Goal: Task Accomplishment & Management: Complete application form

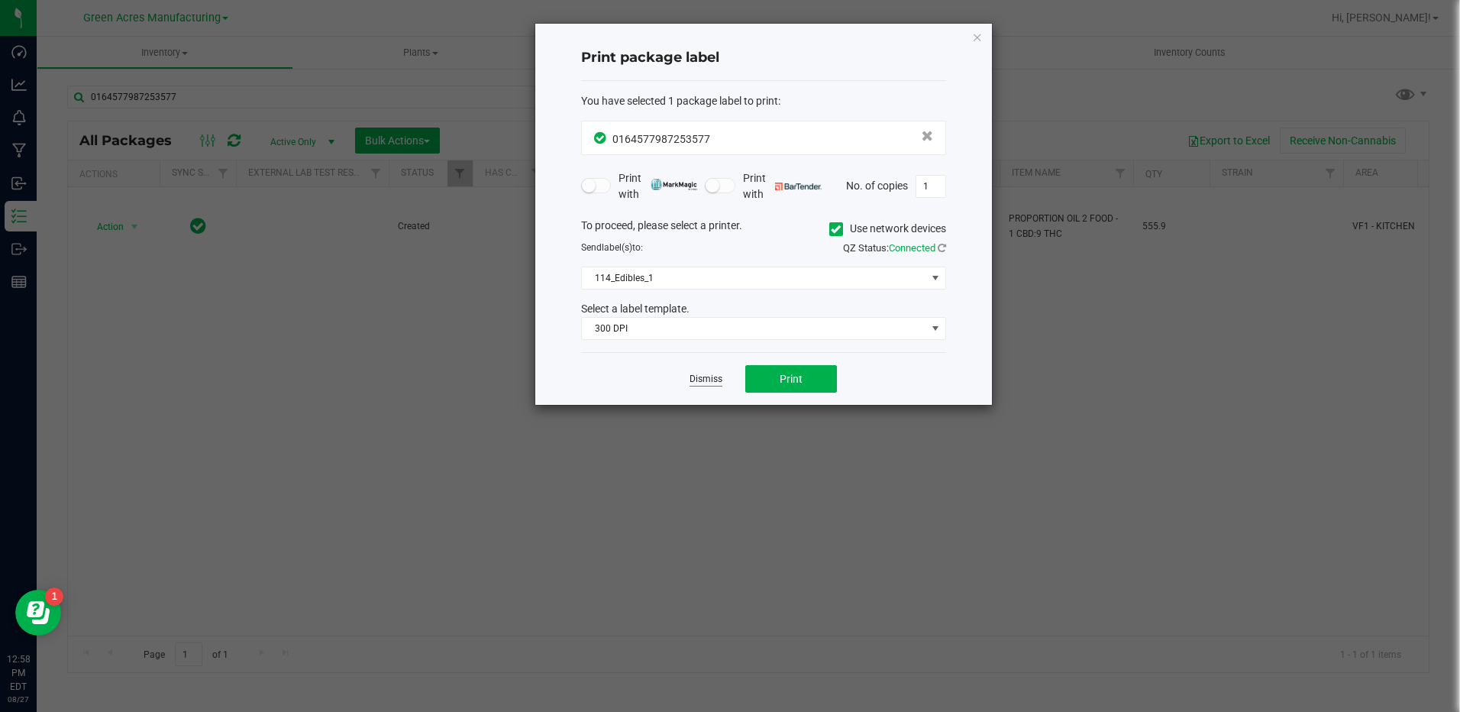
click at [712, 379] on link "Dismiss" at bounding box center [705, 379] width 33 height 13
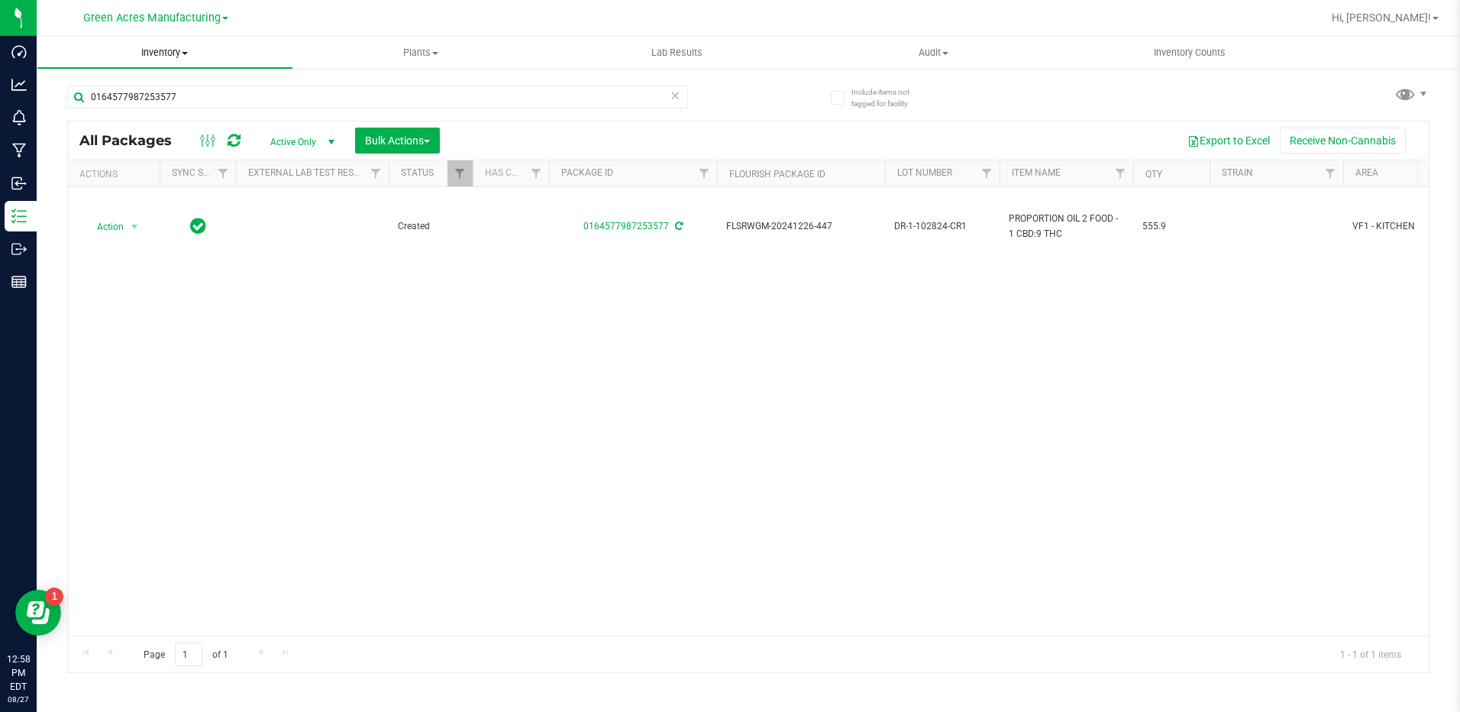
click at [144, 52] on span "Inventory" at bounding box center [164, 53] width 255 height 14
click at [137, 182] on span "From bill of materials" at bounding box center [106, 183] width 138 height 13
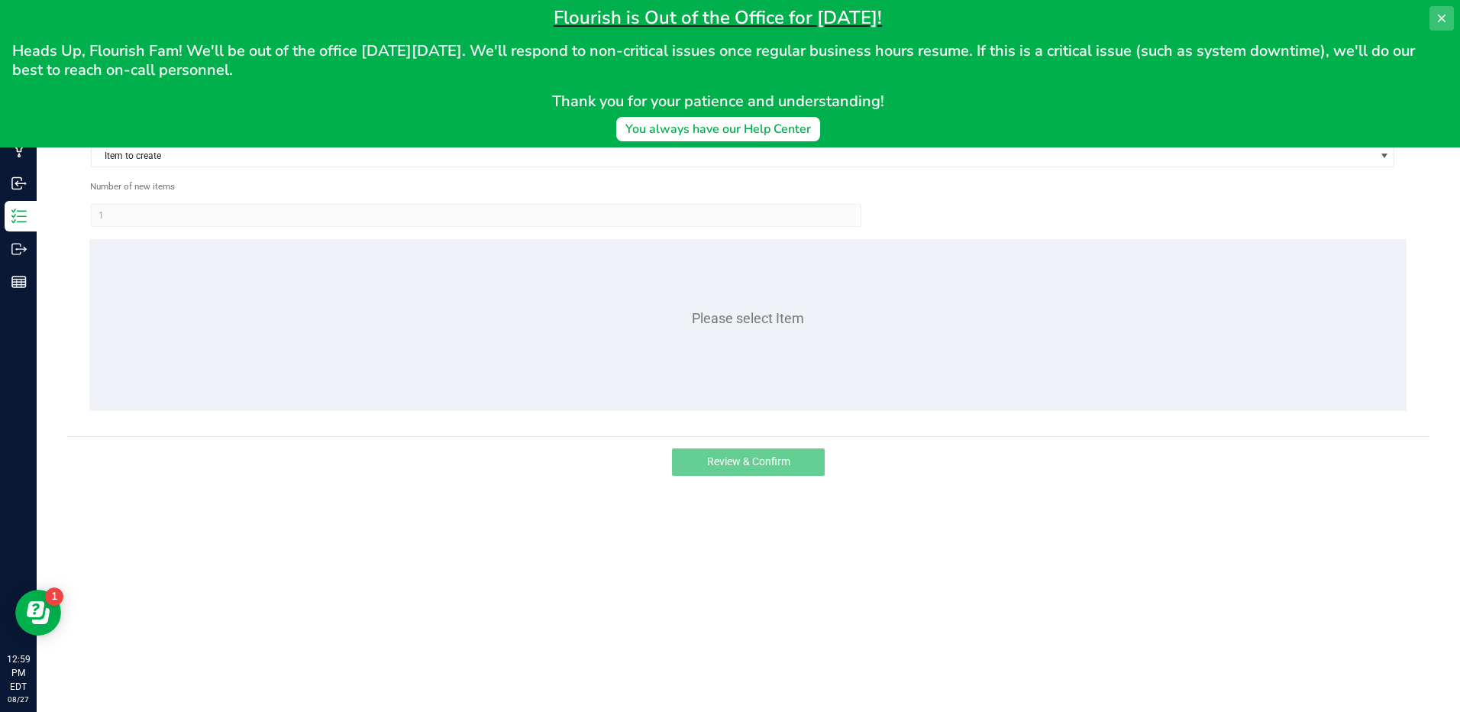
click at [1444, 10] on button at bounding box center [1441, 18] width 24 height 24
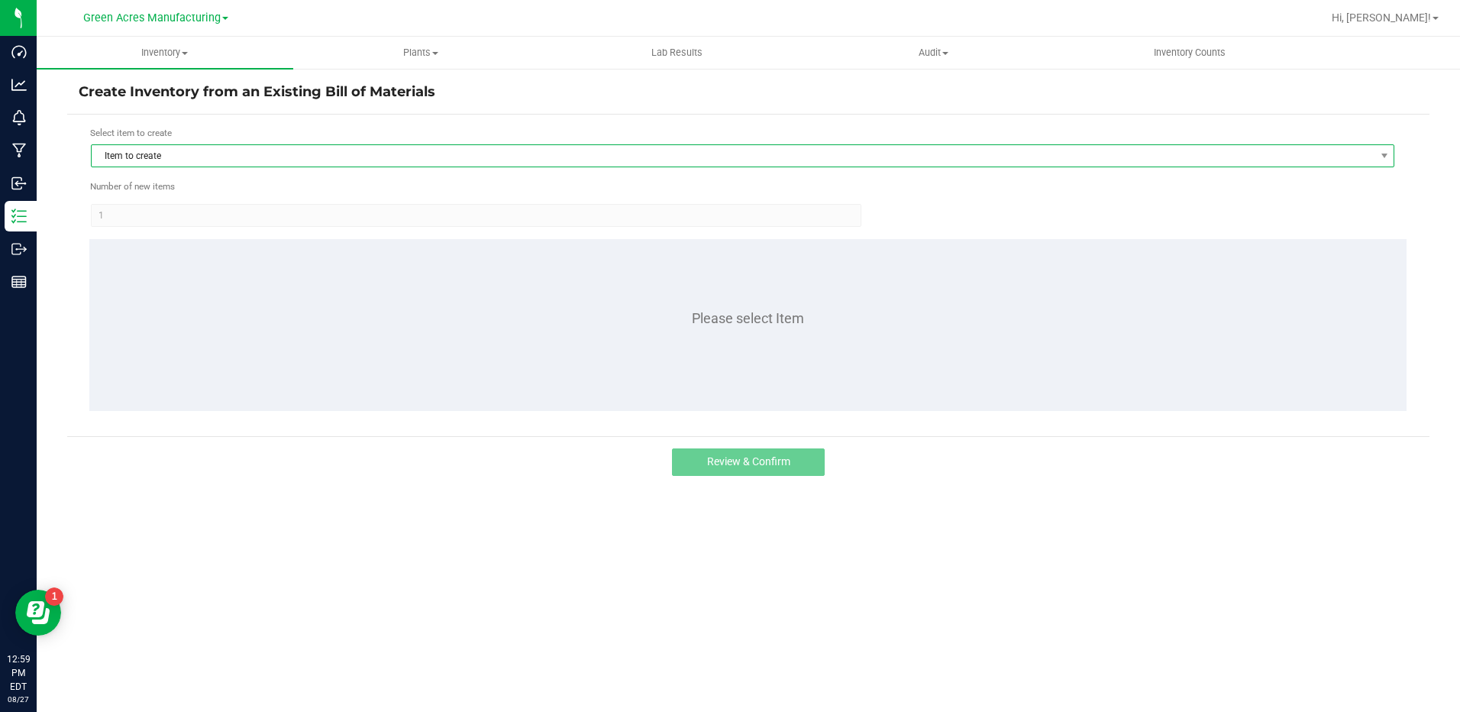
click at [246, 151] on span "Item to create" at bounding box center [733, 155] width 1283 height 21
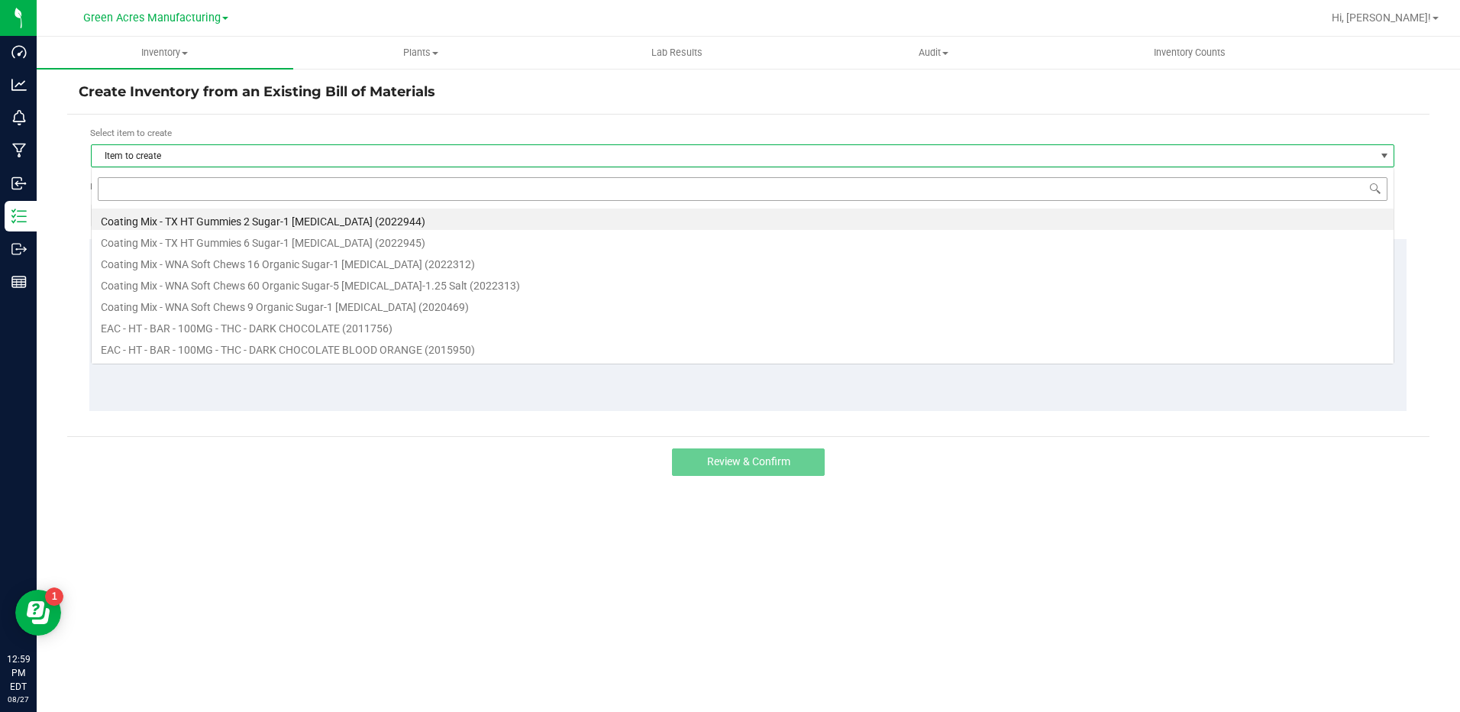
scroll to position [23, 1303]
click at [236, 178] on input at bounding box center [743, 189] width 1290 height 24
type input "chew"
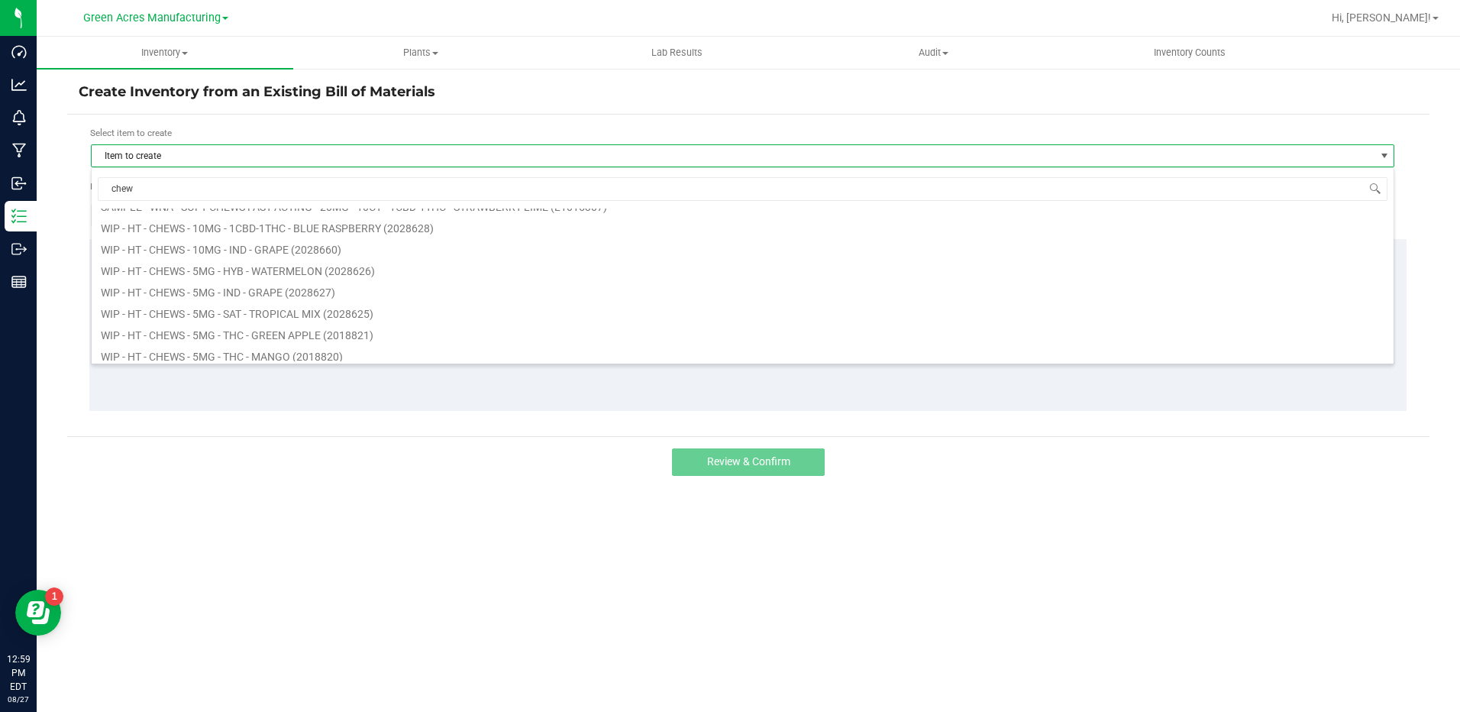
scroll to position [1374, 0]
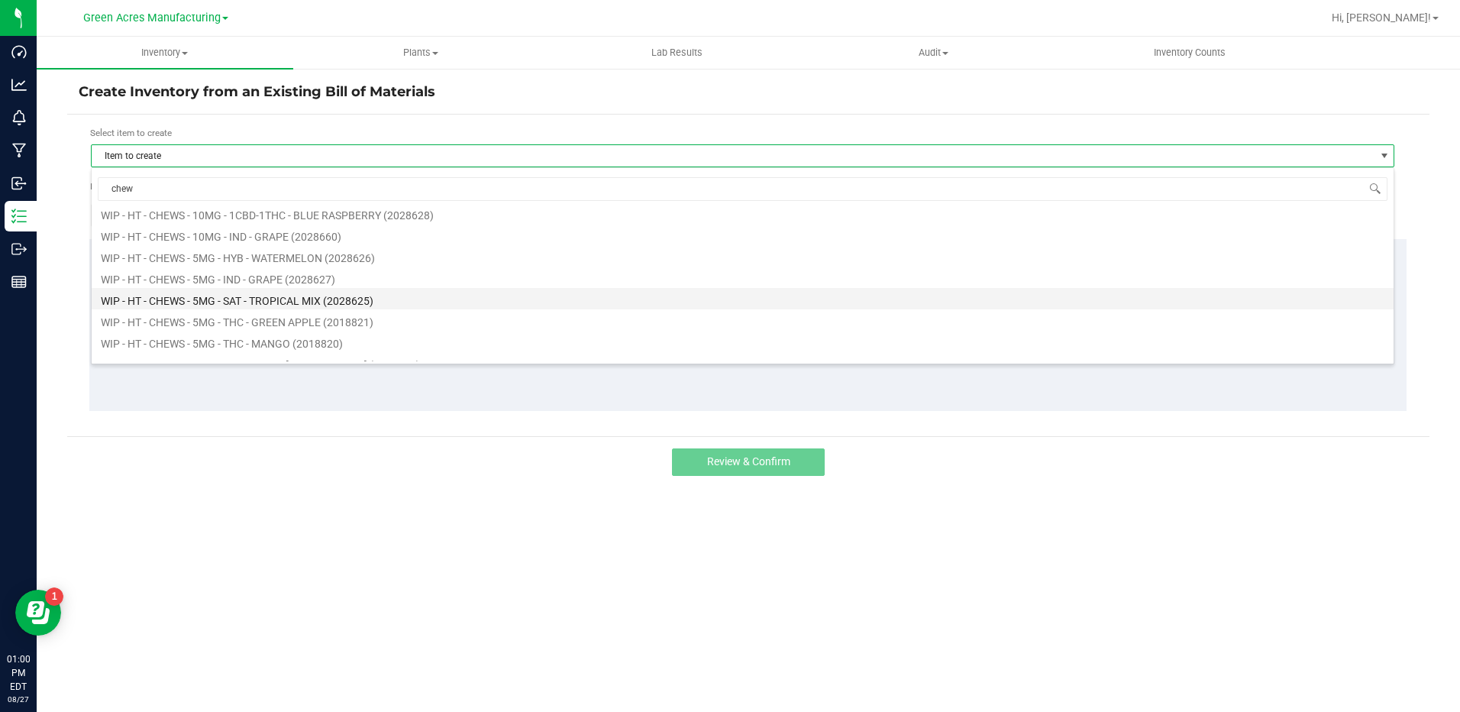
click at [309, 299] on li "WIP - HT - CHEWS - 5MG - SAT - TROPICAL MIX (2028625)" at bounding box center [743, 298] width 1302 height 21
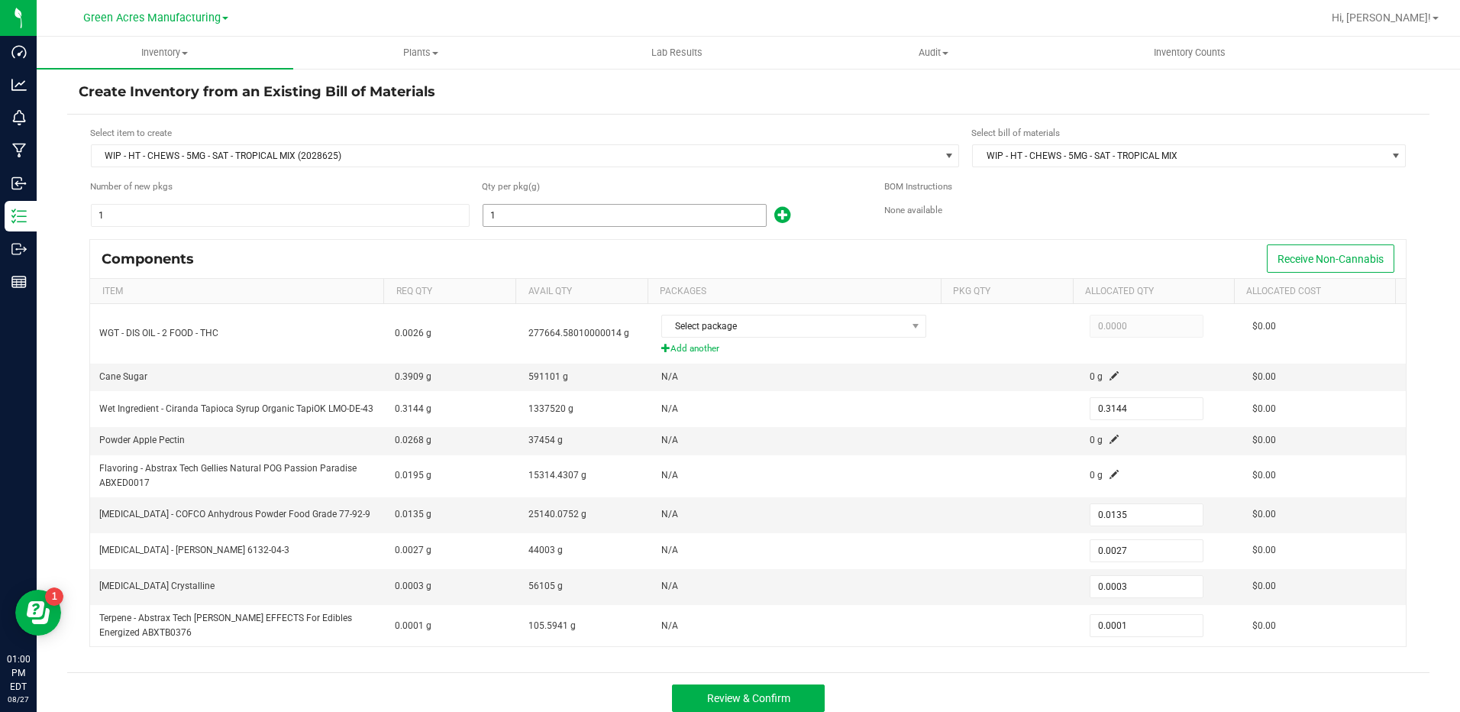
click at [596, 221] on input "1" at bounding box center [624, 215] width 283 height 21
click at [663, 205] on input "1" at bounding box center [624, 215] width 283 height 21
type input "11"
type input "3.4584"
type input "0.1485"
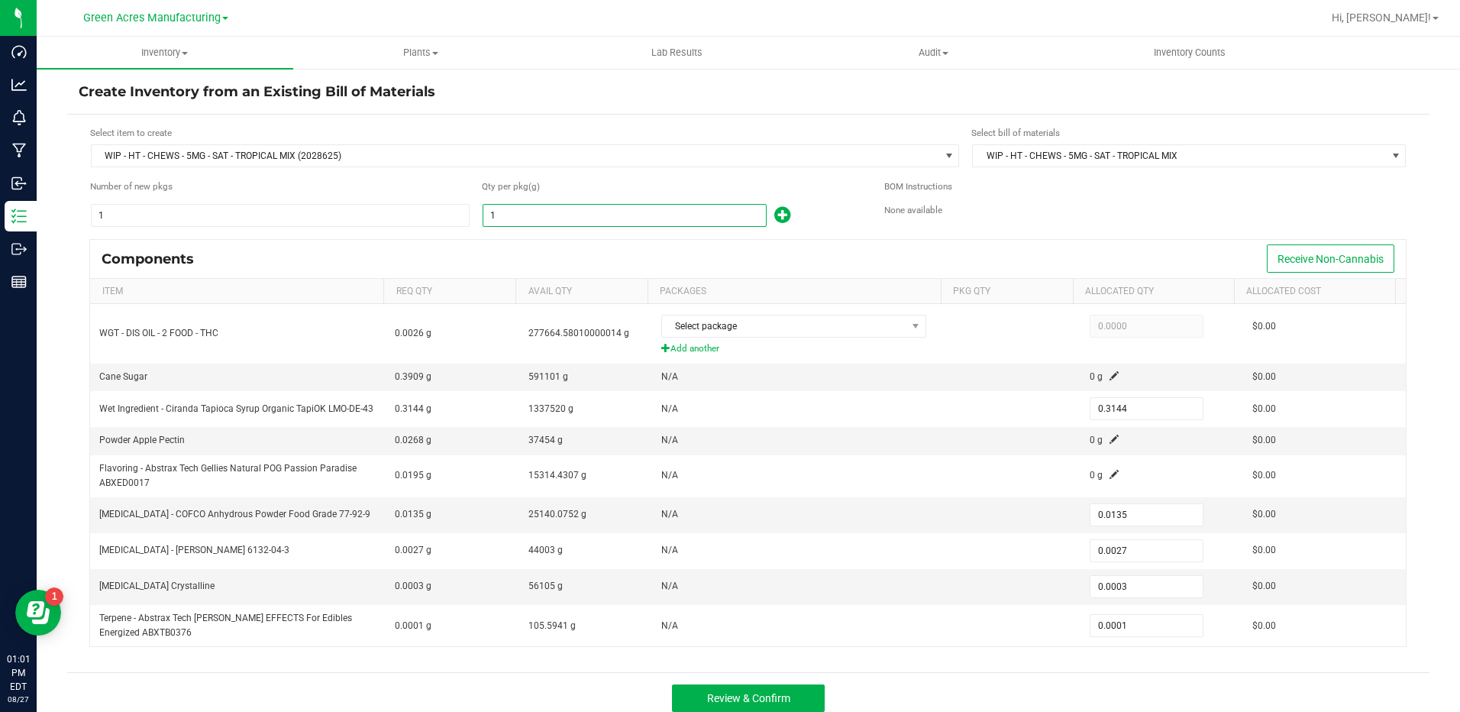
type input "0.0297"
type input "0.0033"
type input "0.0011"
type input "110"
type input "34.5840"
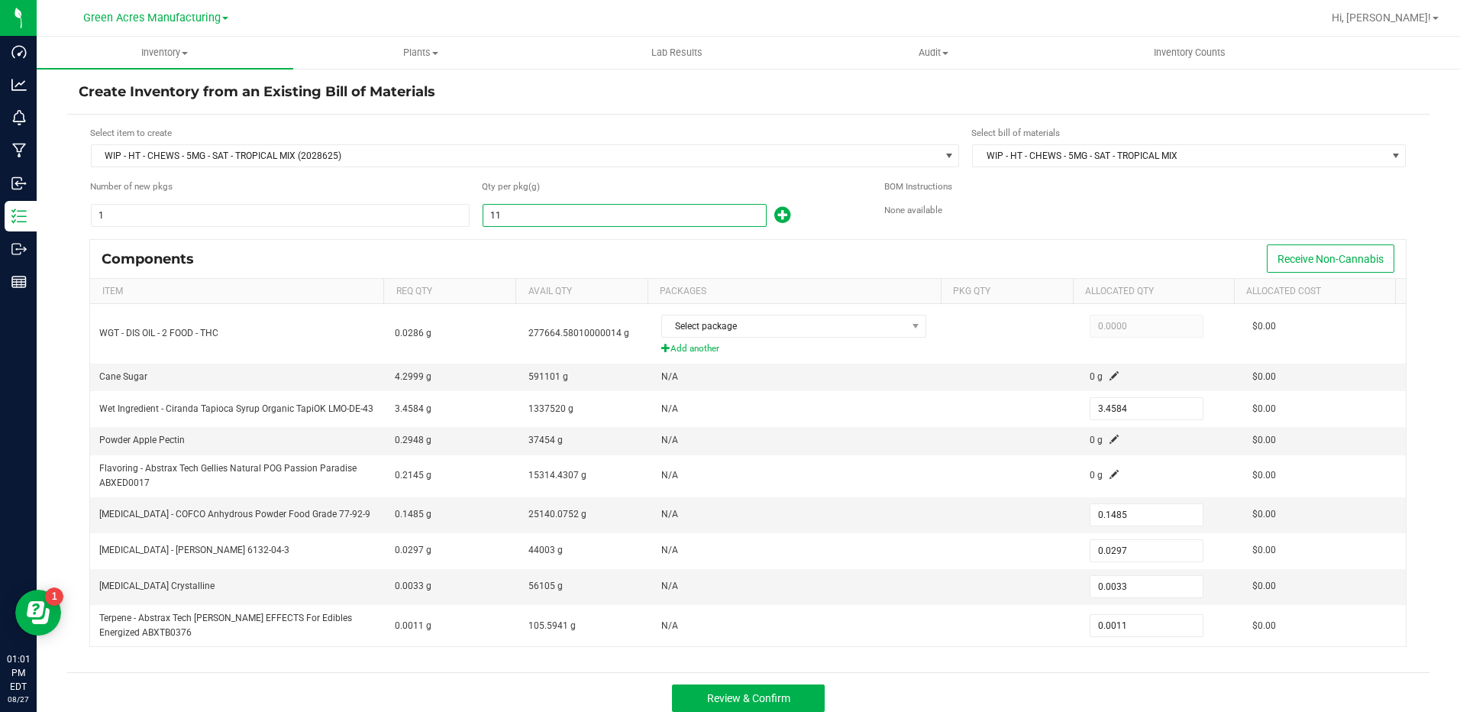
type input "1.4850"
type input "0.2970"
type input "0.0330"
type input "0.0110"
type input "1104"
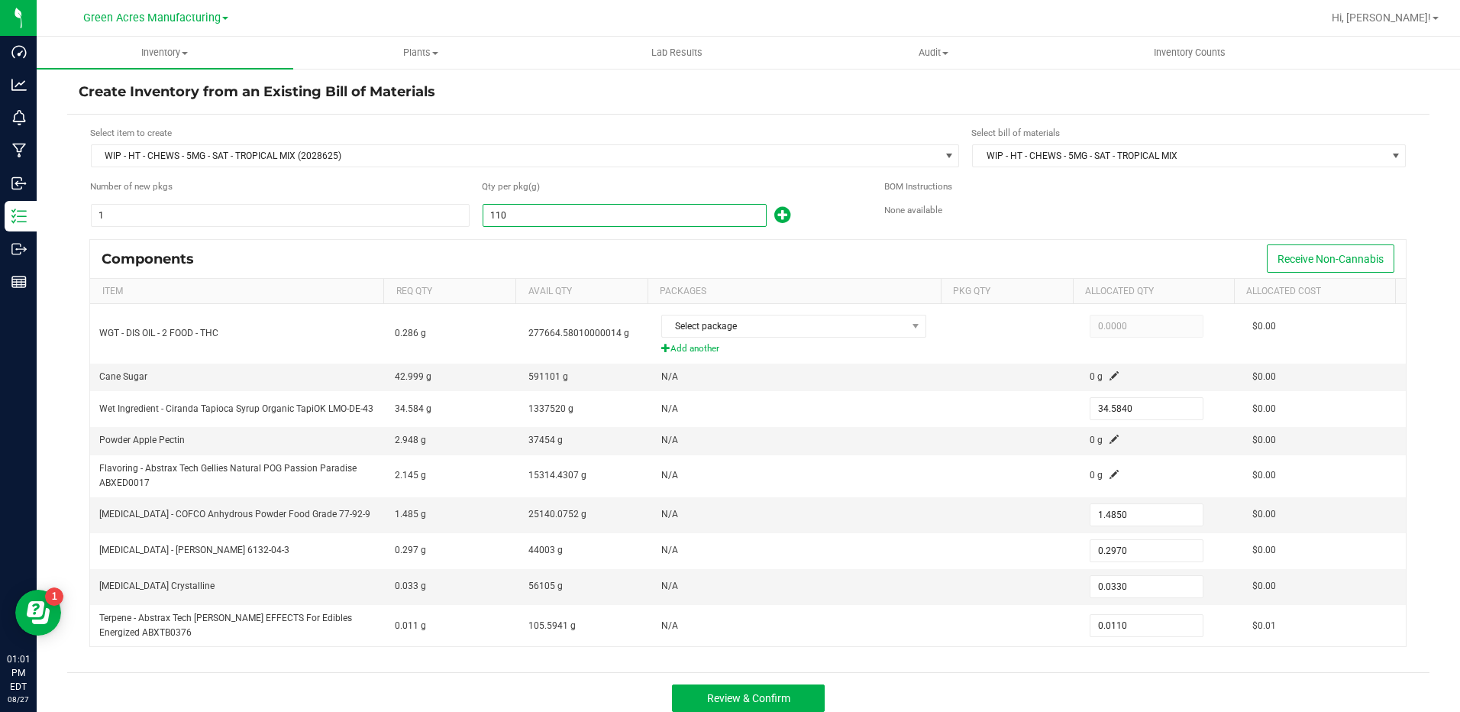
type input "347.0976"
type input "14.9040"
type input "2.9808"
type input "0.3312"
type input "0.1104"
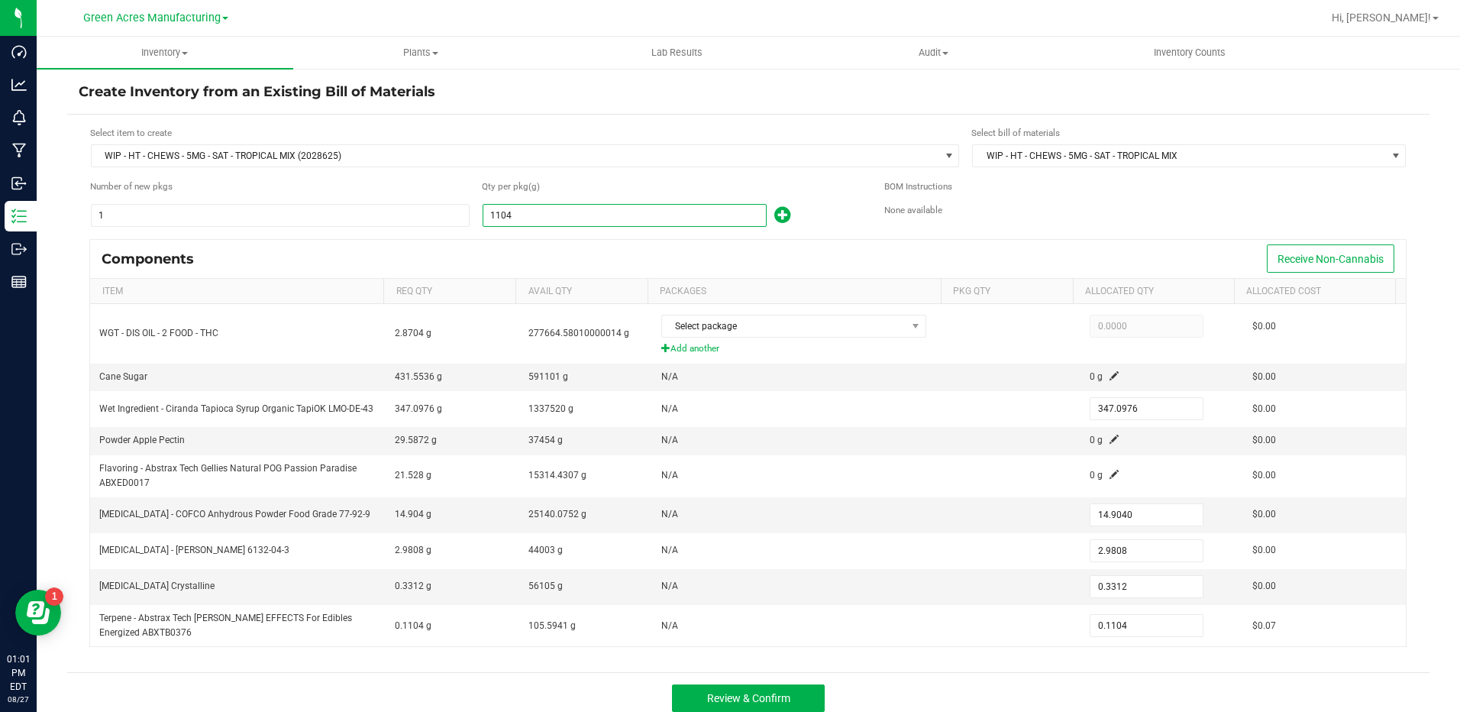
type input "11045"
type input "3,472.5480"
type input "149.1075"
type input "29.8215"
type input "3.3135"
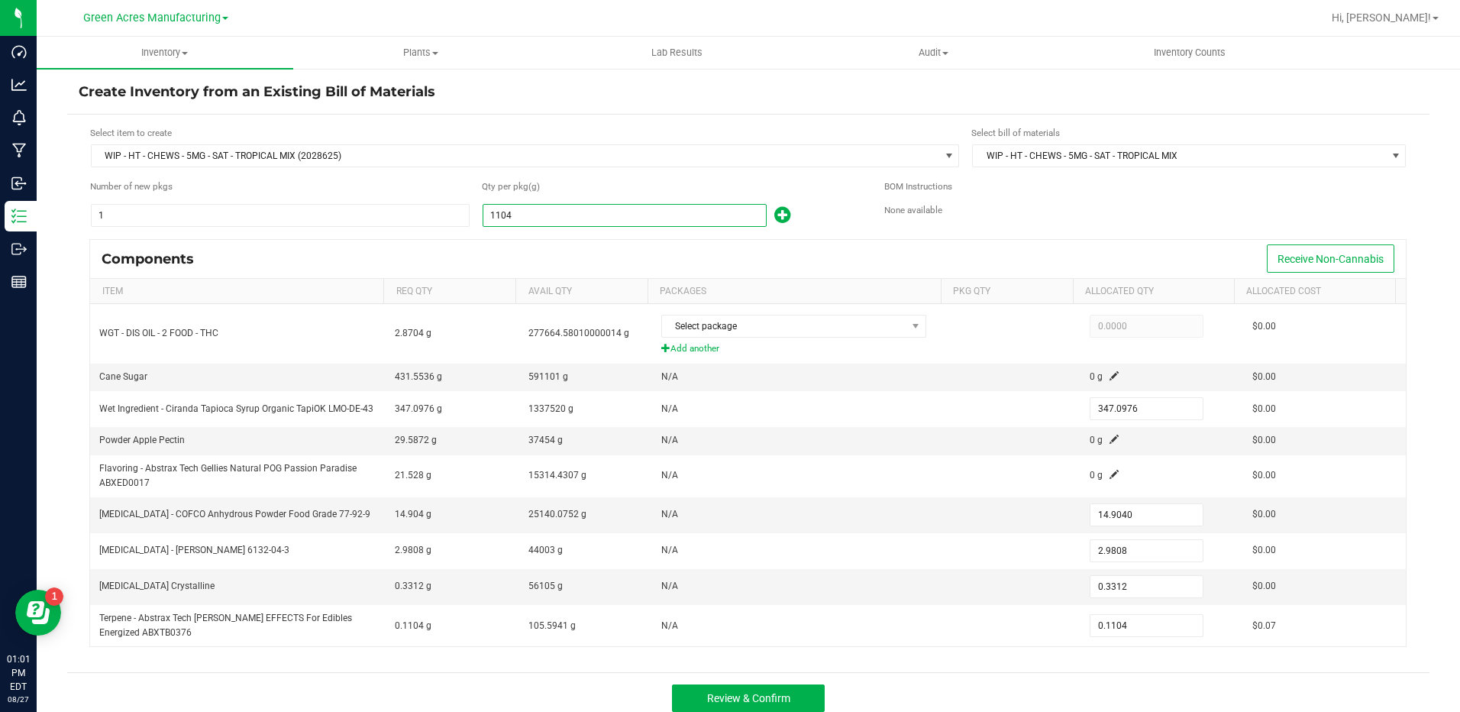
type input "1.1045"
type input "110450"
type input "34,725.4800"
type input "1,491.0750"
type input "298.2150"
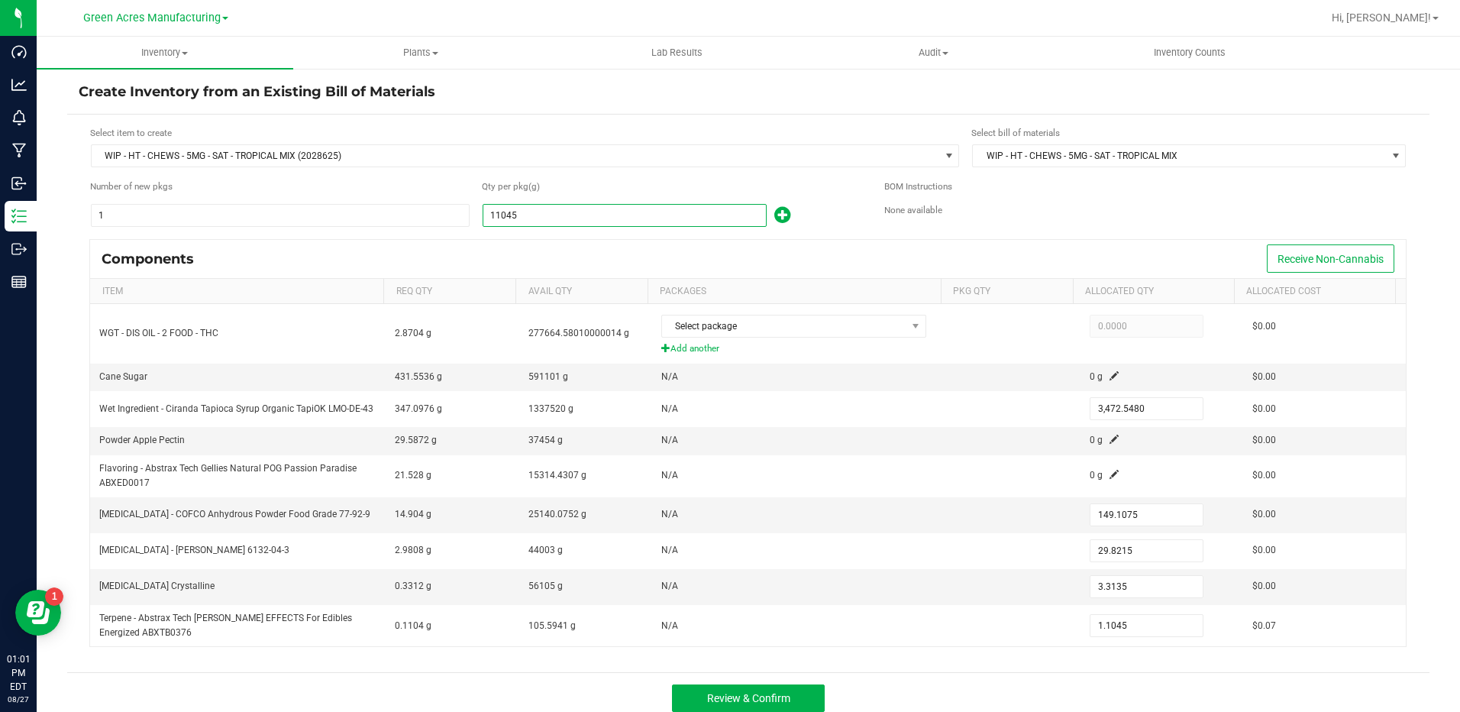
type input "33.1350"
type input "11.0450"
type input "1104508"
type input "347,257.3152"
type input "14,910.8580"
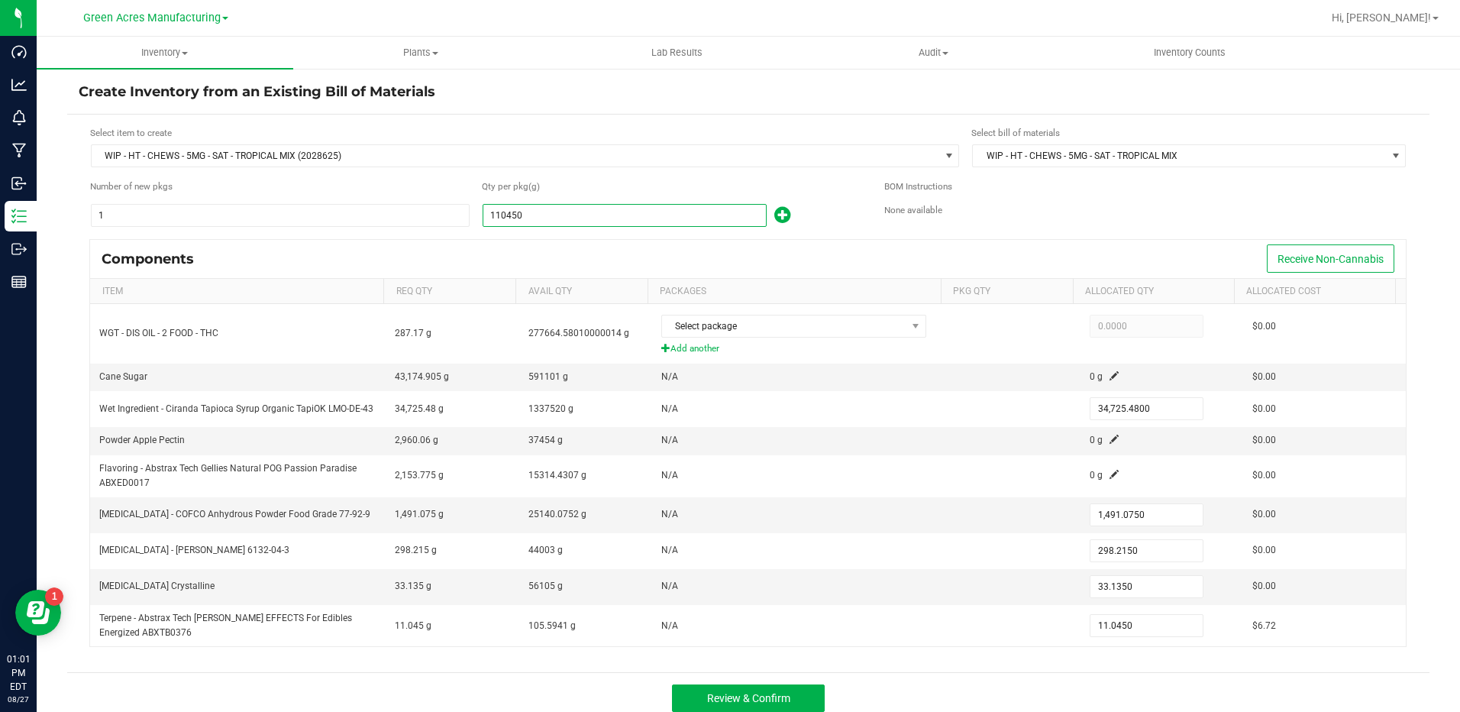
type input "2,982.1716"
type input "331.3524"
type input "110.4508"
type input "104508"
type input "32,857.3152"
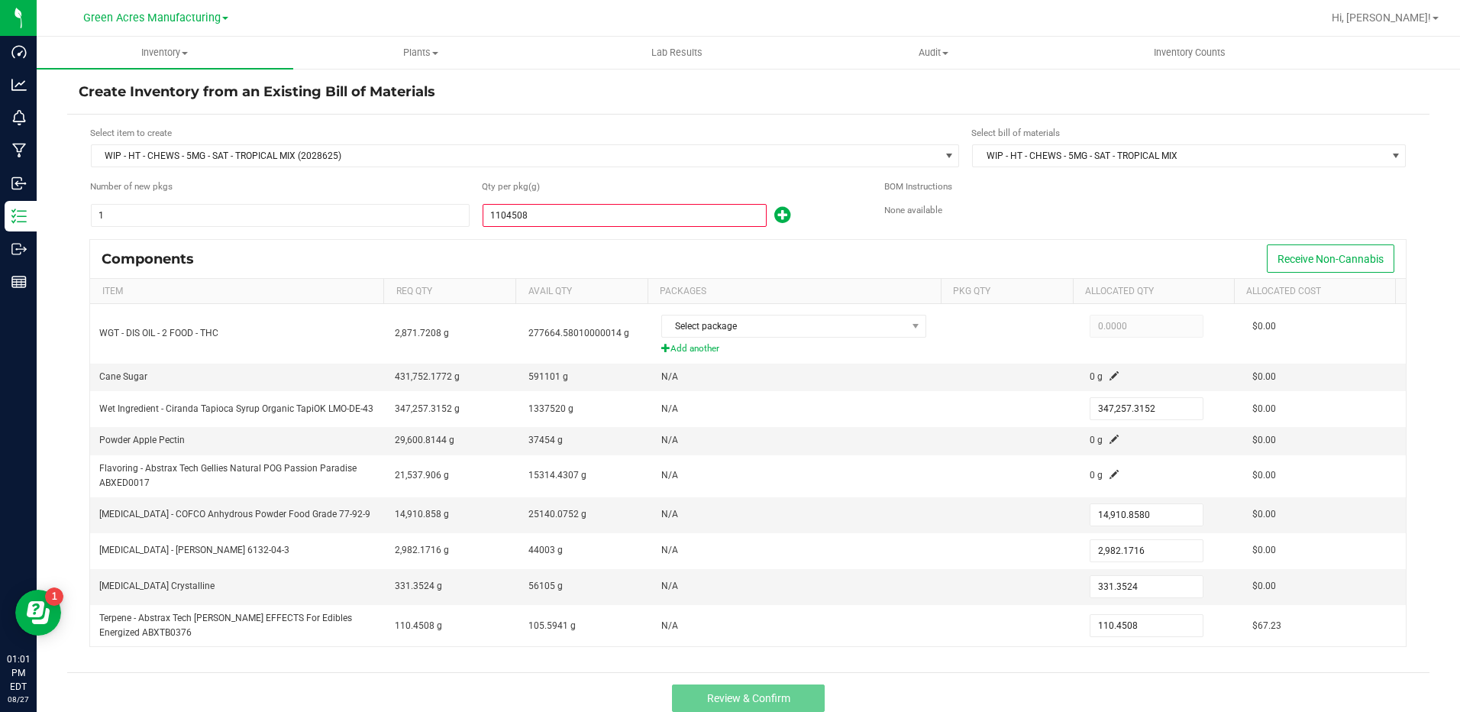
type input "1,410.8580"
type input "282.1716"
type input "31.3524"
type input "10.4508"
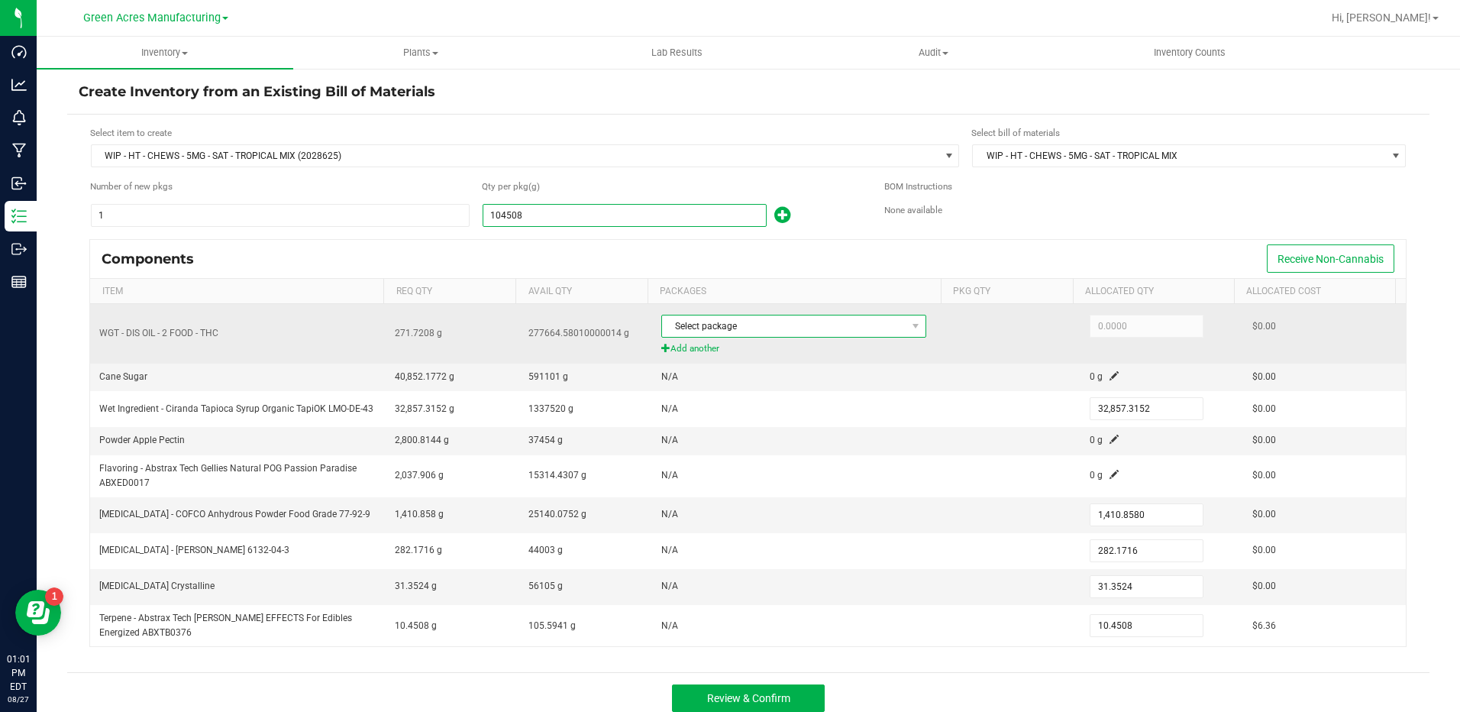
type input "104,508.0000"
click at [758, 337] on span "Select package" at bounding box center [784, 325] width 244 height 21
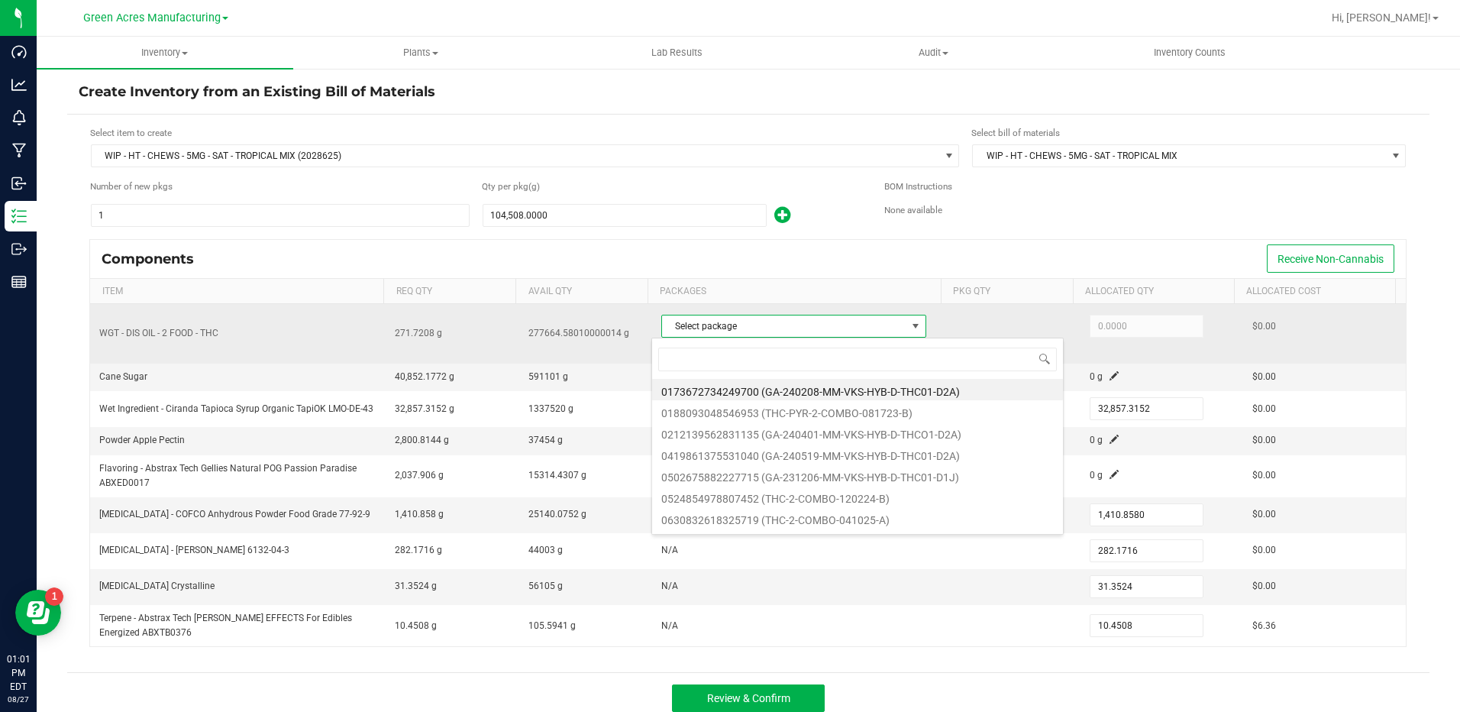
scroll to position [23, 260]
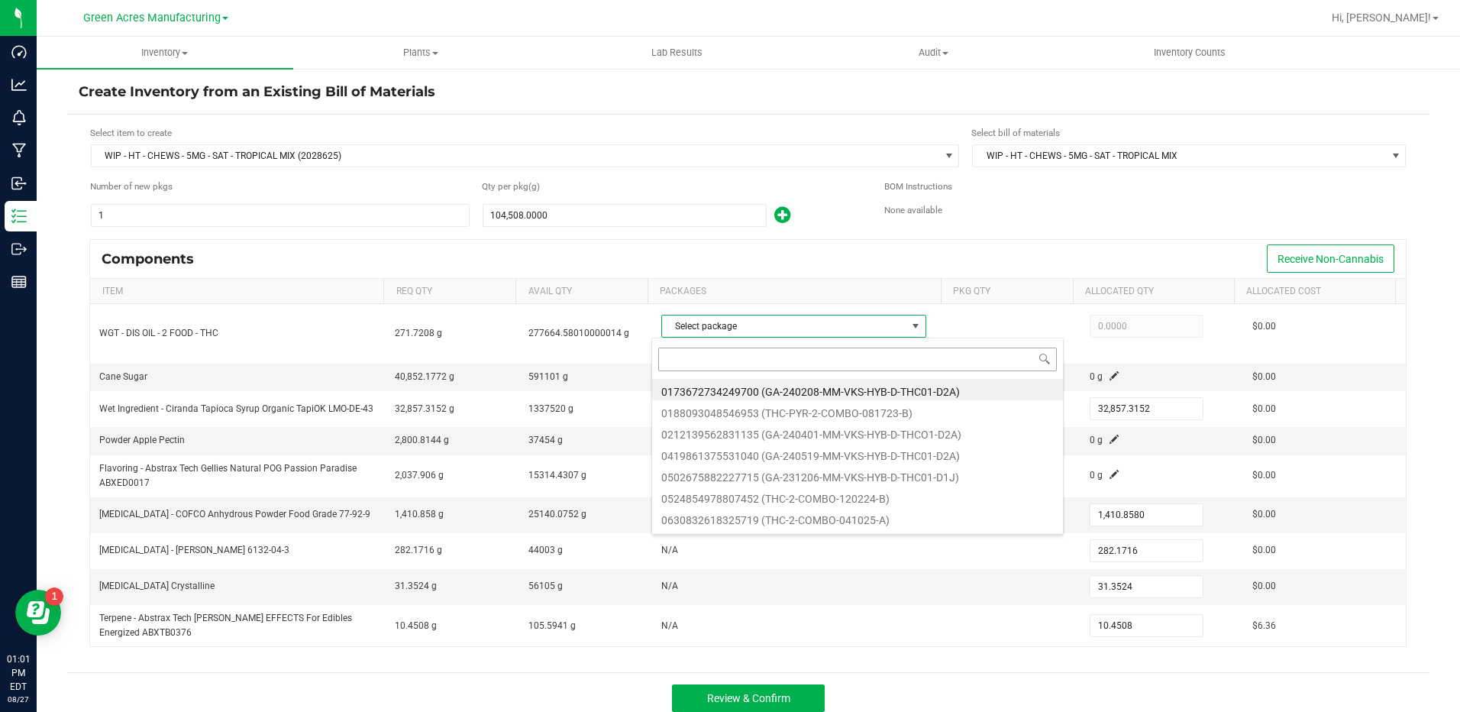
click at [780, 362] on input at bounding box center [857, 359] width 399 height 24
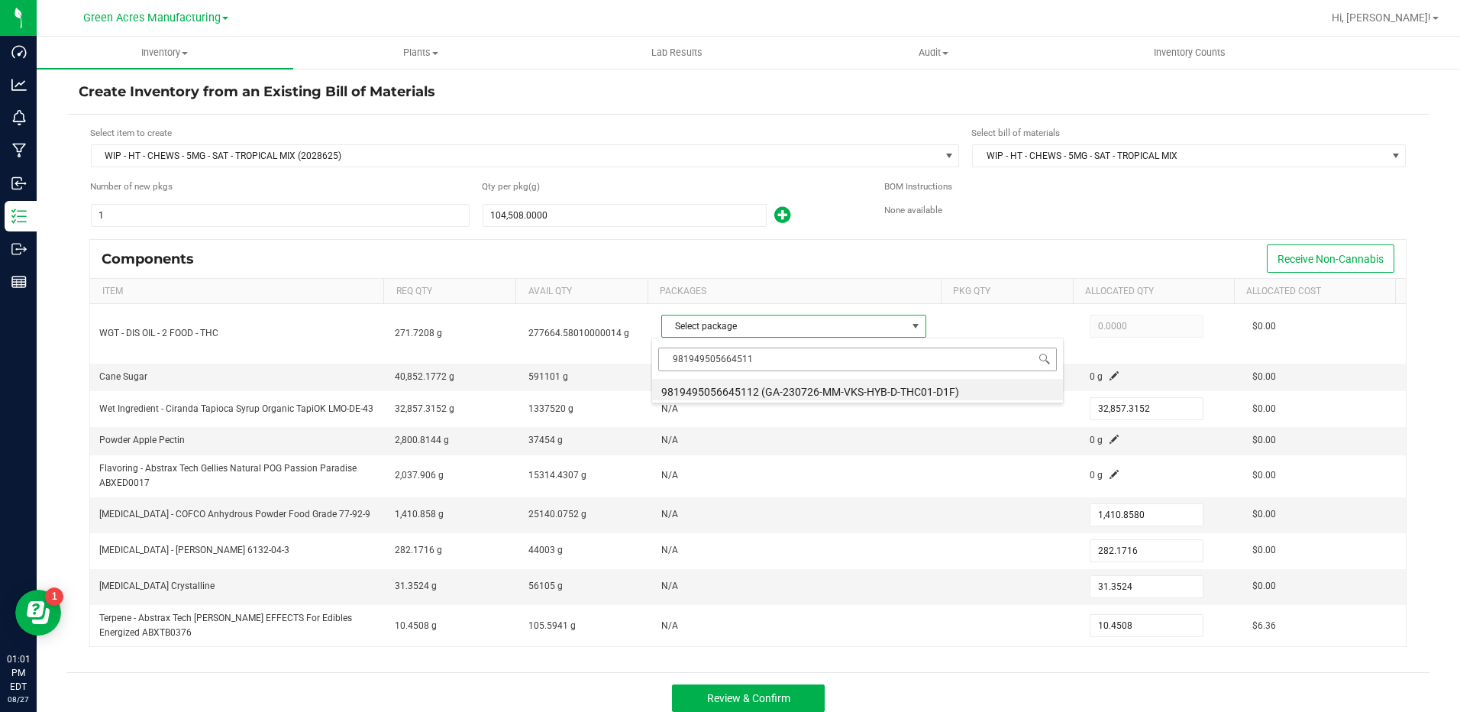
type input "9819495056645112"
click at [817, 388] on li "9819495056645112 (GA-230726-MM-VKS-HYB-D-THC01-D1F)" at bounding box center [857, 389] width 411 height 21
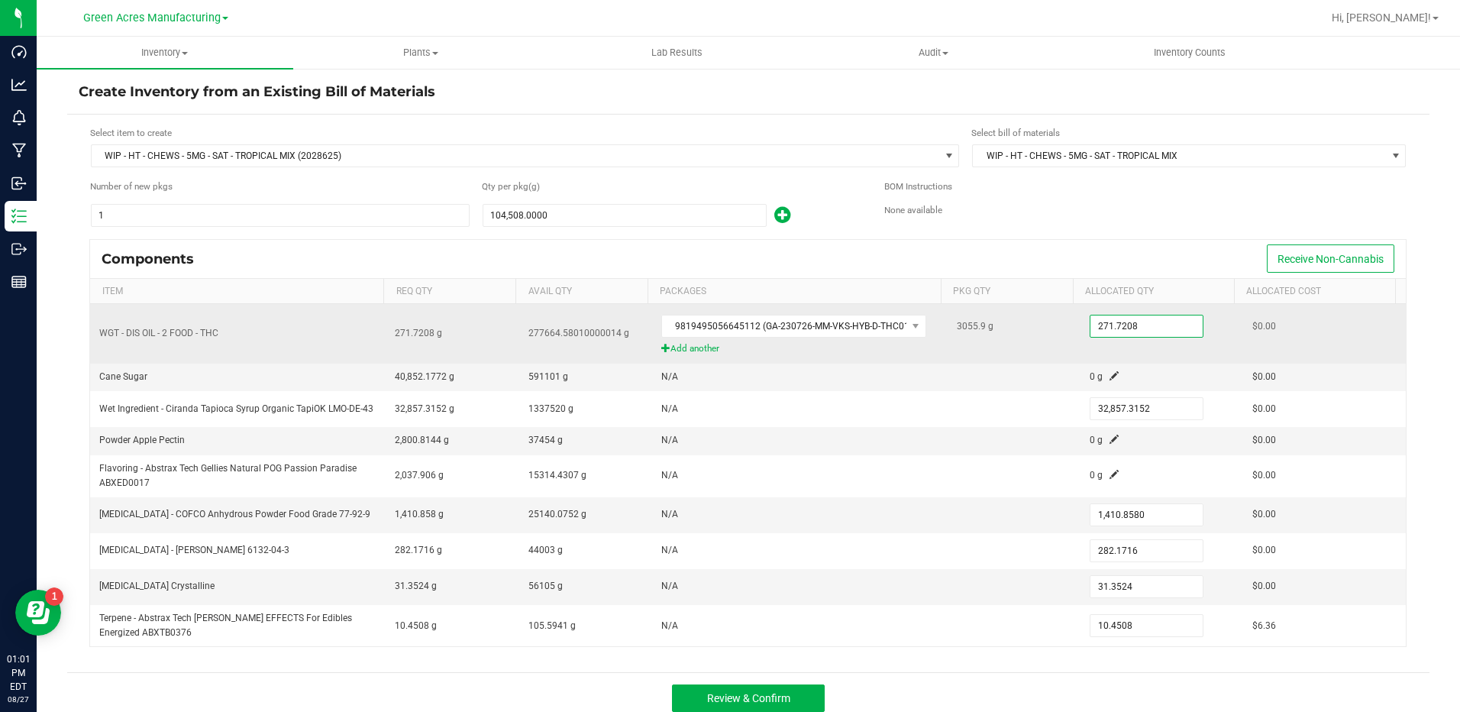
click at [1123, 328] on input "271.7208" at bounding box center [1146, 325] width 112 height 21
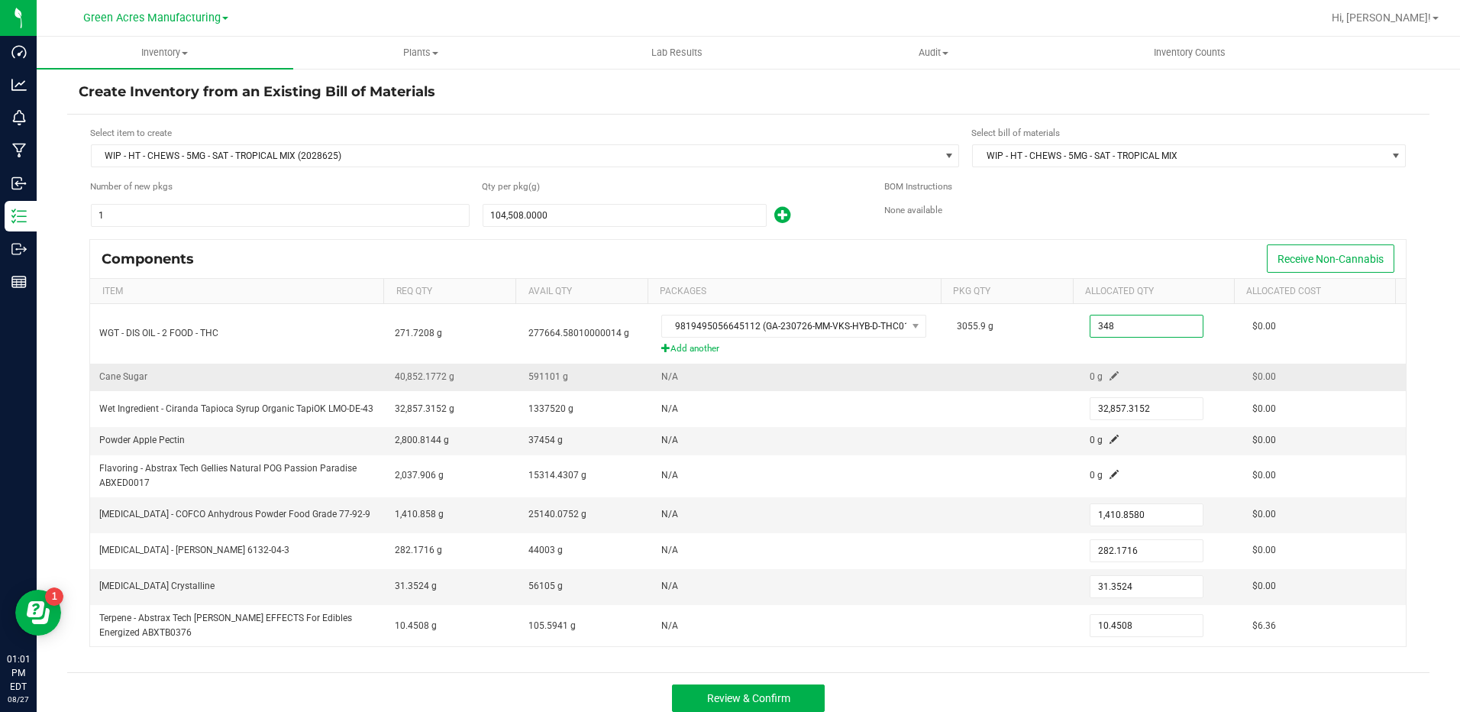
type input "348.0000"
click at [1109, 372] on span at bounding box center [1113, 375] width 9 height 9
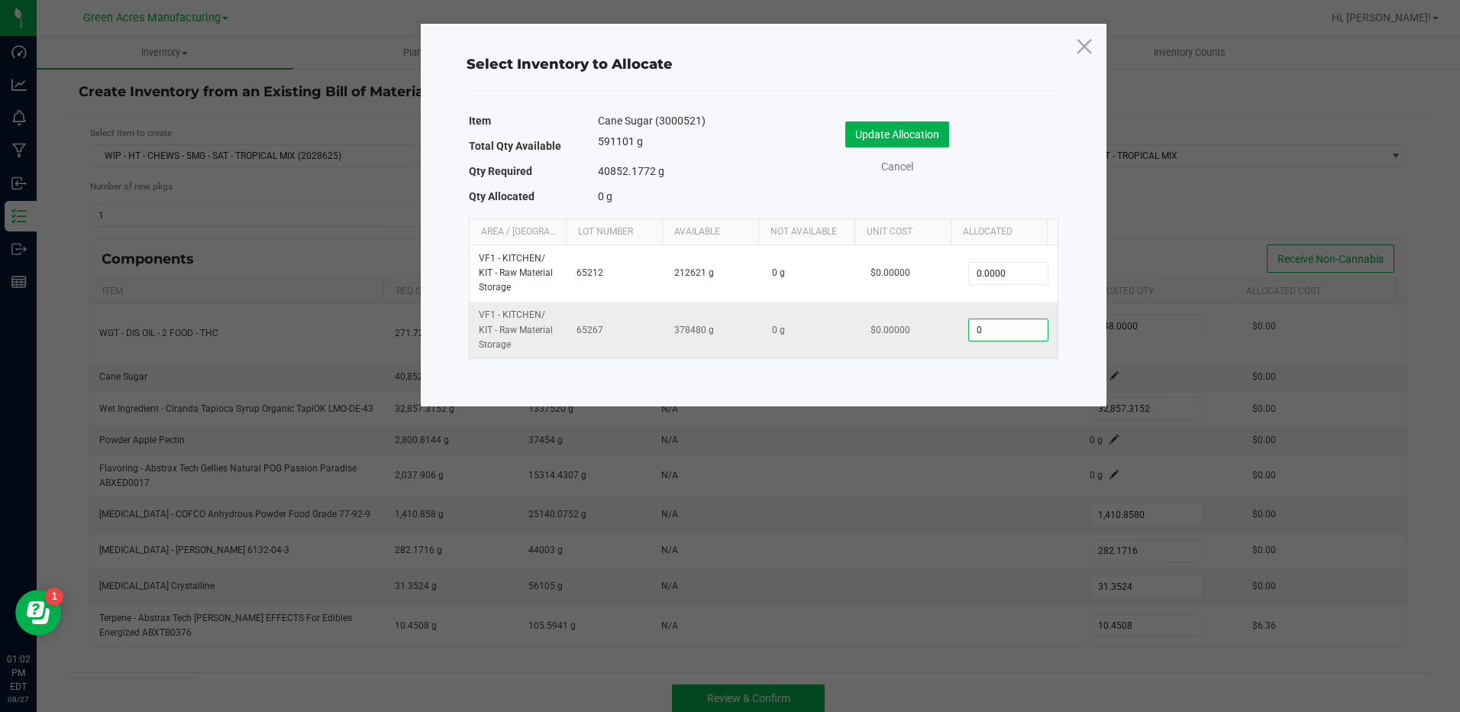
click at [986, 324] on input "0" at bounding box center [1008, 329] width 78 height 21
type input "52,440.0000"
click at [876, 127] on button "Update Allocation" at bounding box center [897, 134] width 104 height 26
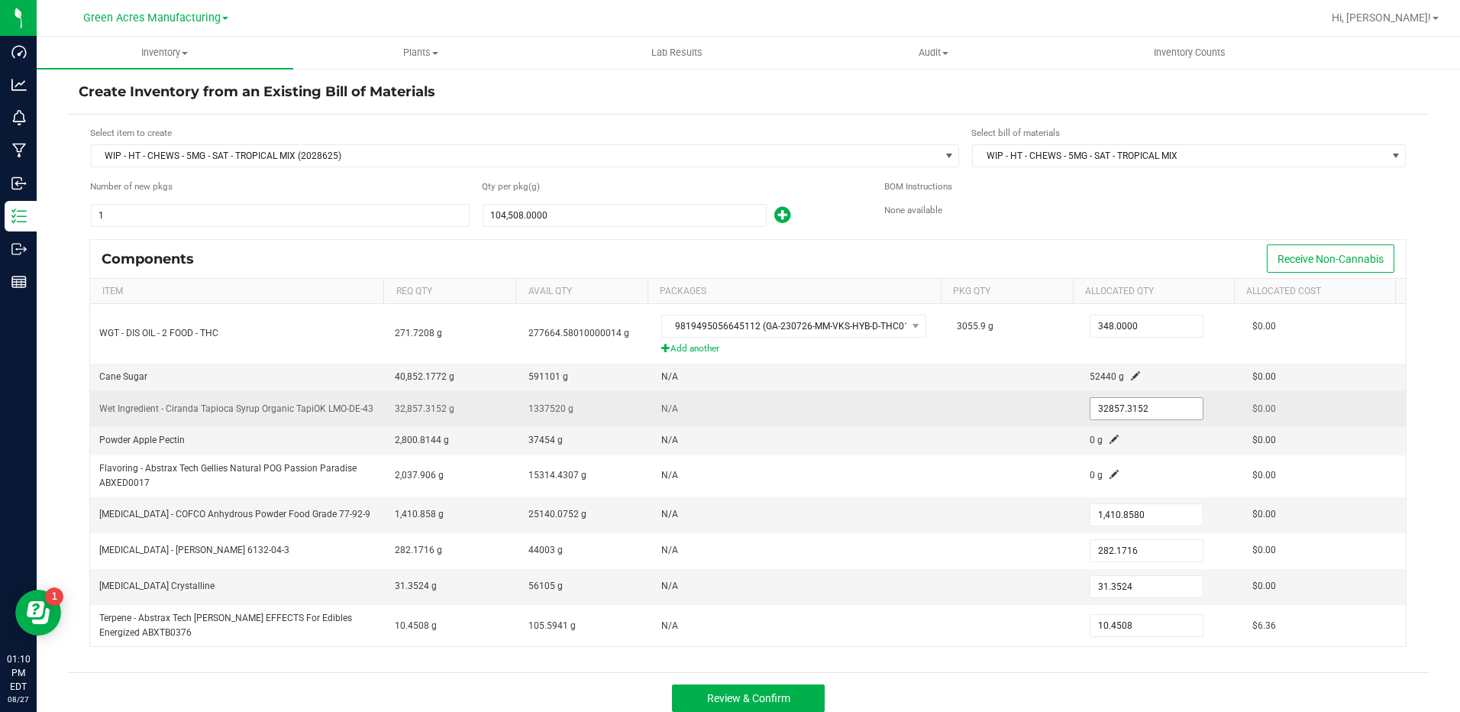
click at [1124, 399] on input "32857.3152" at bounding box center [1146, 408] width 112 height 21
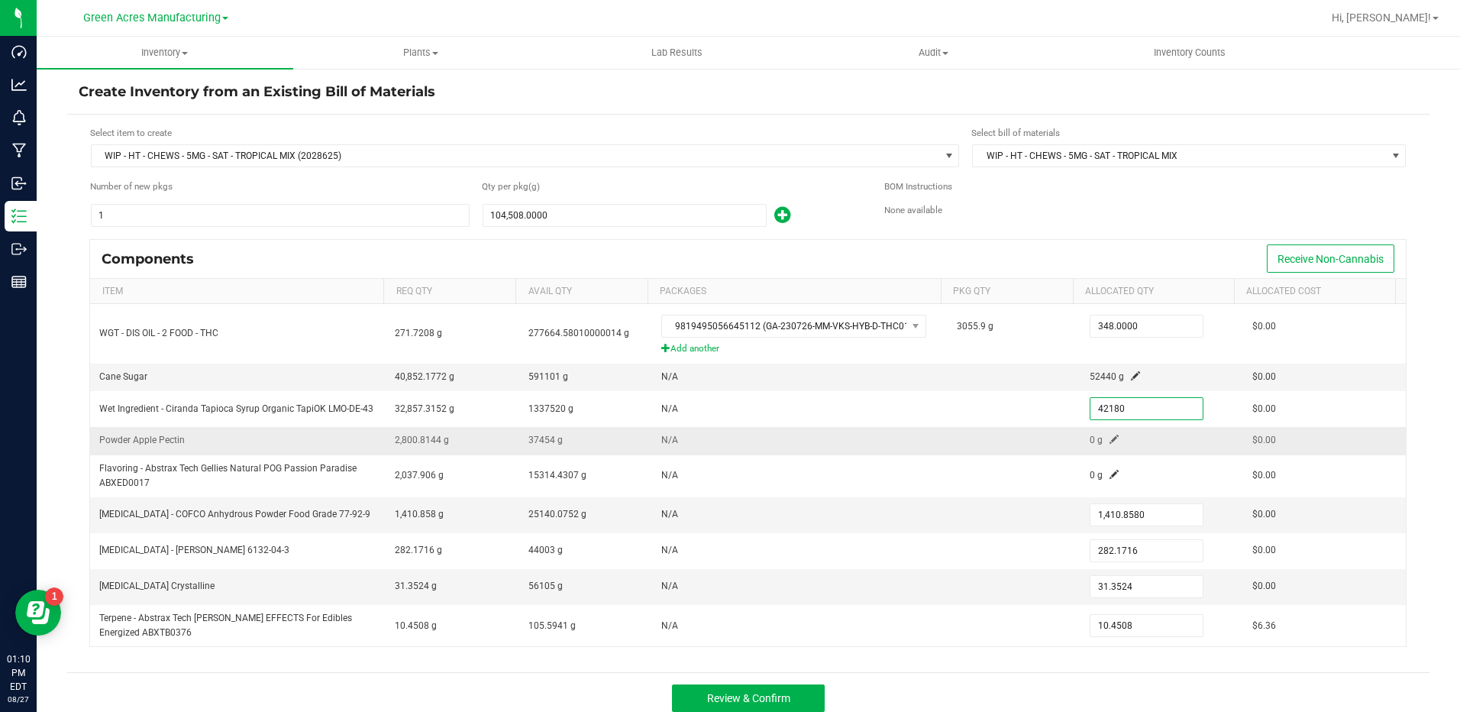
type input "42,180.0000"
click at [1109, 441] on span at bounding box center [1113, 438] width 9 height 9
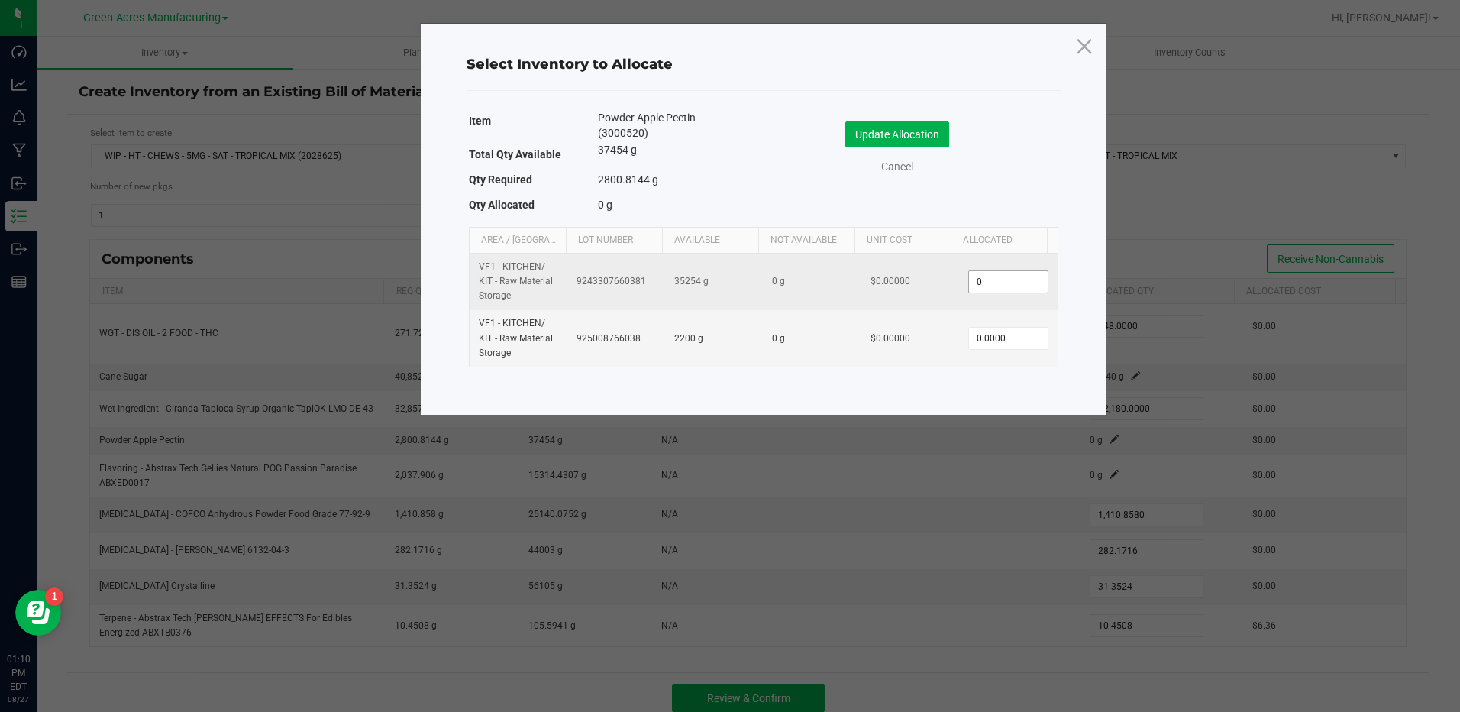
click at [1016, 282] on input "0" at bounding box center [1008, 281] width 78 height 21
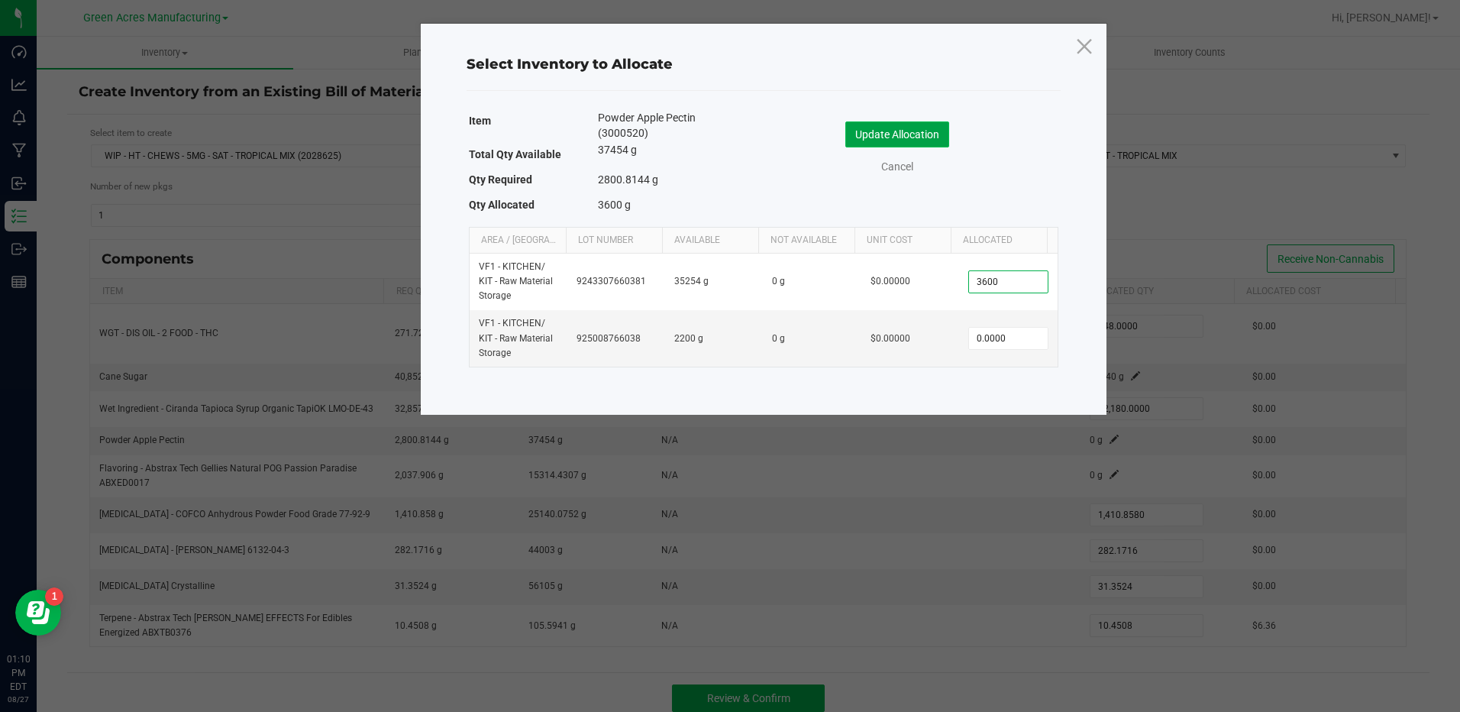
type input "3,600.0000"
click at [931, 126] on button "Update Allocation" at bounding box center [897, 134] width 104 height 26
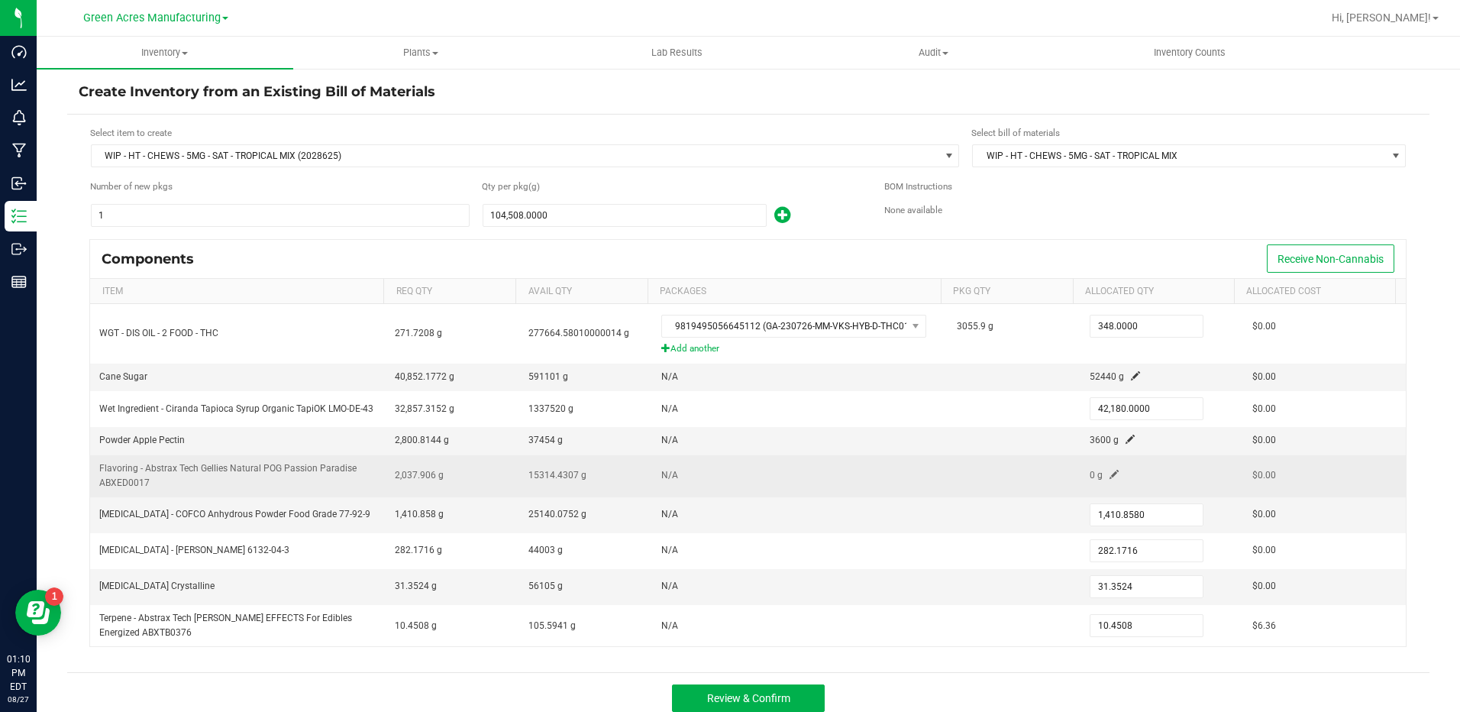
click at [1109, 472] on span at bounding box center [1113, 474] width 9 height 9
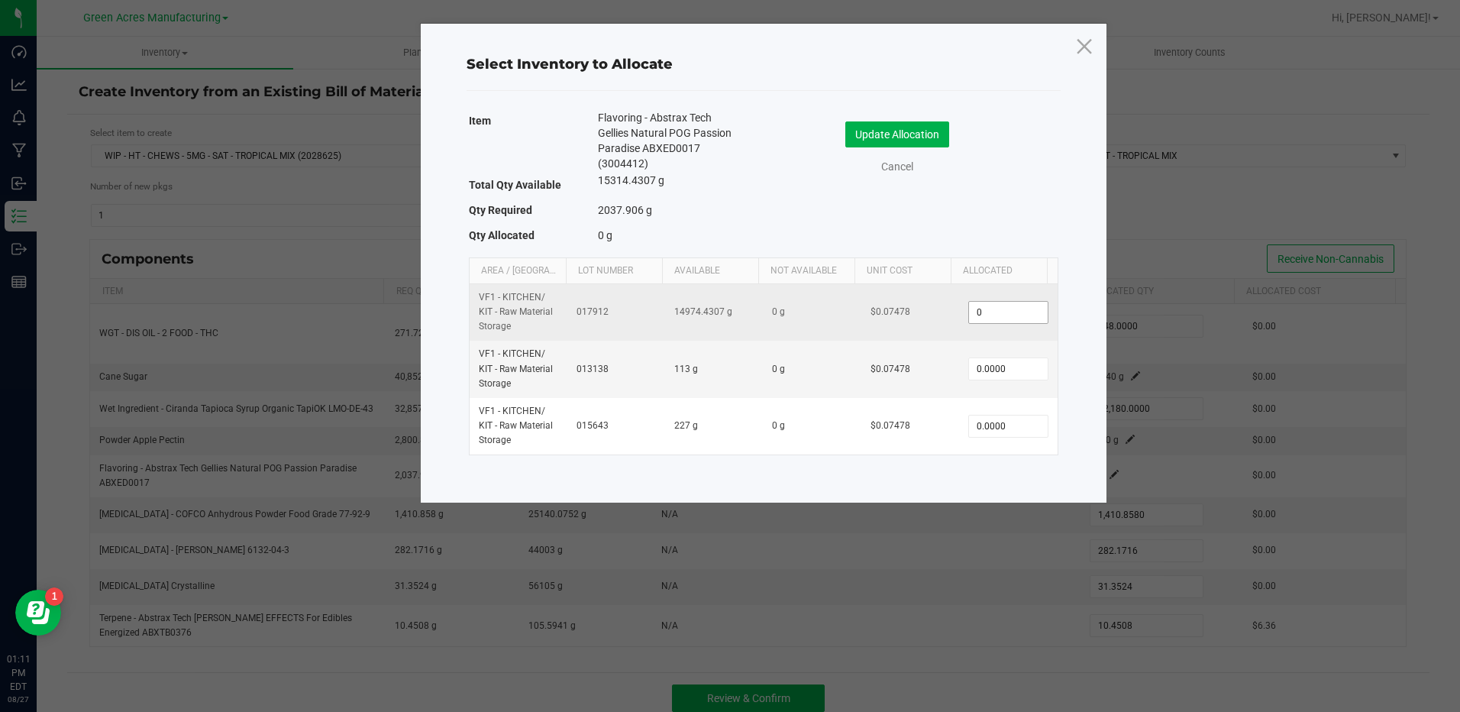
click at [1034, 306] on input "0" at bounding box center [1008, 312] width 78 height 21
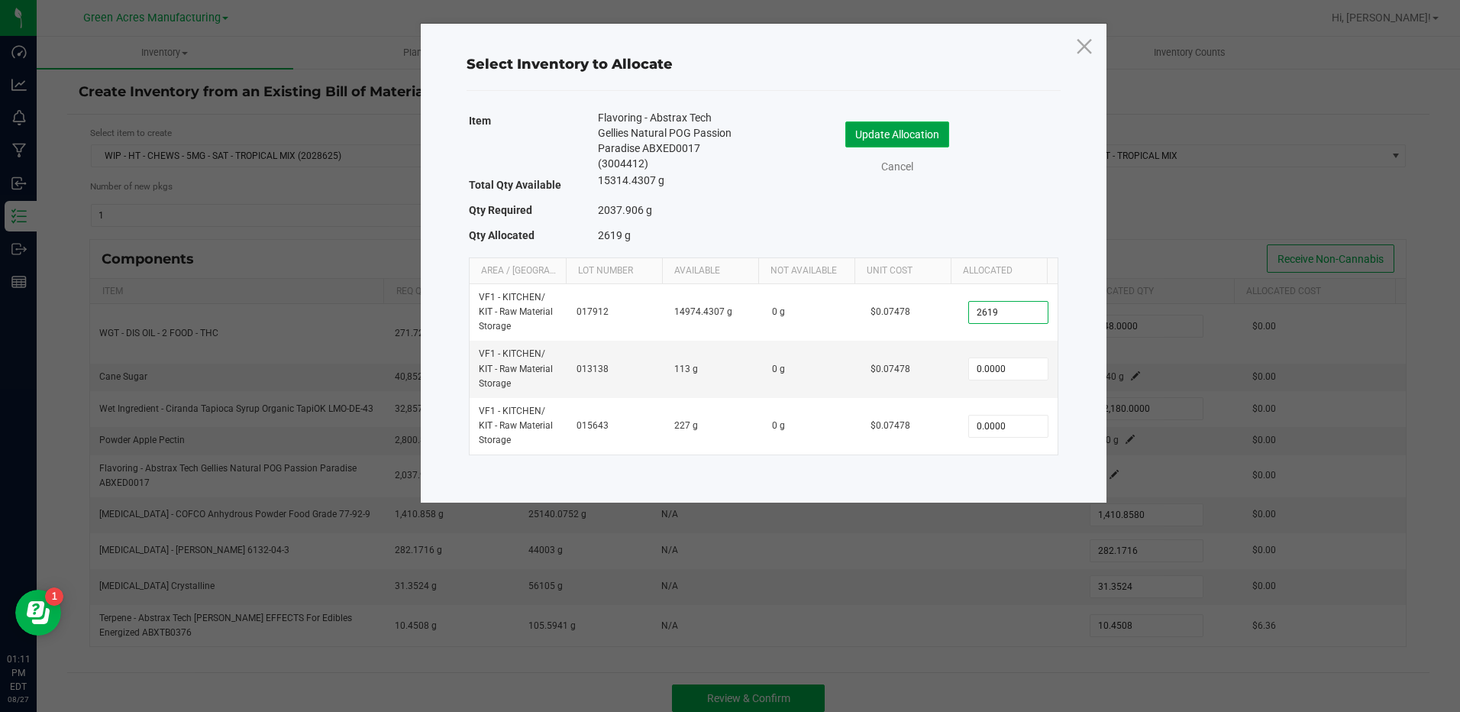
type input "2,619.0000"
click at [913, 138] on button "Update Allocation" at bounding box center [897, 134] width 104 height 26
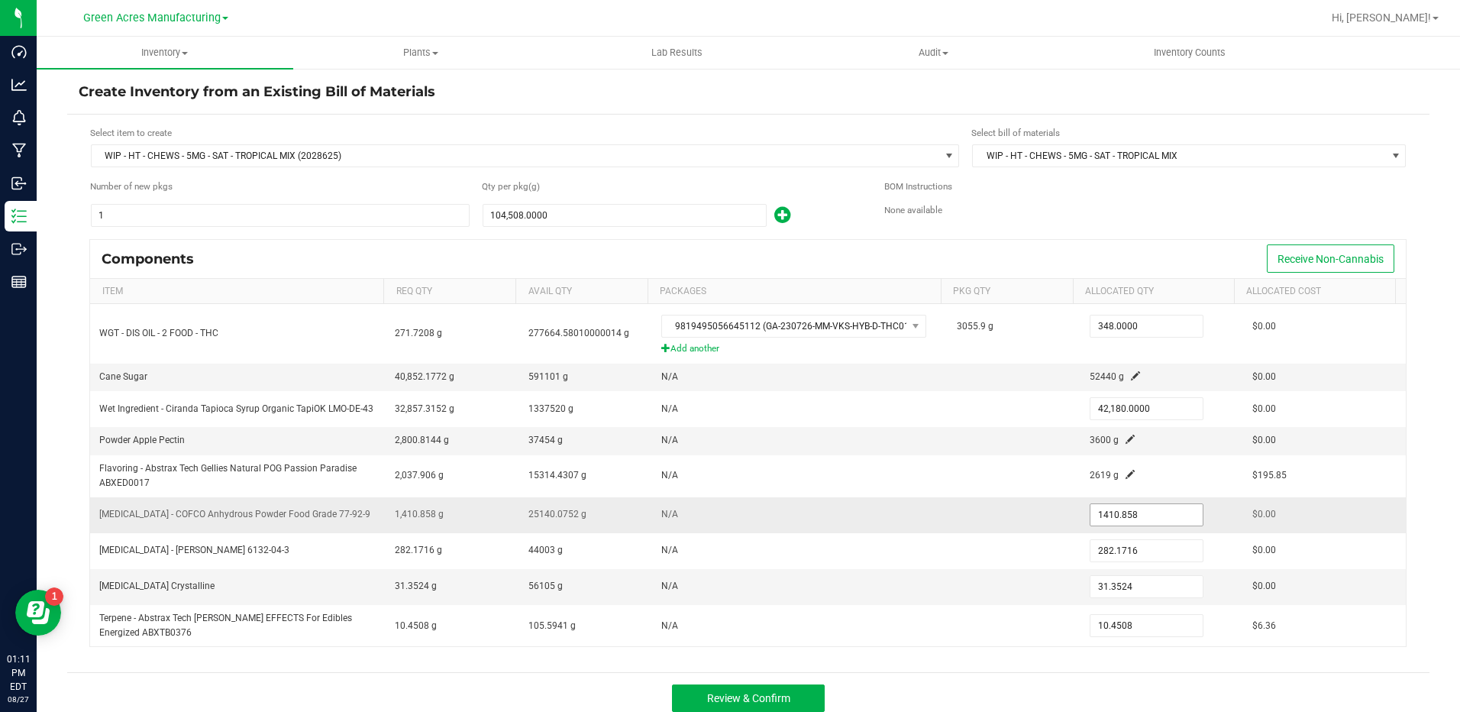
click at [1109, 515] on input "1410.858" at bounding box center [1146, 514] width 112 height 21
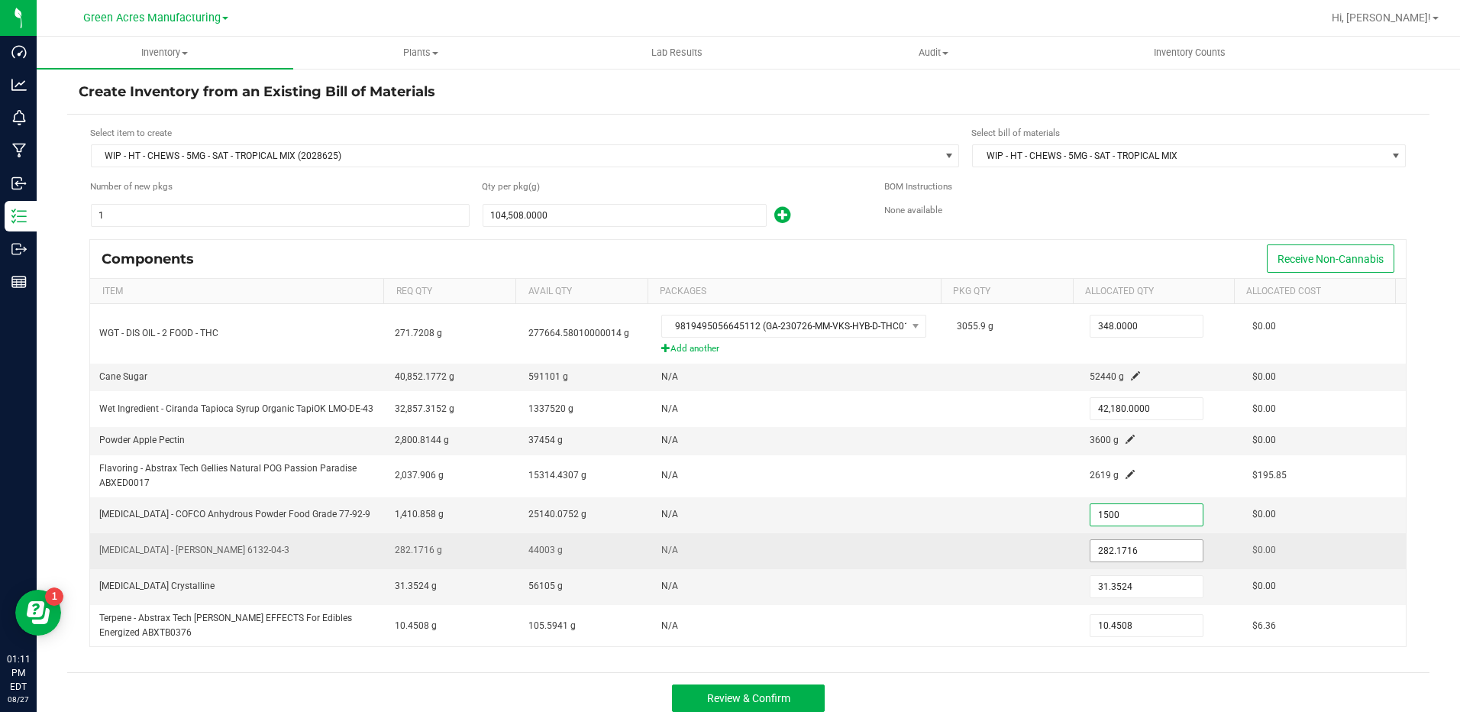
type input "1,500.0000"
click at [1106, 553] on input "282.1716" at bounding box center [1146, 550] width 112 height 21
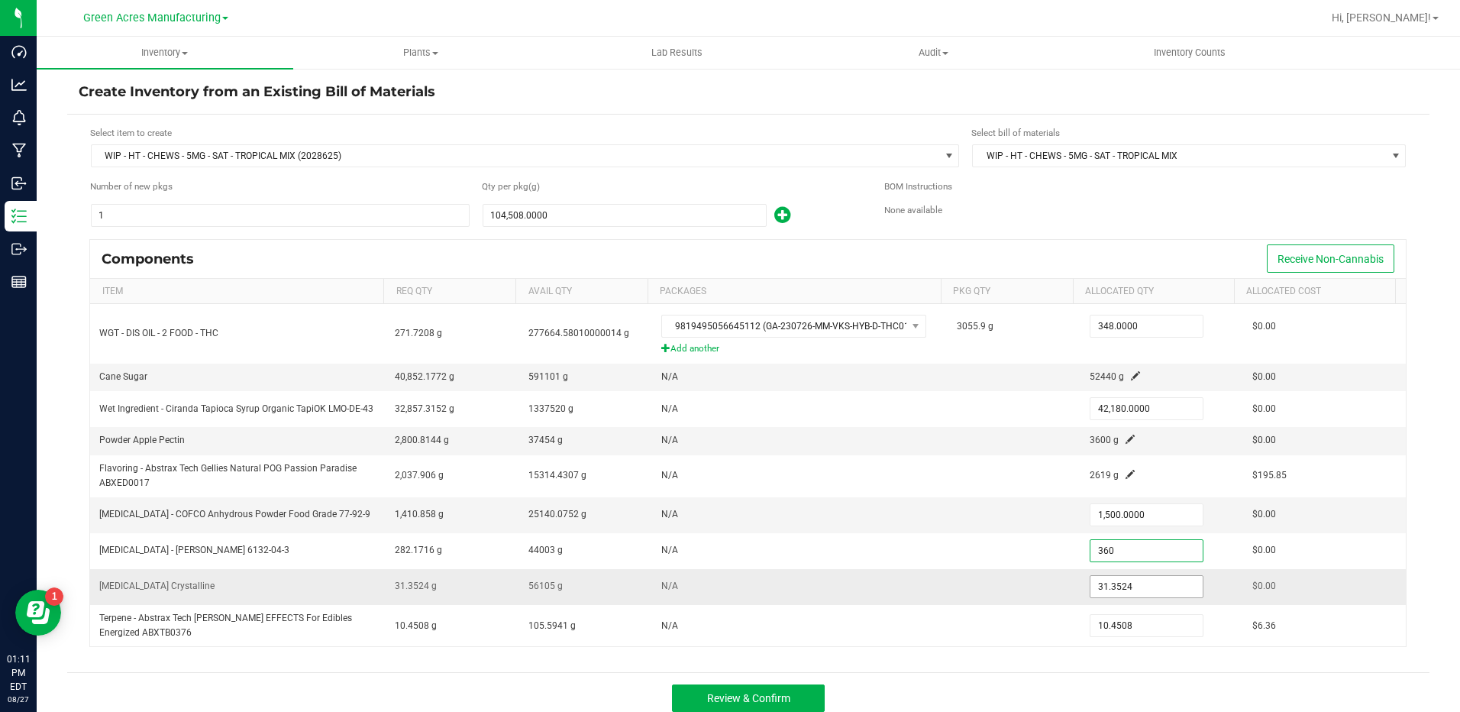
type input "360.0000"
click at [1113, 588] on input "31.3524" at bounding box center [1146, 586] width 112 height 21
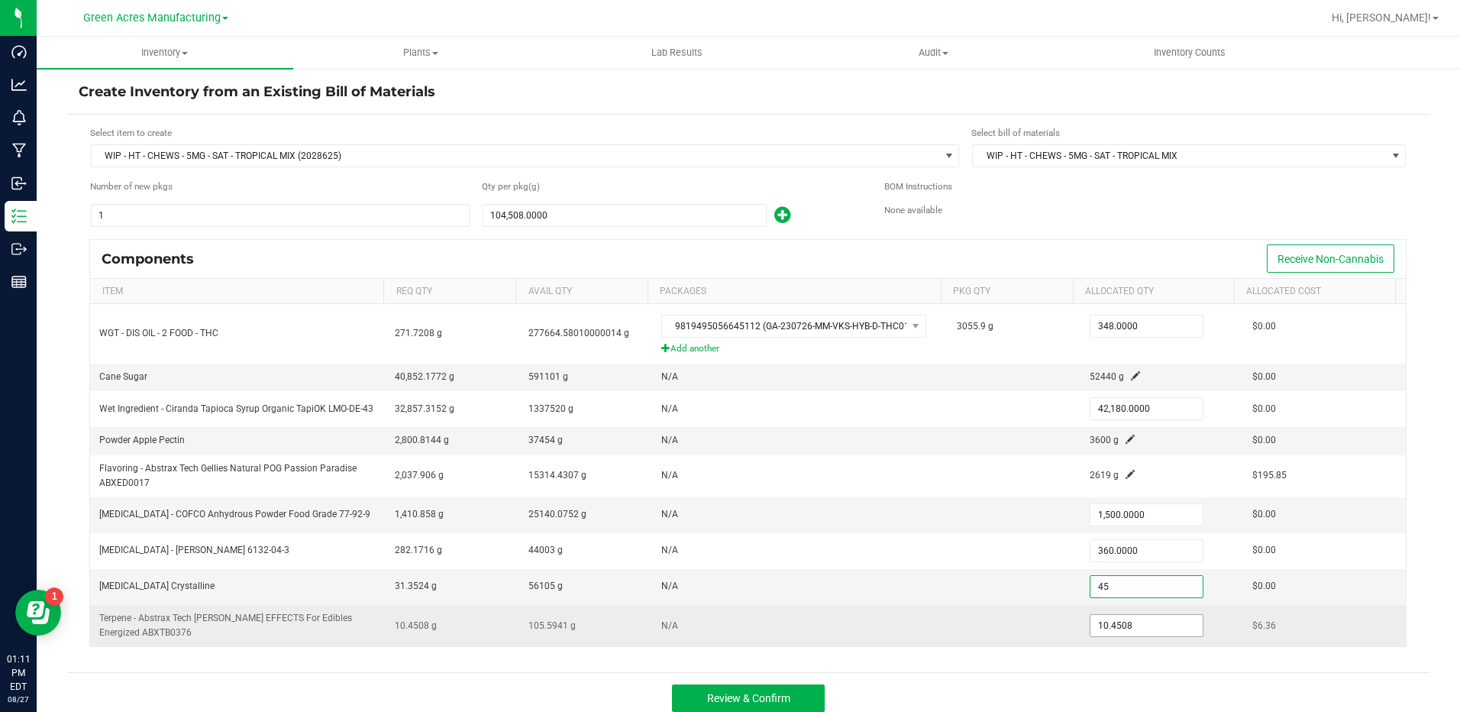
type input "45.0000"
click at [1101, 625] on input "10.4508" at bounding box center [1146, 625] width 112 height 21
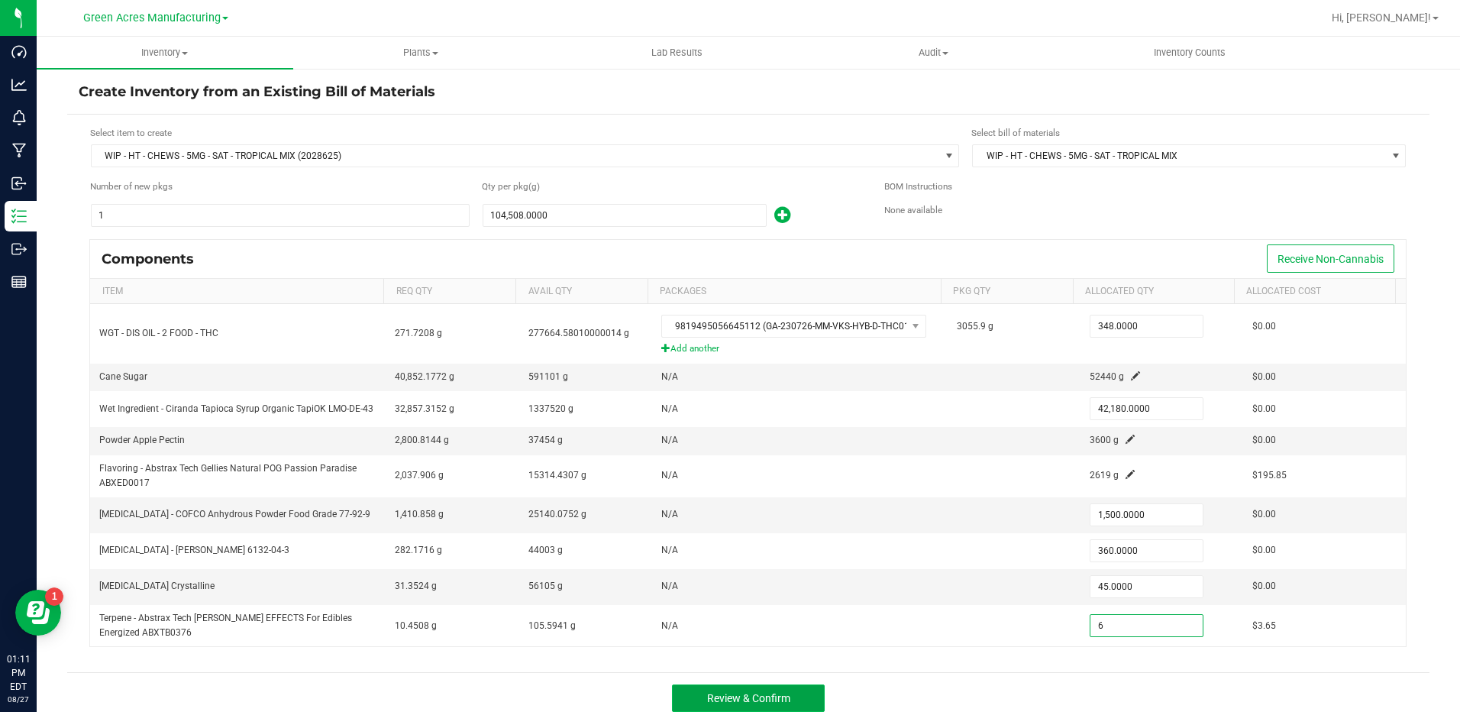
type input "6.0000"
click at [749, 689] on button "Review & Confirm" at bounding box center [748, 697] width 153 height 27
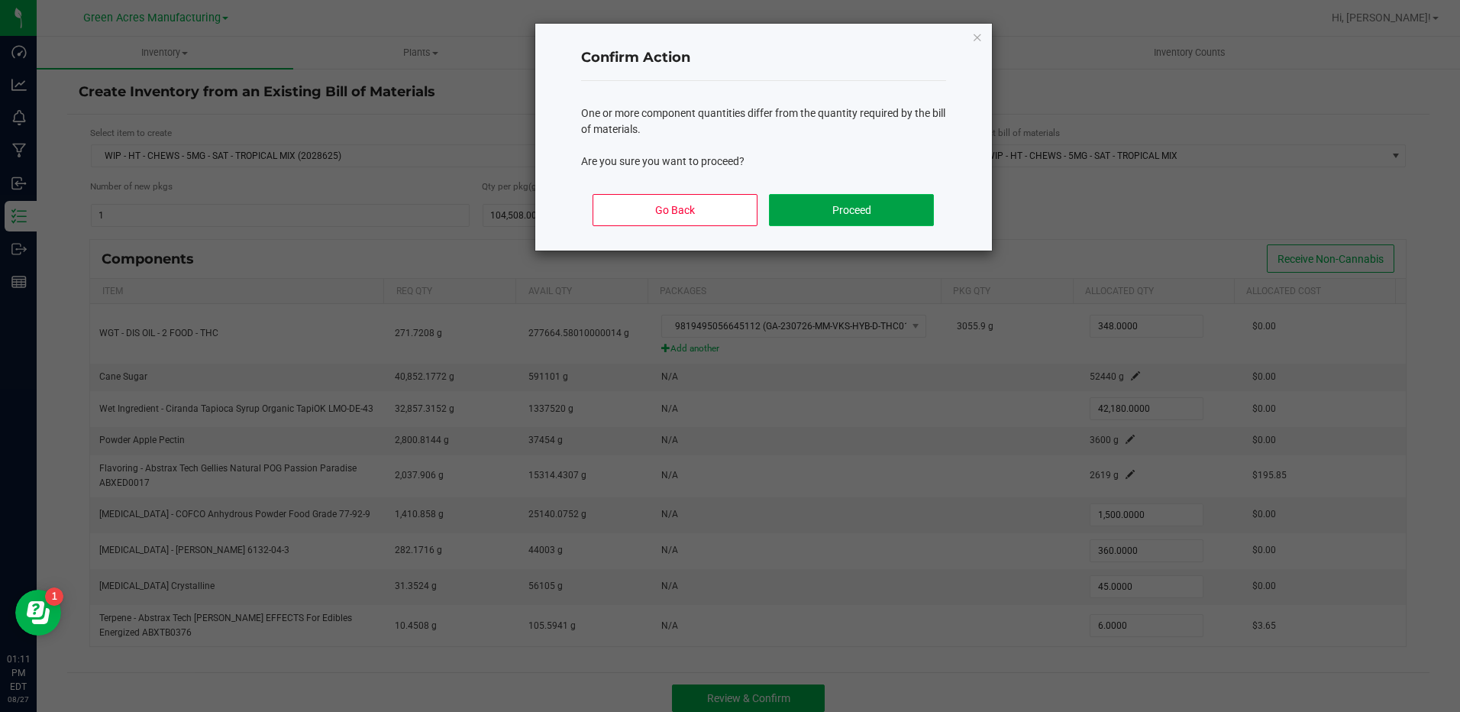
click at [853, 212] on button "Proceed" at bounding box center [851, 210] width 164 height 32
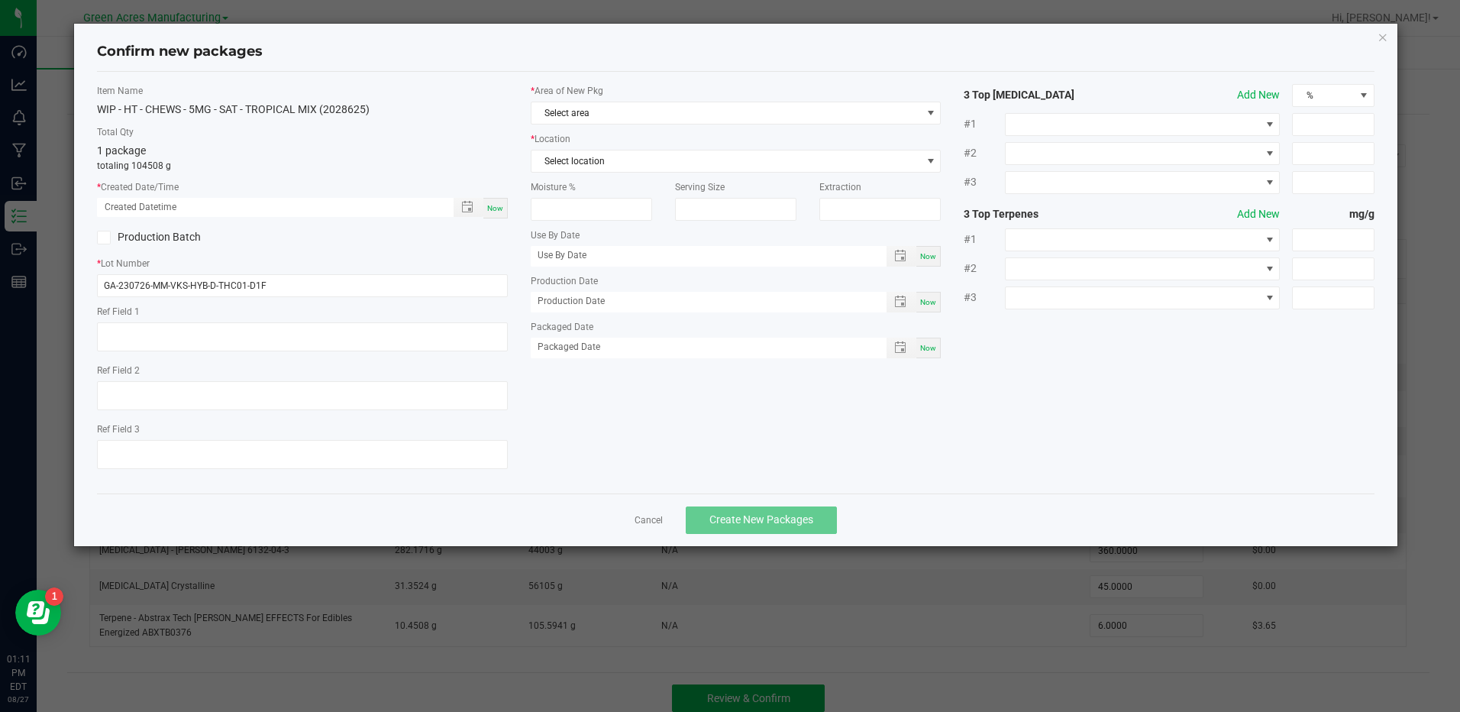
click at [502, 213] on div "Now" at bounding box center [495, 208] width 24 height 21
type input "[DATE] 01:11 PM"
drag, startPoint x: 395, startPoint y: 277, endPoint x: 11, endPoint y: 287, distance: 384.2
click at [11, 287] on ngb-modal-window "Confirm new packages Item Name WIP - HT - CHEWS - 5MG - SAT - TROPICAL MIX (202…" at bounding box center [735, 356] width 1471 height 712
type input "s"
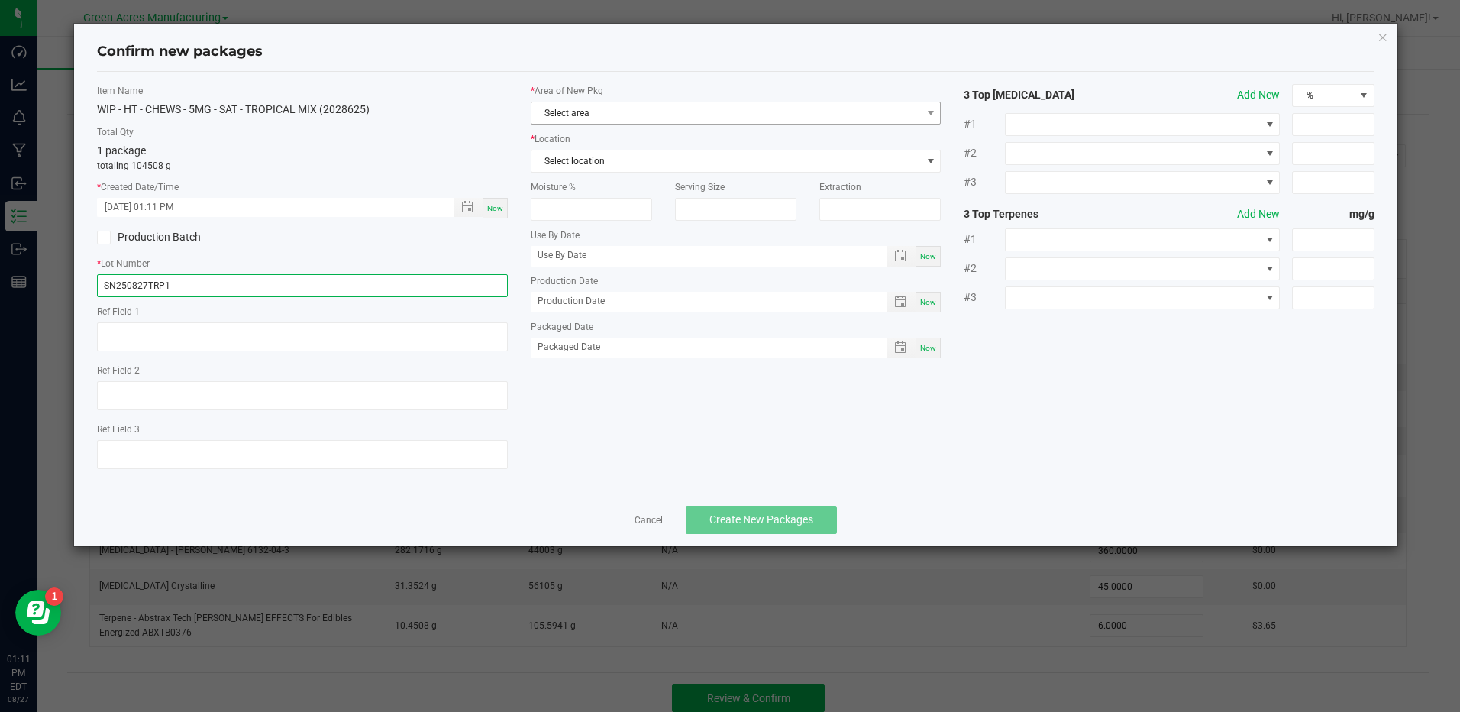
type input "SN250827TRP1"
click at [670, 111] on span "Select area" at bounding box center [725, 112] width 389 height 21
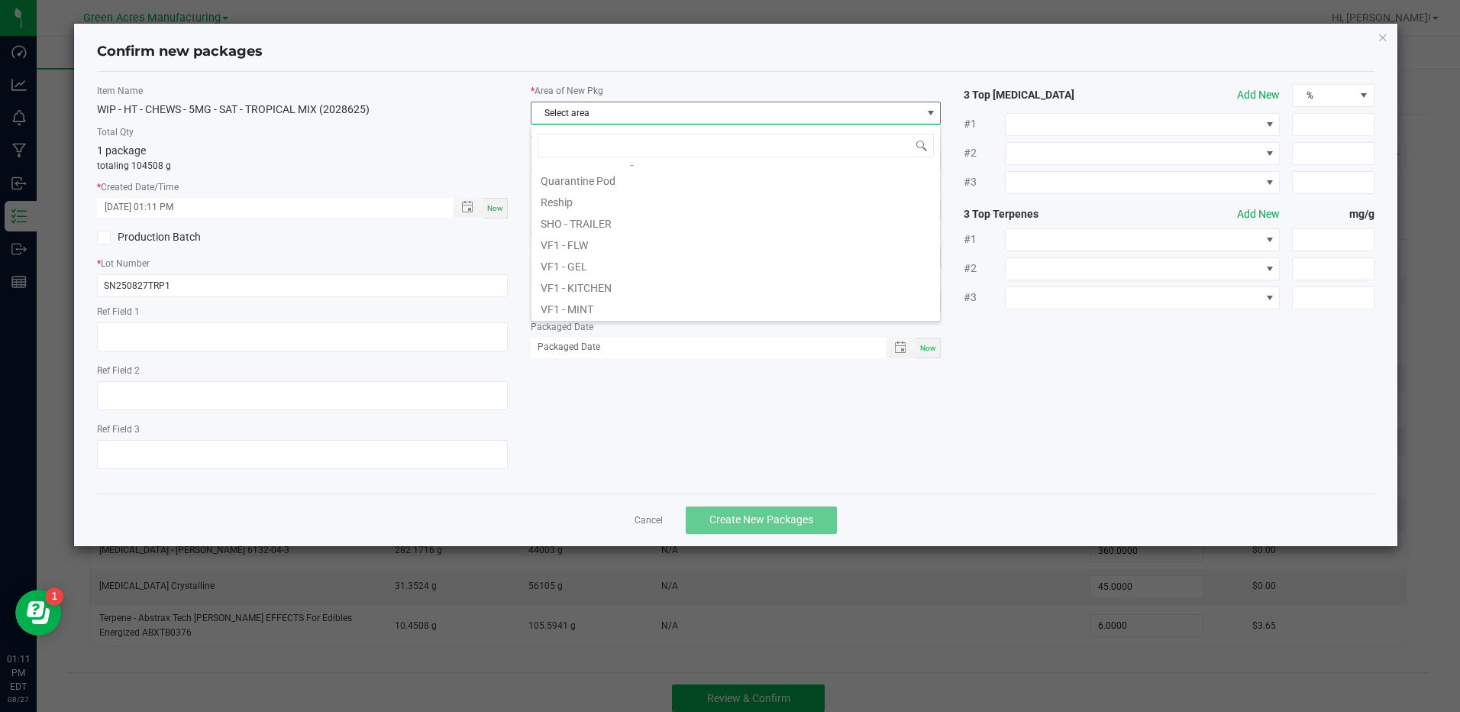
scroll to position [611, 0]
click at [643, 271] on li "VF1 - PKG" at bounding box center [735, 270] width 408 height 21
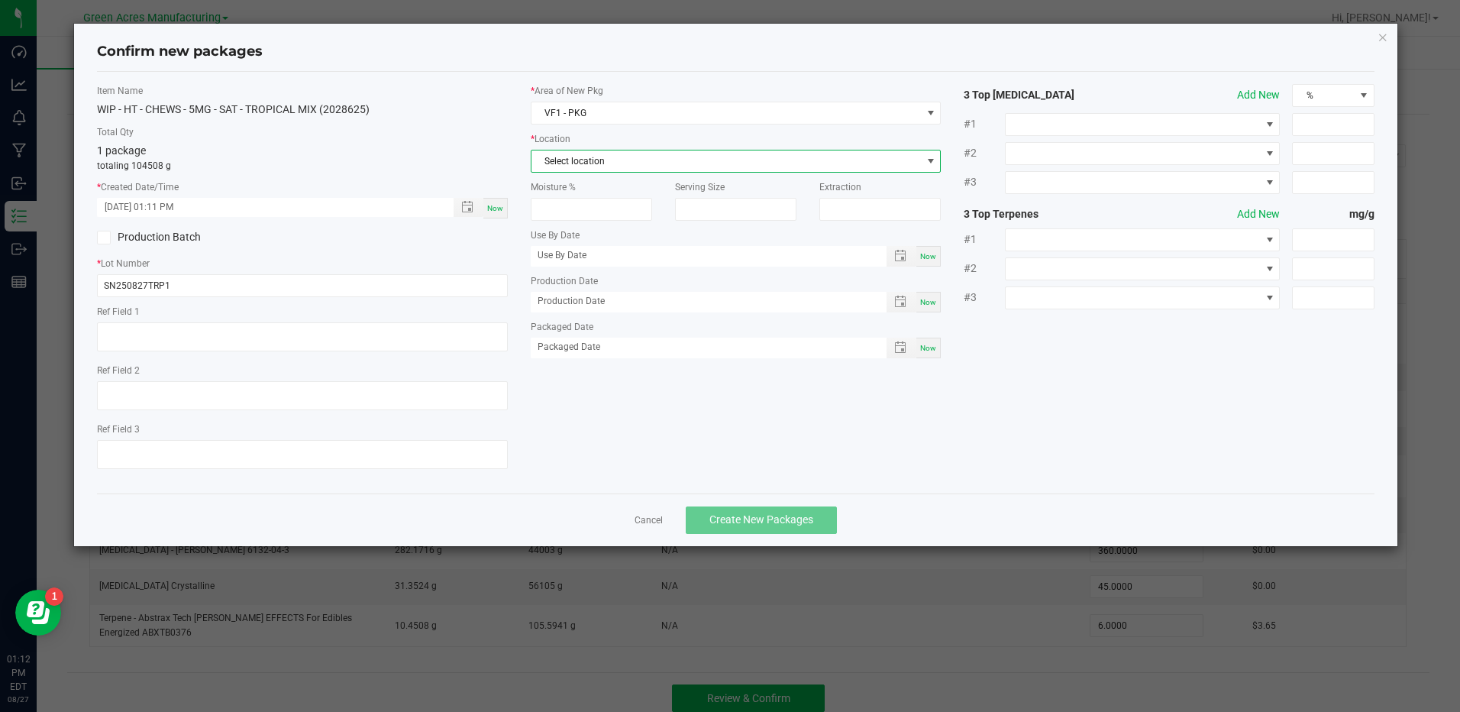
click at [712, 159] on span "Select location" at bounding box center [725, 160] width 389 height 21
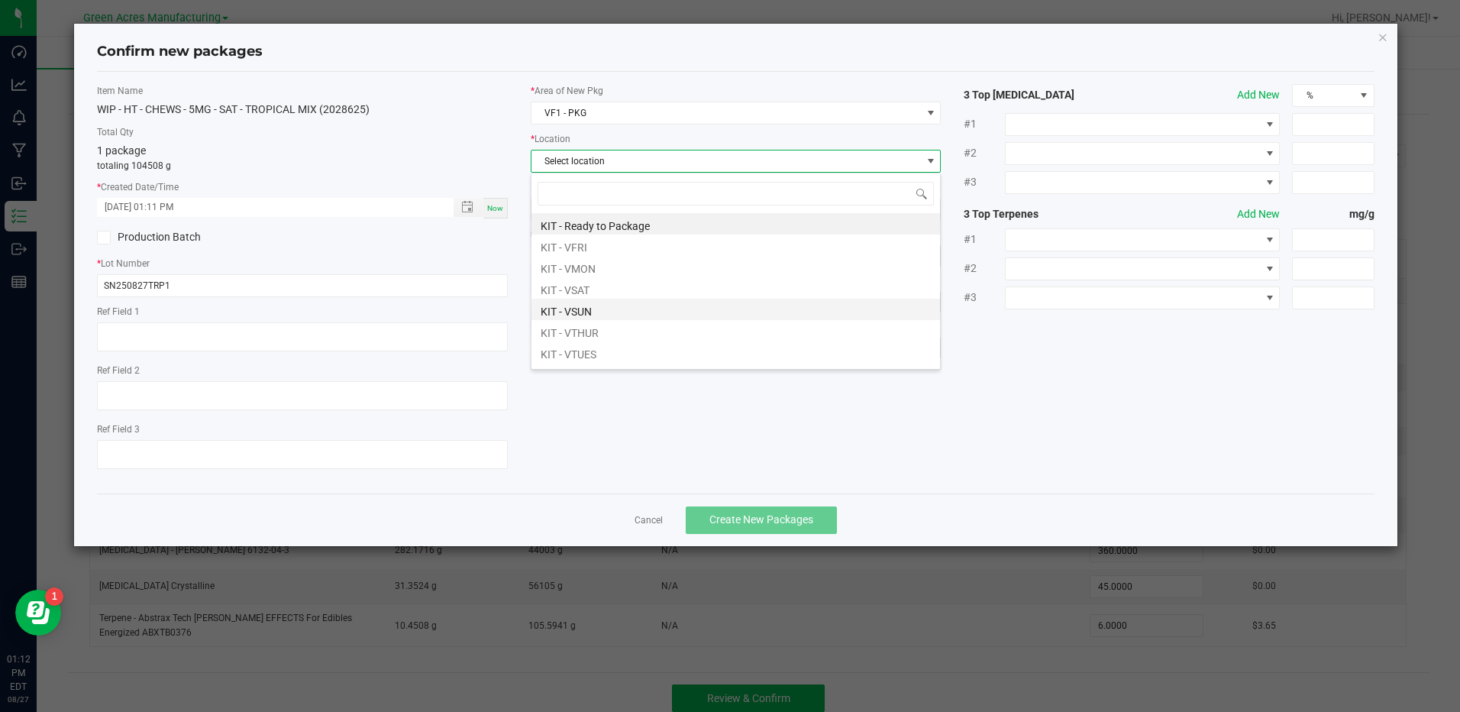
scroll to position [76, 0]
click at [705, 312] on li "PKG - Production" at bounding box center [735, 318] width 408 height 21
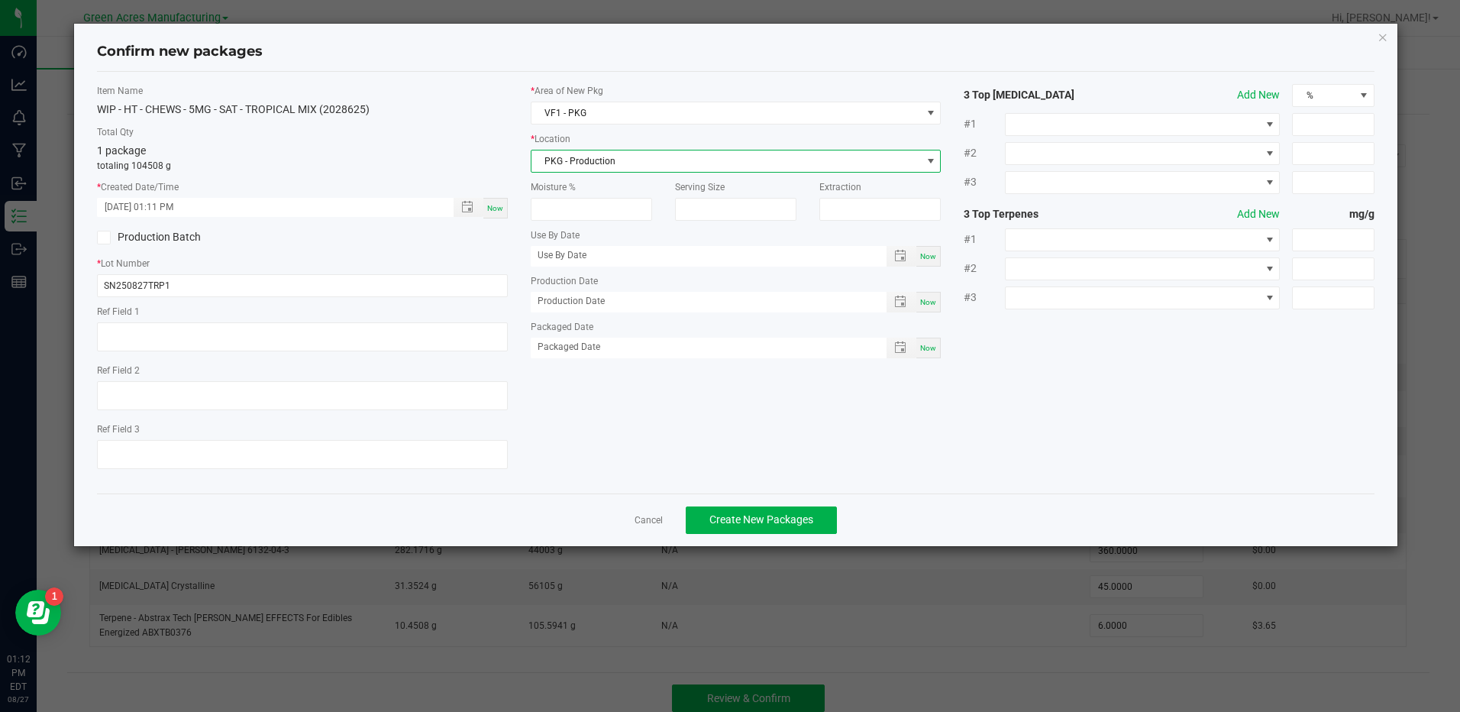
click at [789, 168] on span "PKG - Production" at bounding box center [725, 160] width 389 height 21
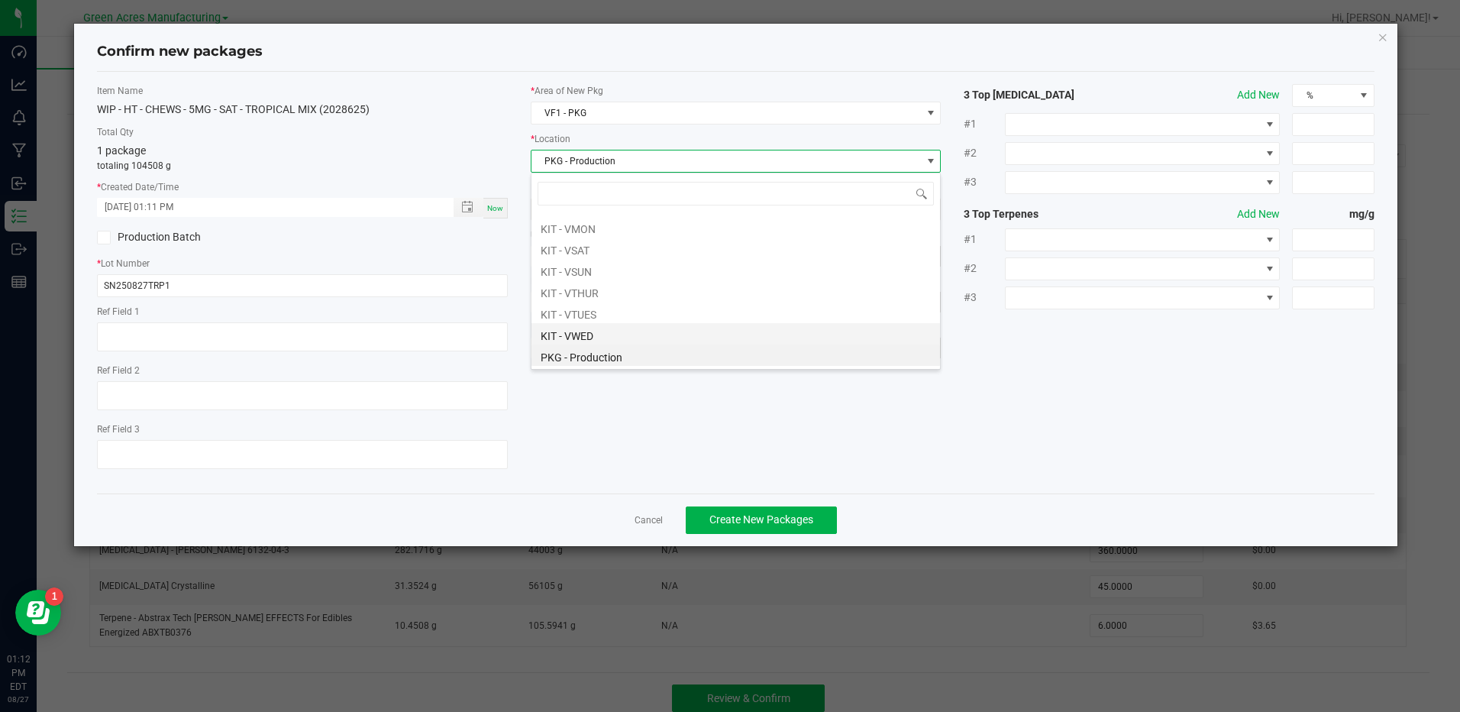
scroll to position [0, 0]
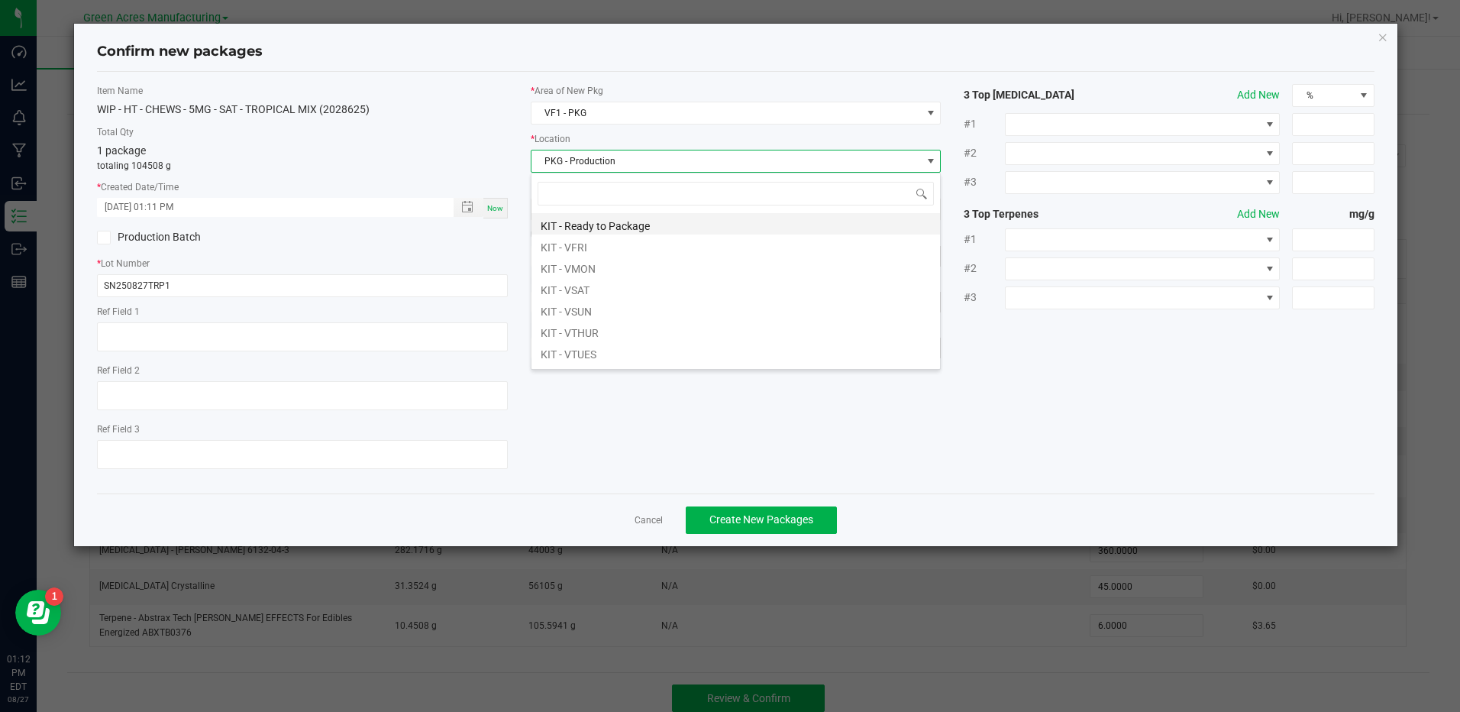
click at [754, 221] on li "KIT - Ready to Package" at bounding box center [735, 223] width 408 height 21
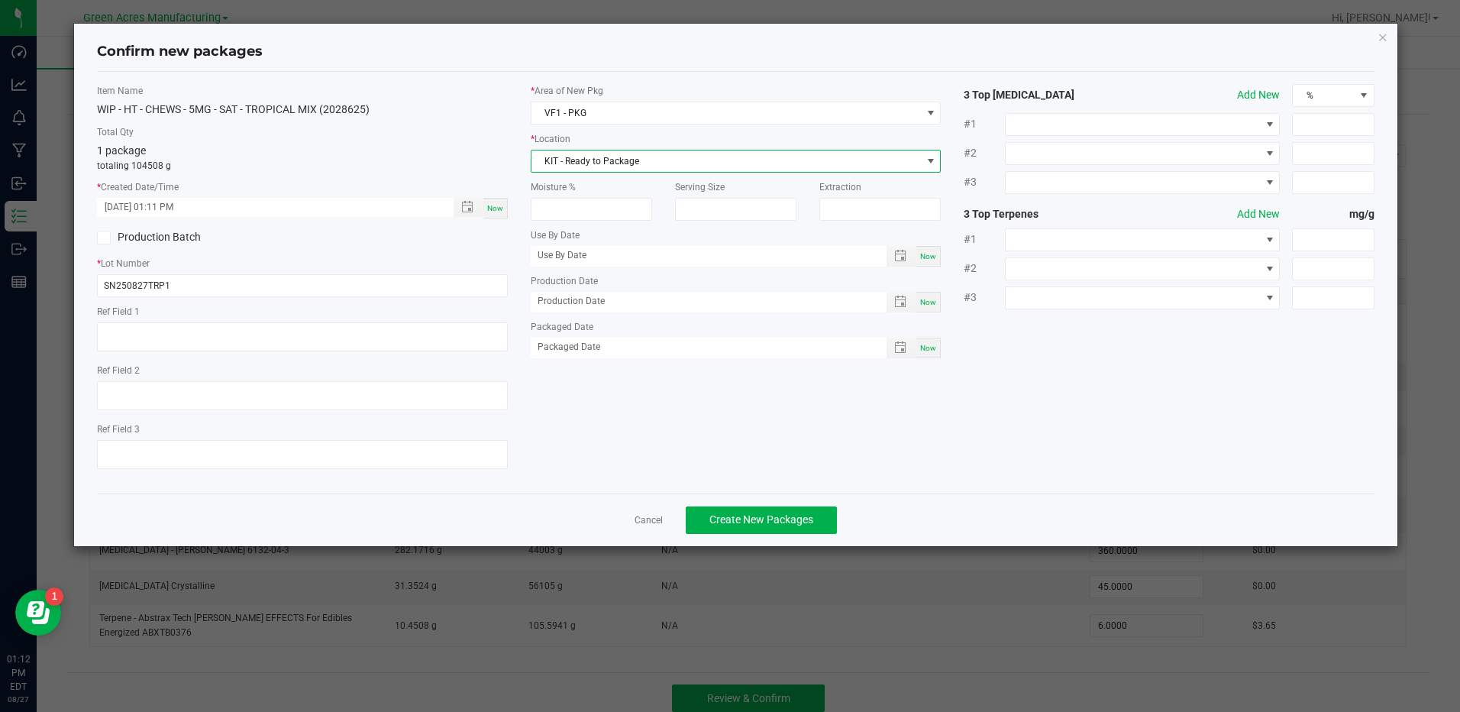
click at [923, 298] on span "Now" at bounding box center [928, 302] width 16 height 8
type input "[DATE]"
click at [898, 250] on span "Toggle popup" at bounding box center [900, 256] width 12 height 12
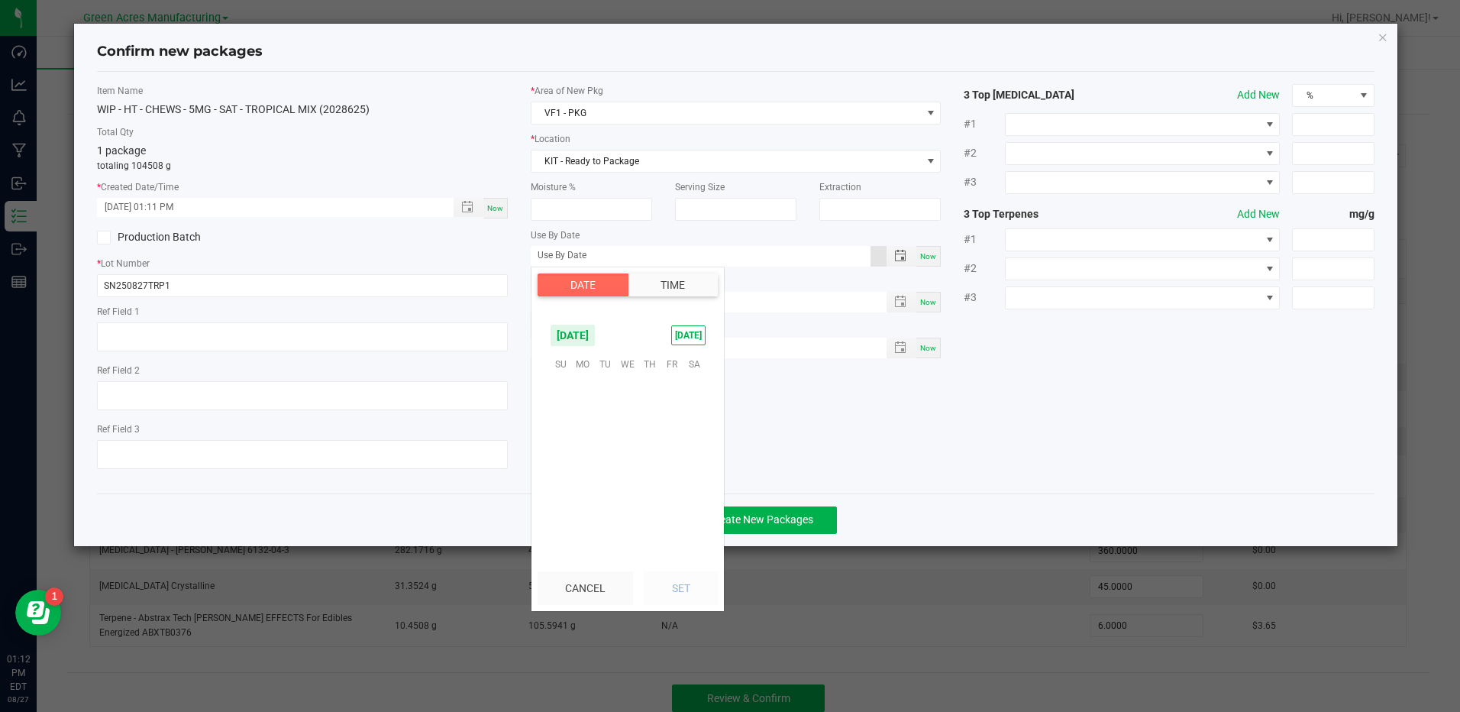
scroll to position [247454, 0]
click at [596, 339] on span "[DATE]" at bounding box center [573, 335] width 46 height 23
click at [640, 369] on span "Mar" at bounding box center [627, 368] width 31 height 31
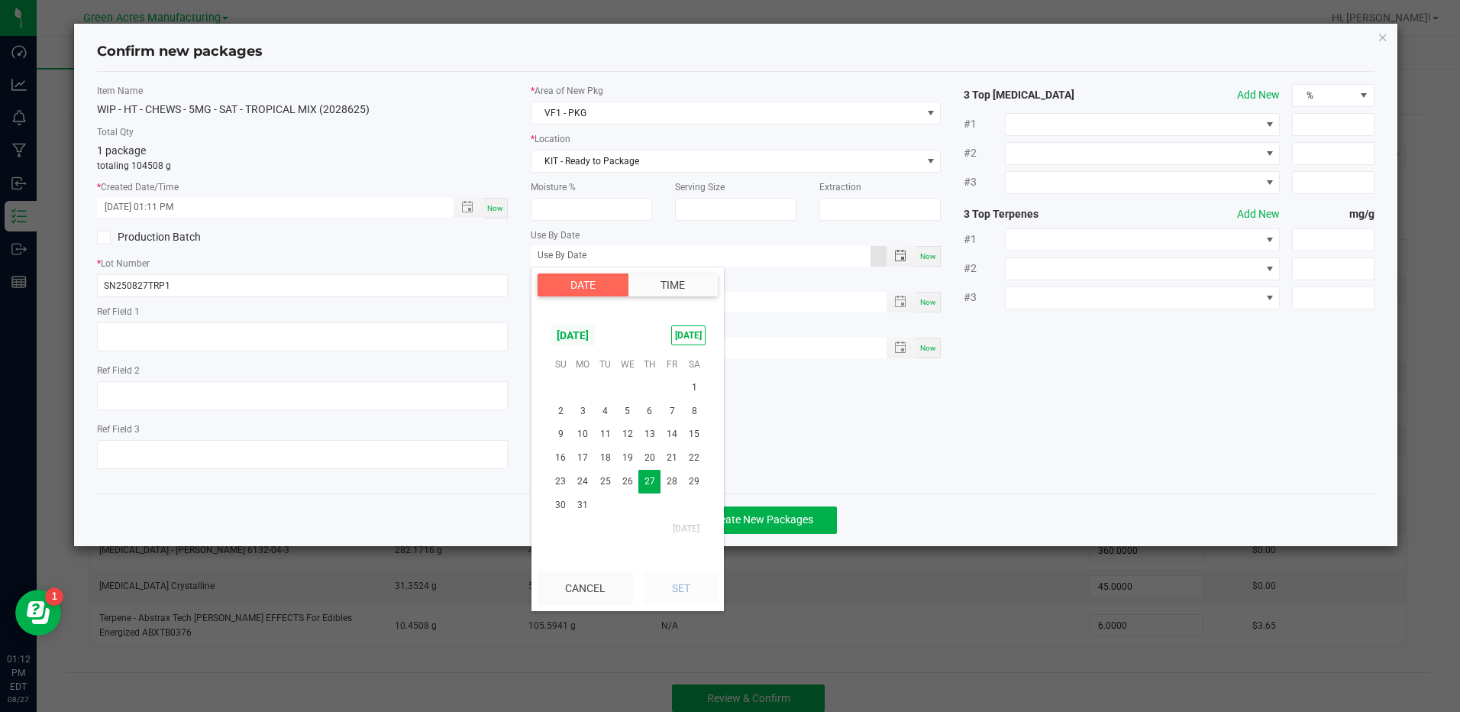
click at [596, 334] on span "[DATE]" at bounding box center [573, 335] width 46 height 23
click at [625, 476] on span "Mar" at bounding box center [627, 484] width 31 height 31
click at [580, 413] on span "9" at bounding box center [583, 411] width 22 height 24
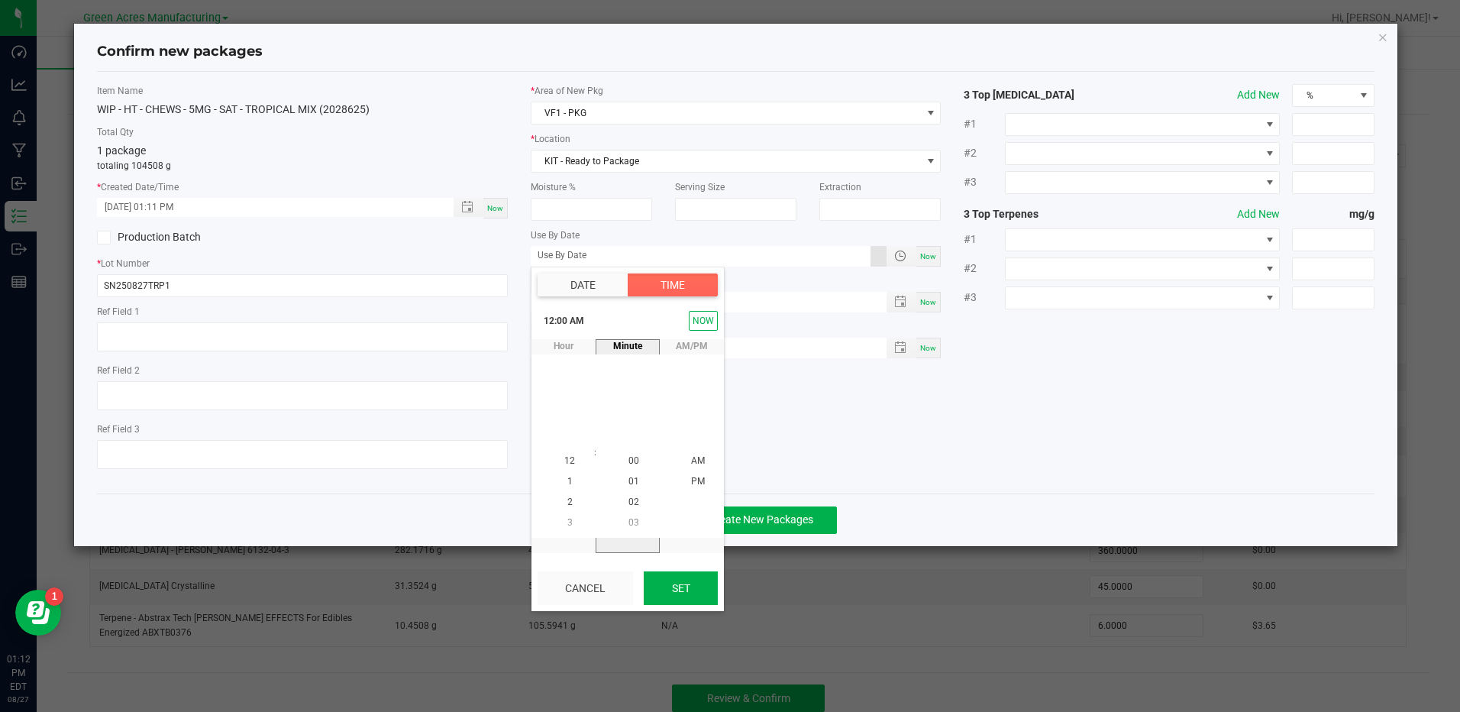
click at [670, 592] on button "Set" at bounding box center [681, 588] width 74 height 34
type input "[DATE]"
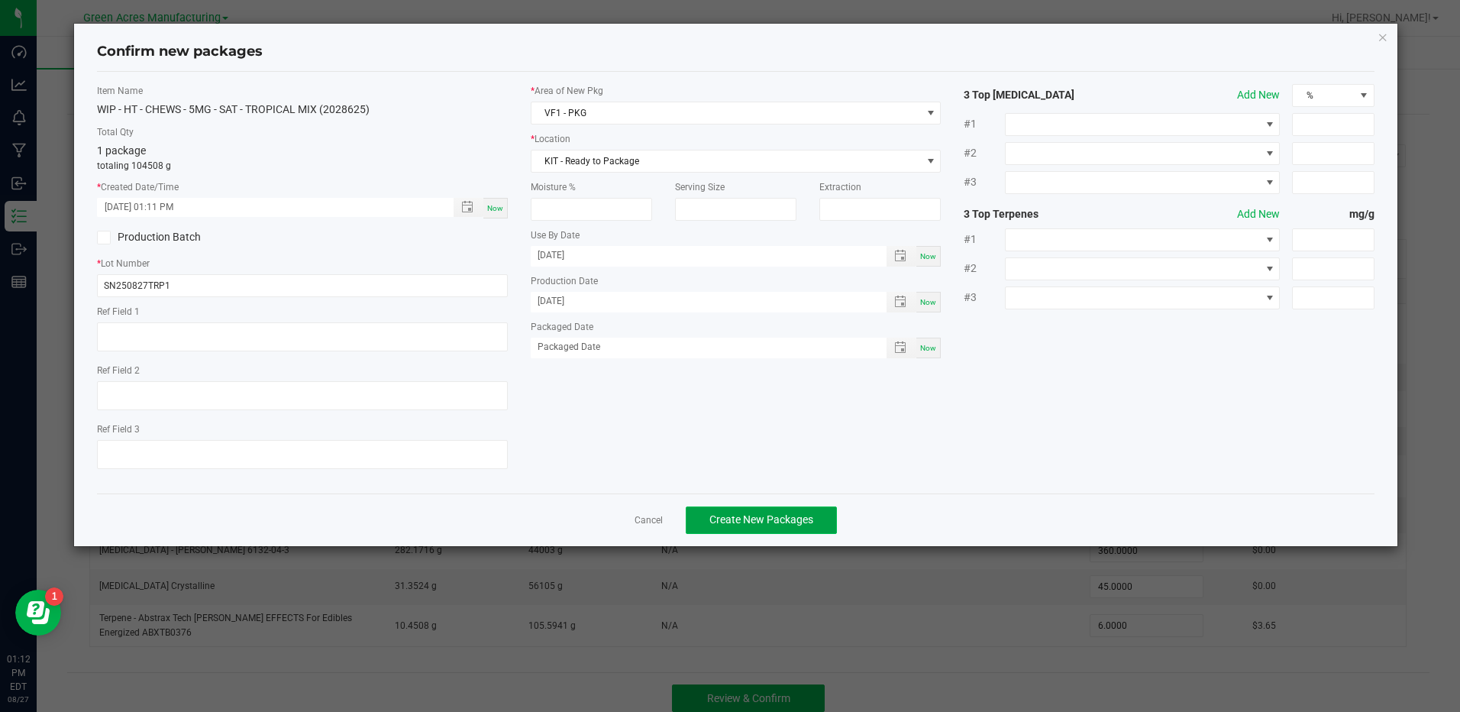
click at [772, 510] on button "Create New Packages" at bounding box center [761, 519] width 151 height 27
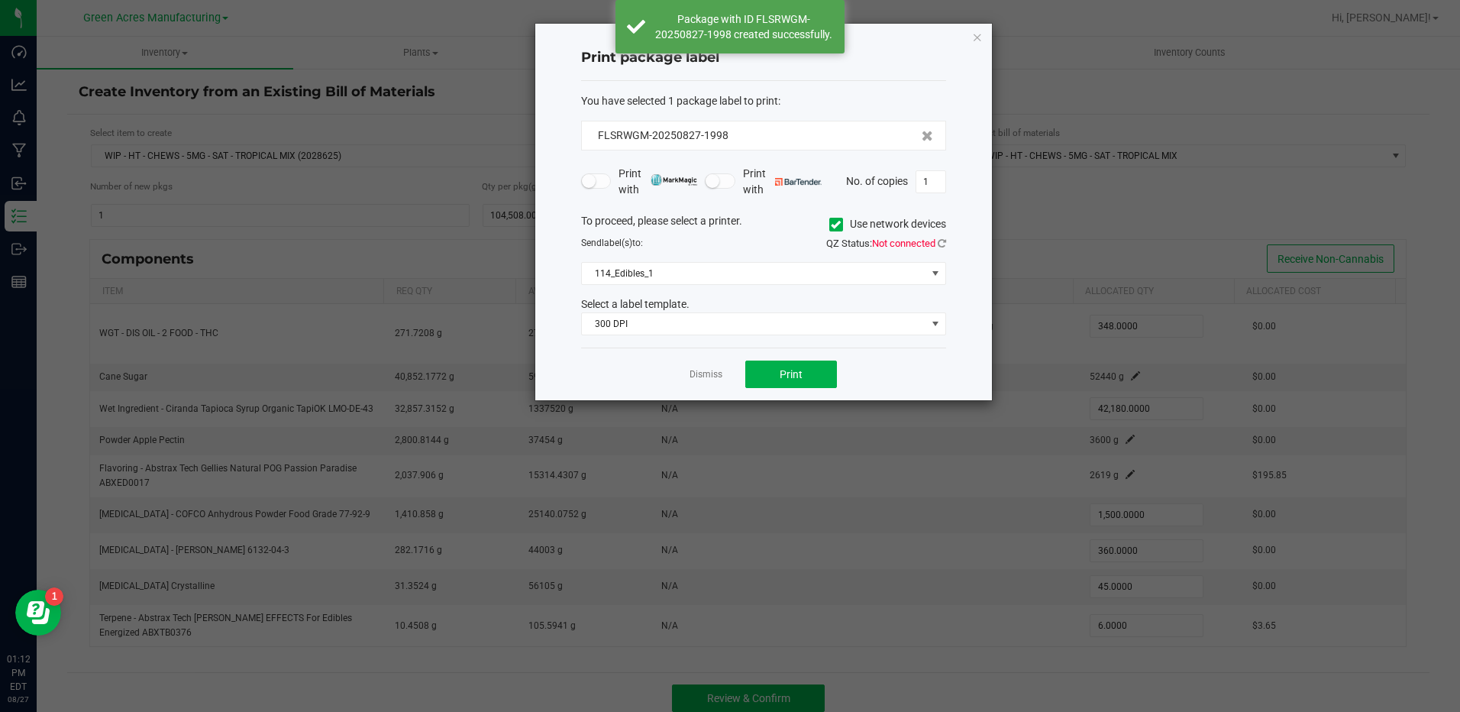
click at [936, 244] on span "QZ Status: Not connected" at bounding box center [886, 242] width 120 height 11
click at [944, 241] on icon at bounding box center [942, 243] width 8 height 10
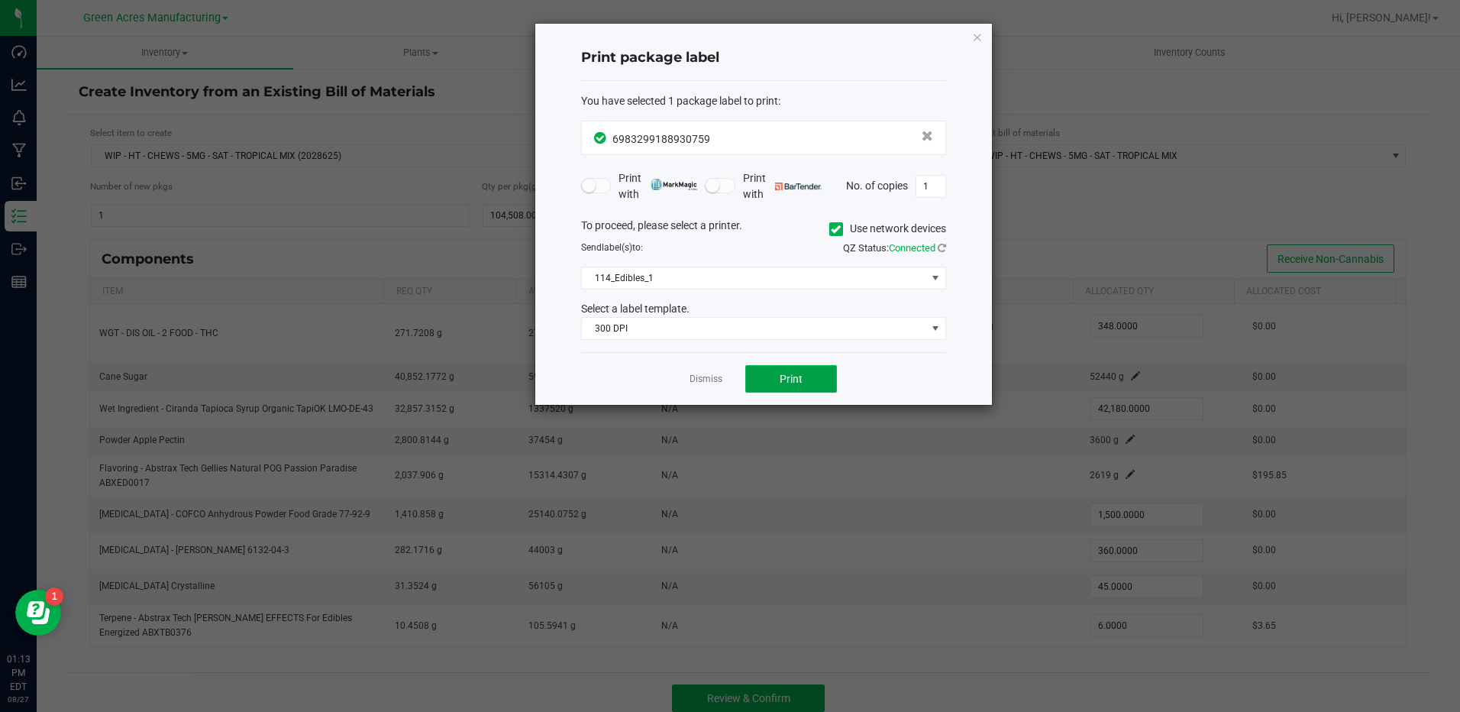
click at [799, 373] on span "Print" at bounding box center [791, 379] width 23 height 12
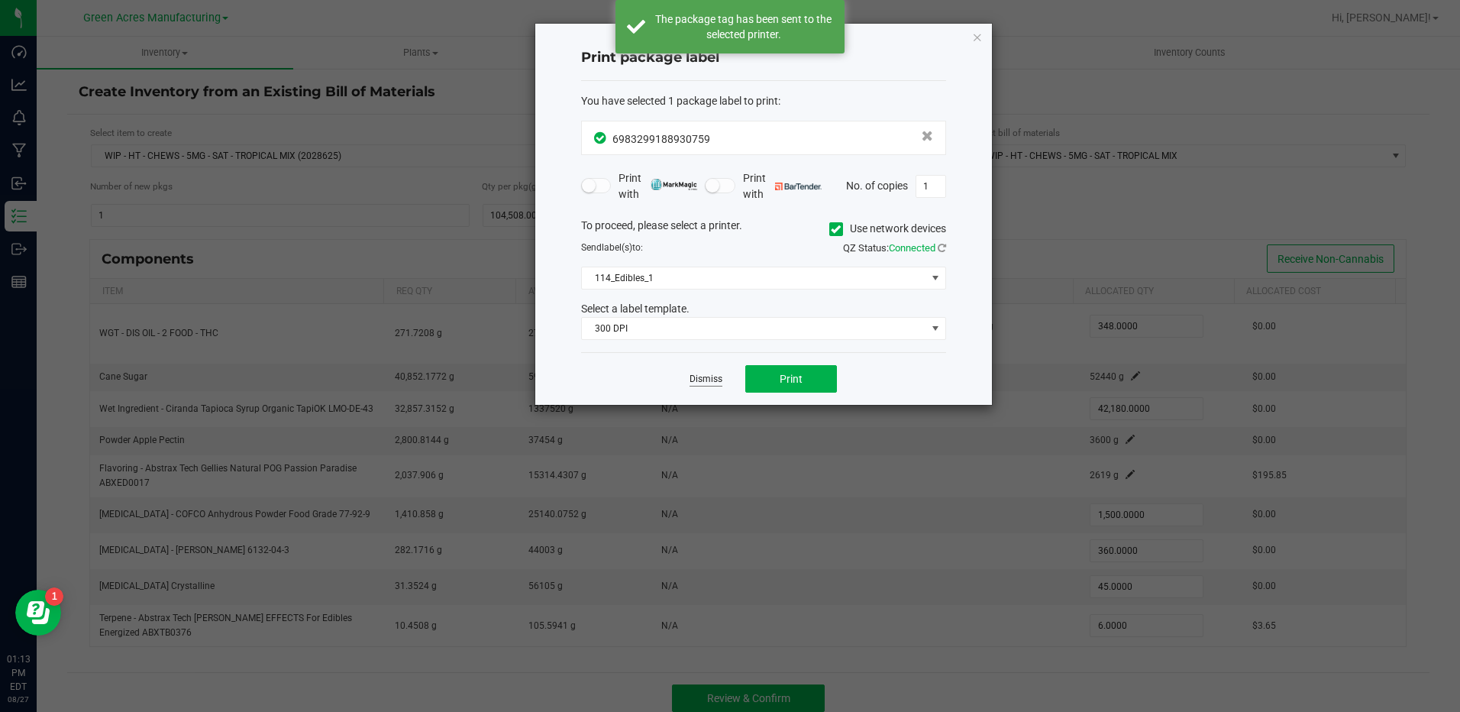
click at [713, 374] on link "Dismiss" at bounding box center [705, 379] width 33 height 13
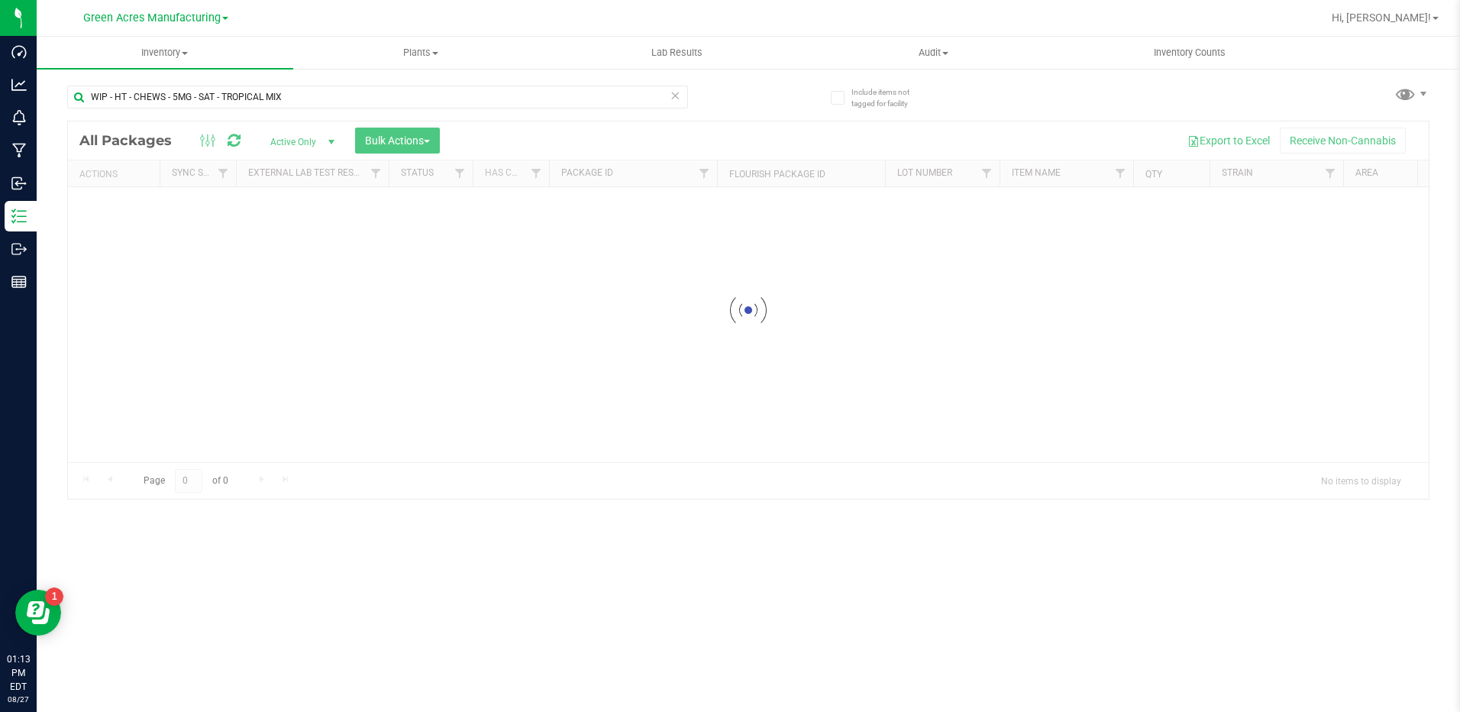
click at [473, 380] on div at bounding box center [748, 309] width 1361 height 377
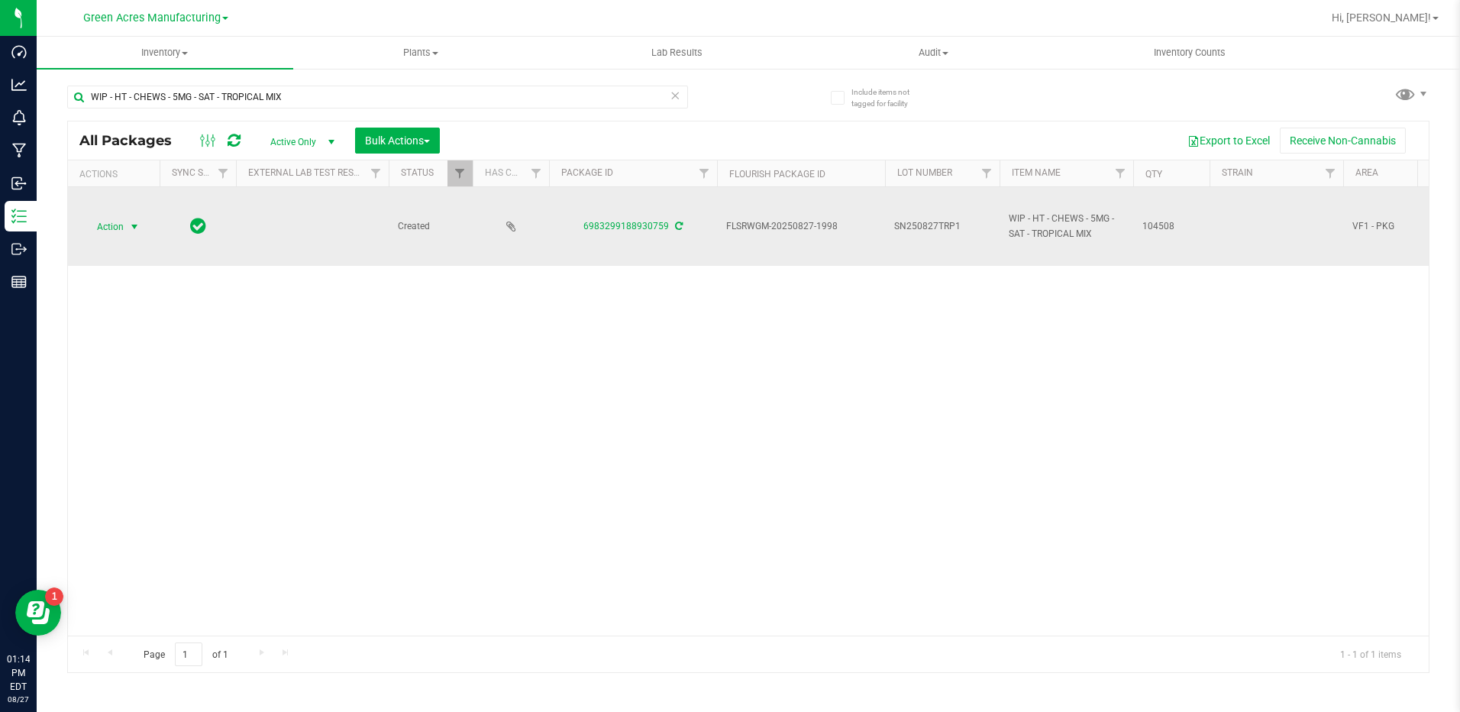
click at [89, 228] on span "Action" at bounding box center [103, 226] width 41 height 21
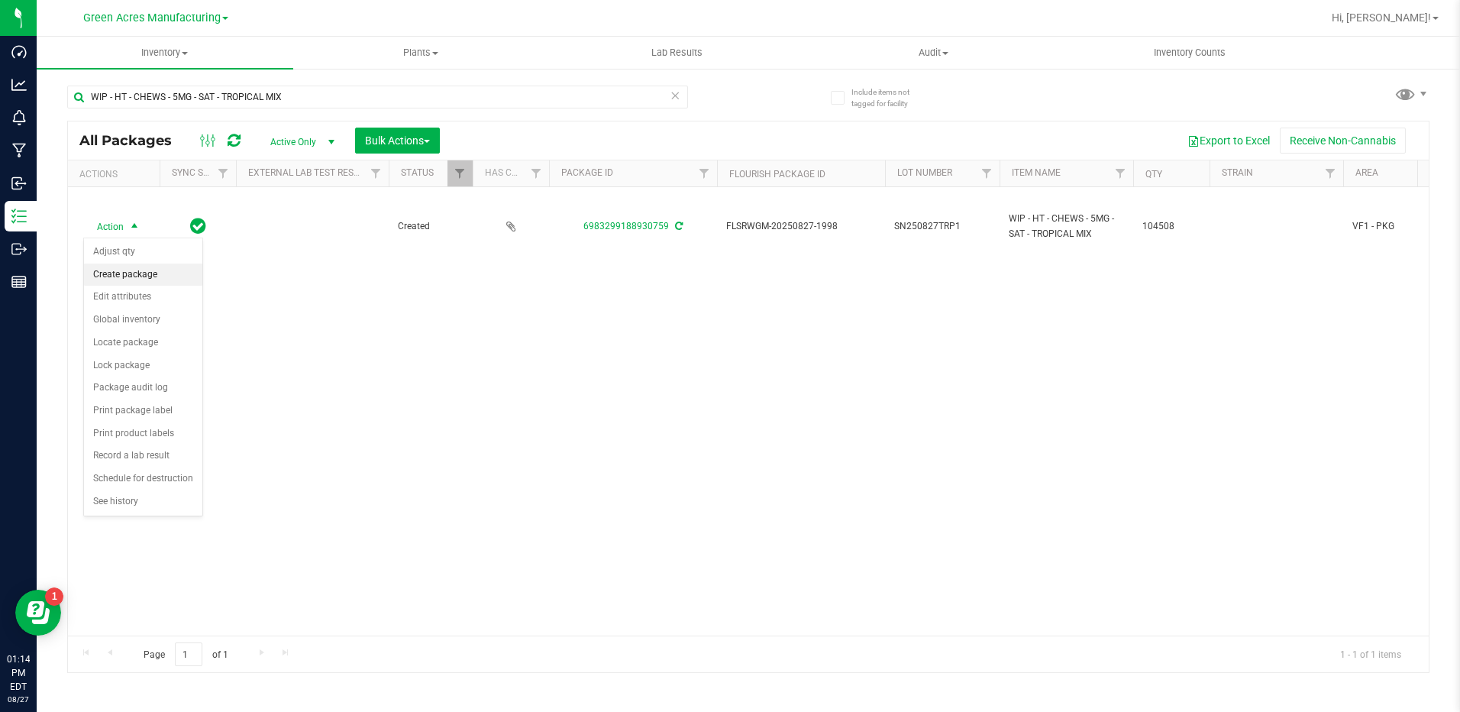
click at [149, 279] on li "Create package" at bounding box center [143, 274] width 118 height 23
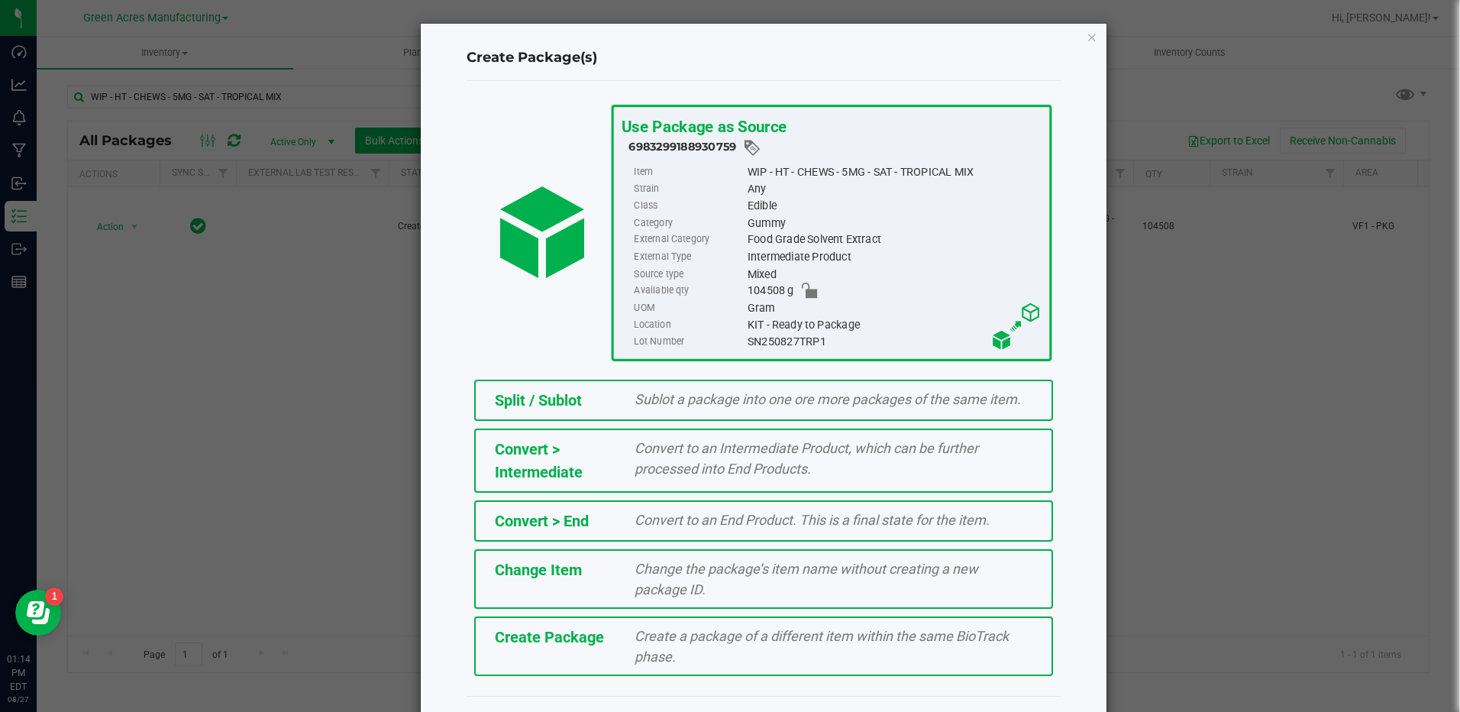
click at [580, 463] on div "Convert > Intermediate" at bounding box center [553, 460] width 140 height 46
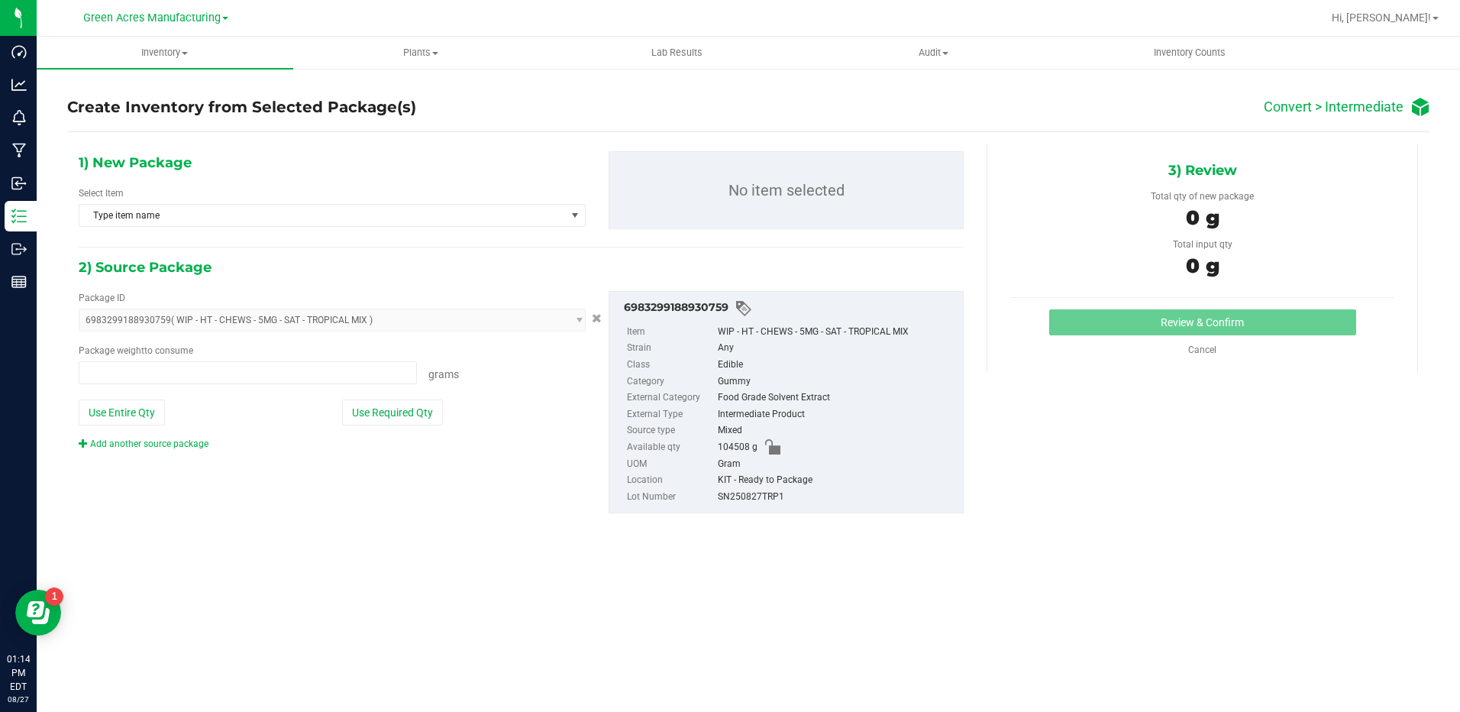
type input "0.0000 g"
click at [360, 218] on span "Type item name" at bounding box center [322, 215] width 486 height 21
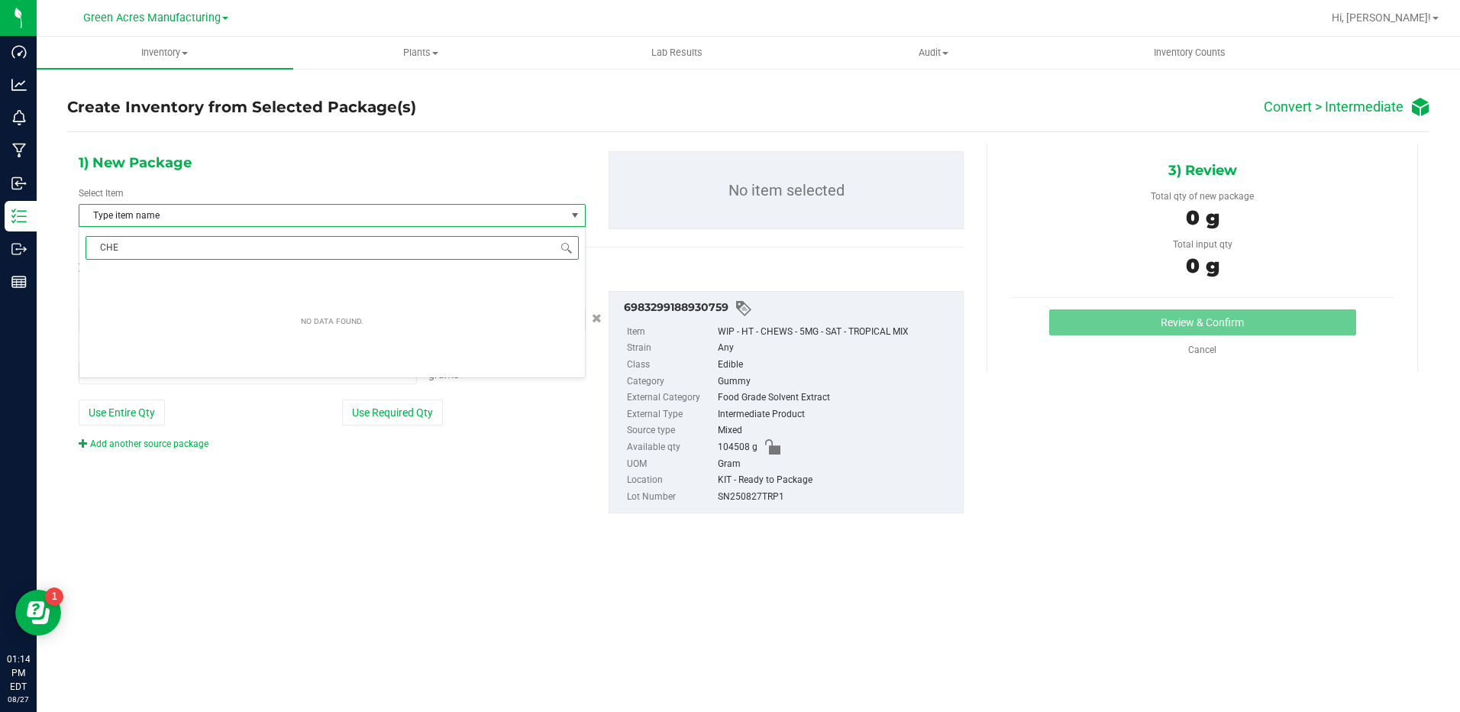
type input "CHEW"
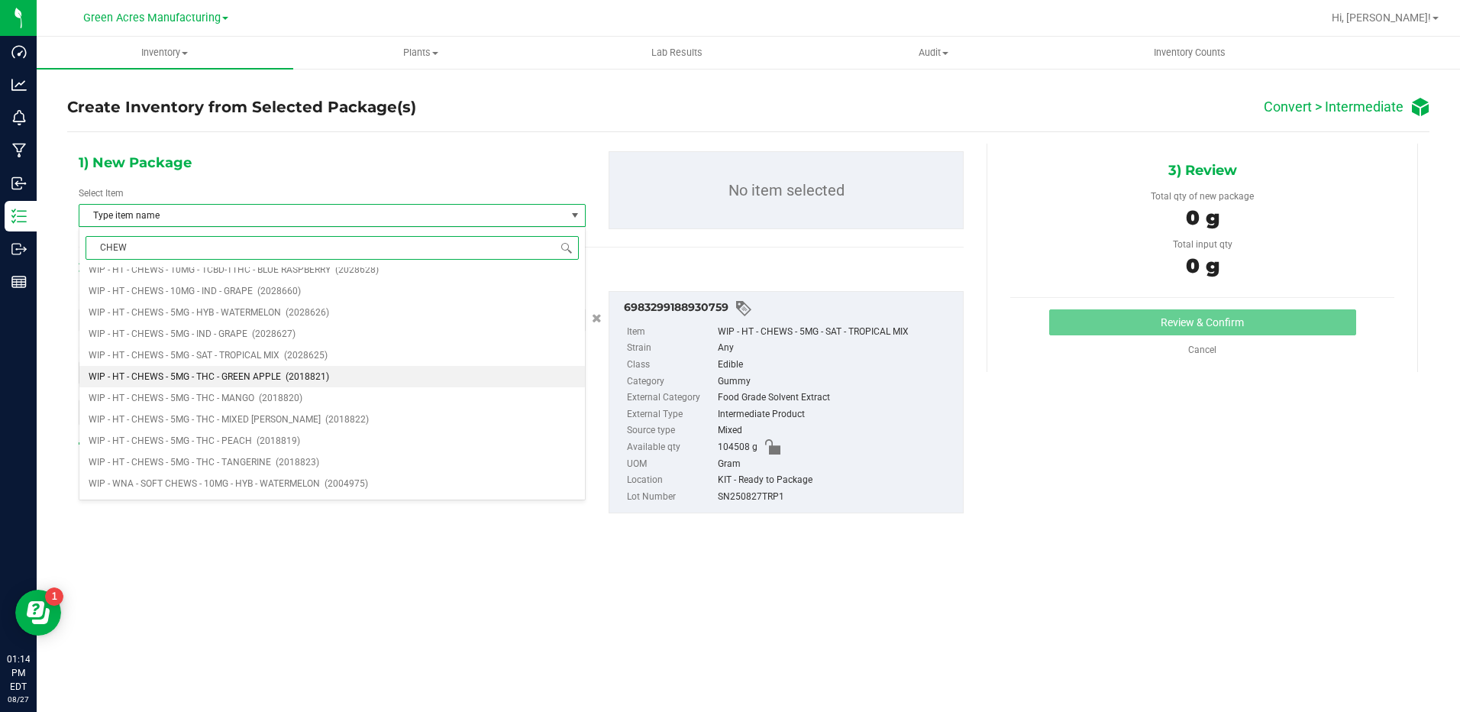
scroll to position [461, 0]
click at [293, 372] on span "(2028625)" at bounding box center [306, 372] width 44 height 11
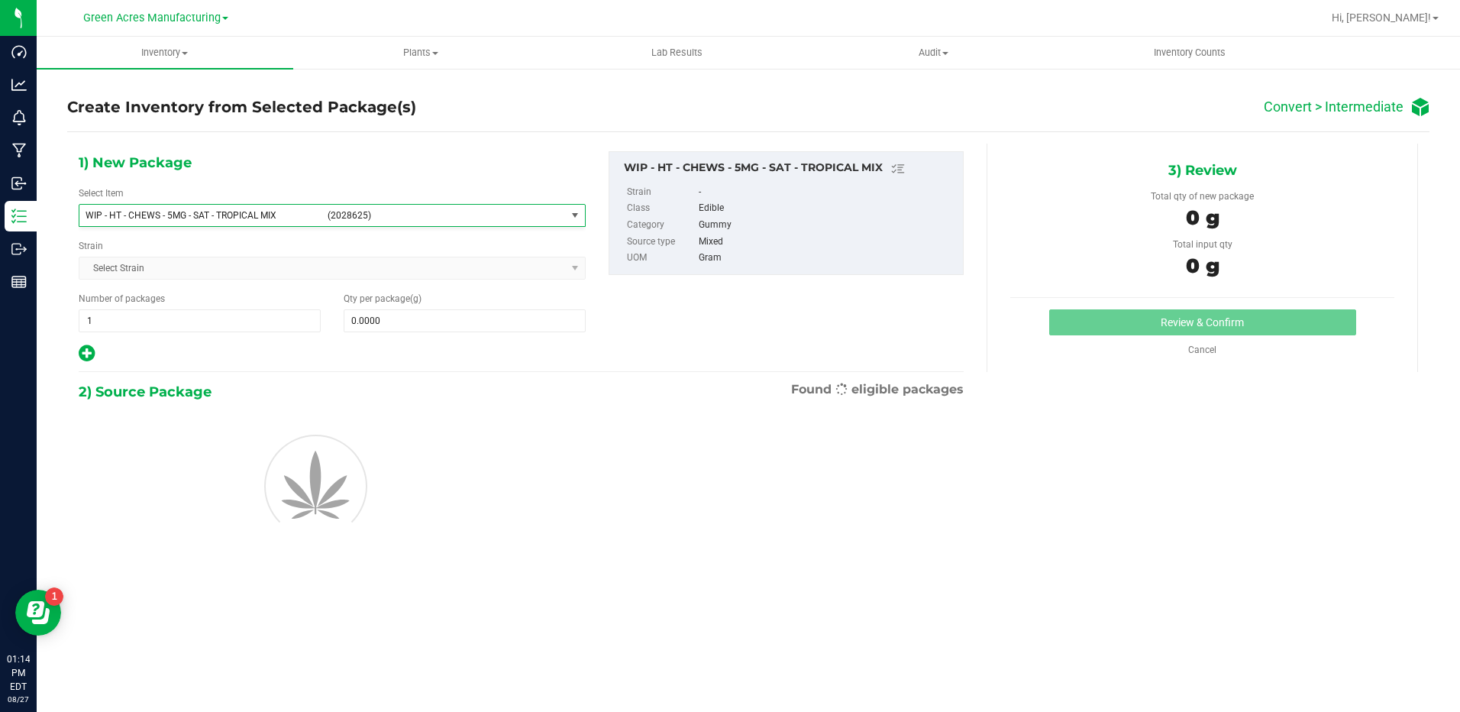
scroll to position [119377, 0]
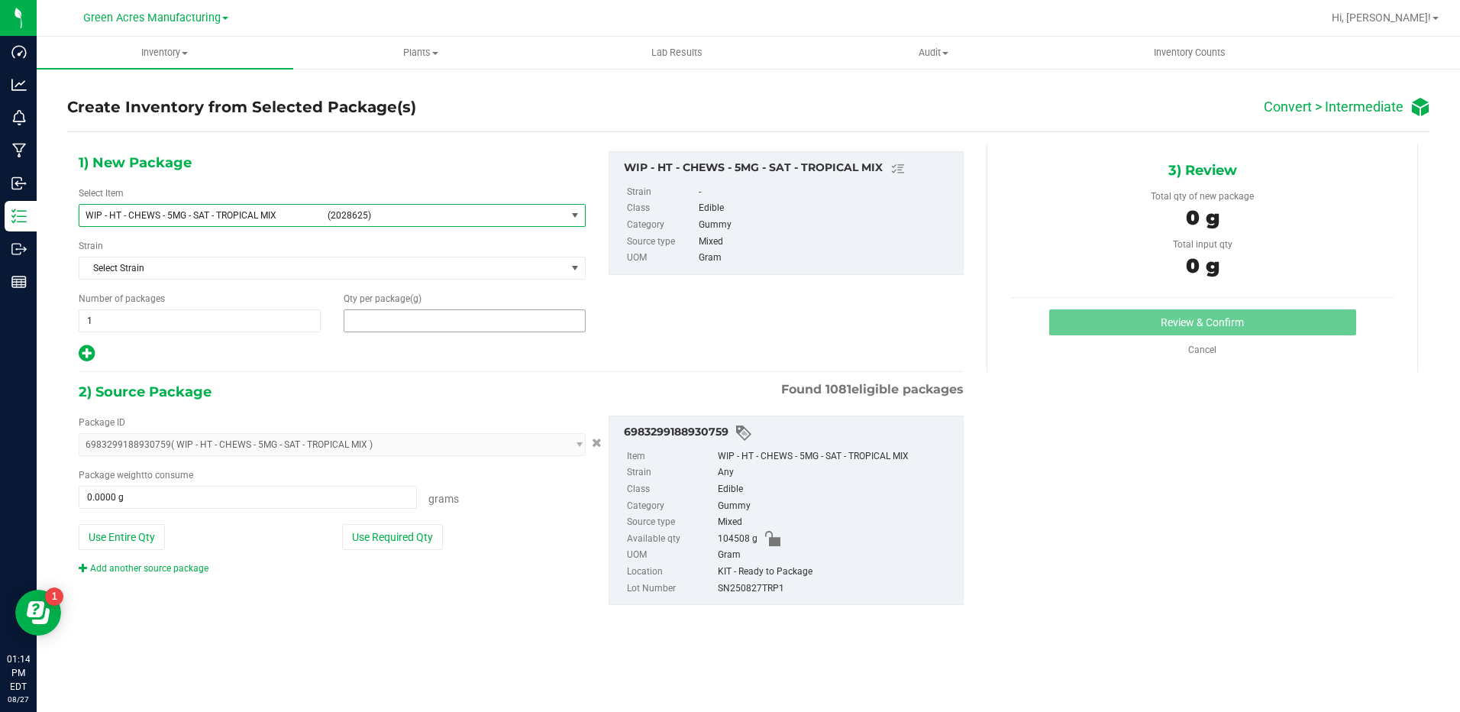
click at [438, 316] on span at bounding box center [465, 320] width 242 height 23
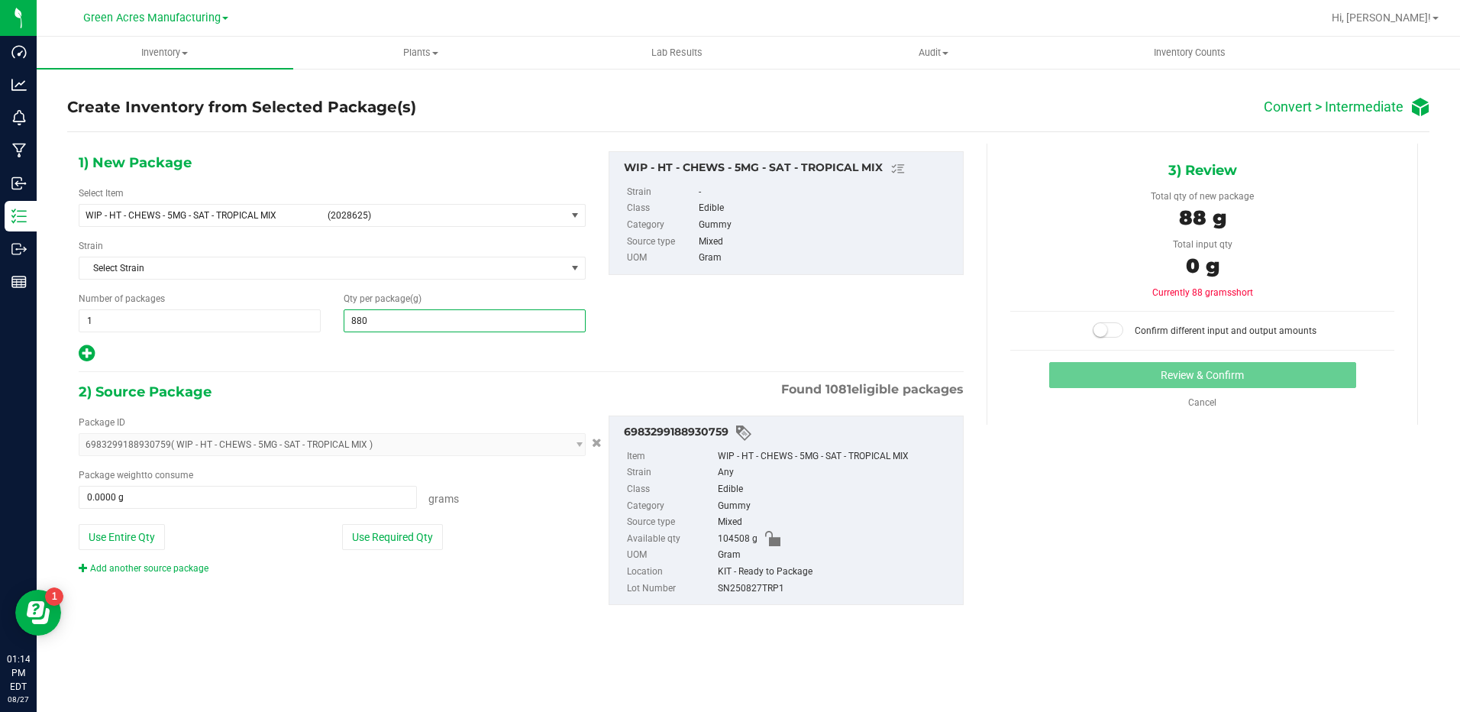
type input "8800"
type input "8,800.0000"
click at [427, 546] on button "Use Required Qty" at bounding box center [392, 537] width 101 height 26
type input "8800.0000 g"
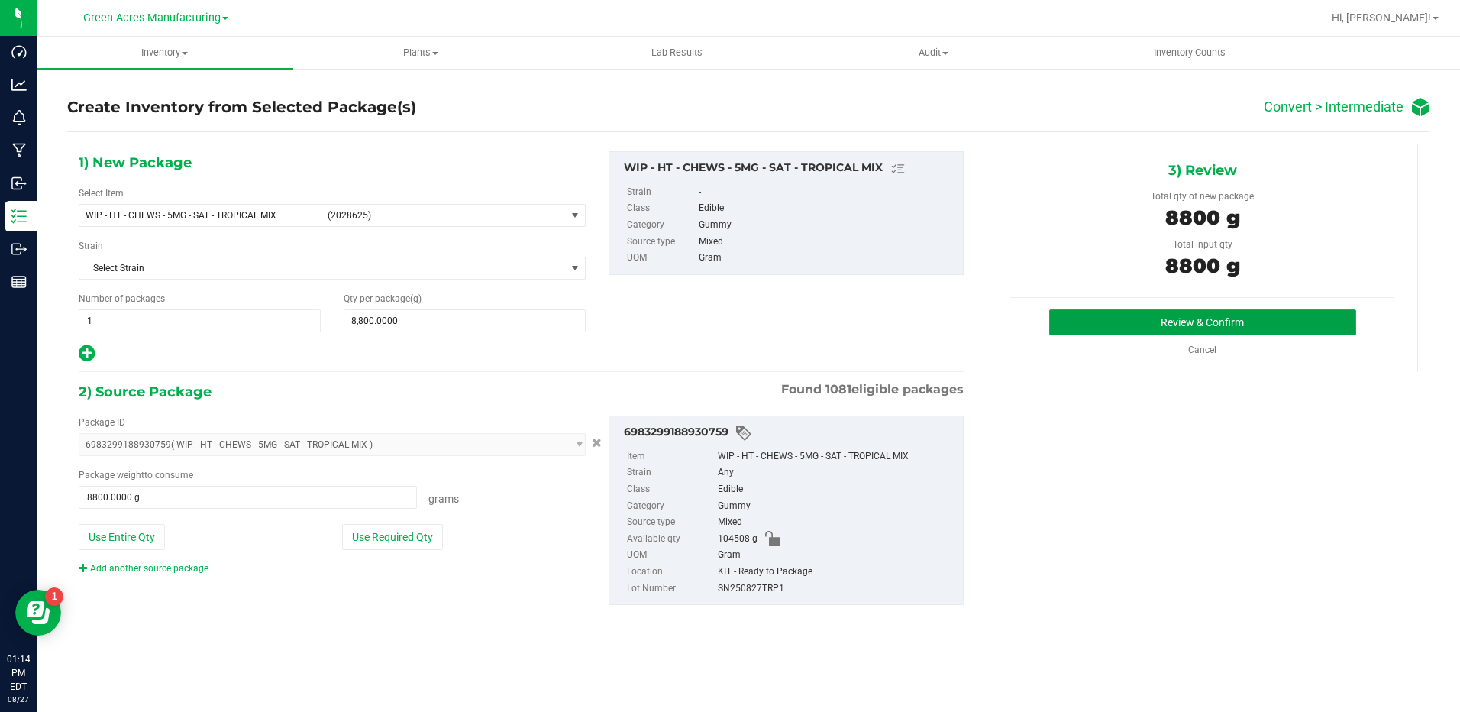
click at [1170, 328] on button "Review & Confirm" at bounding box center [1202, 322] width 307 height 26
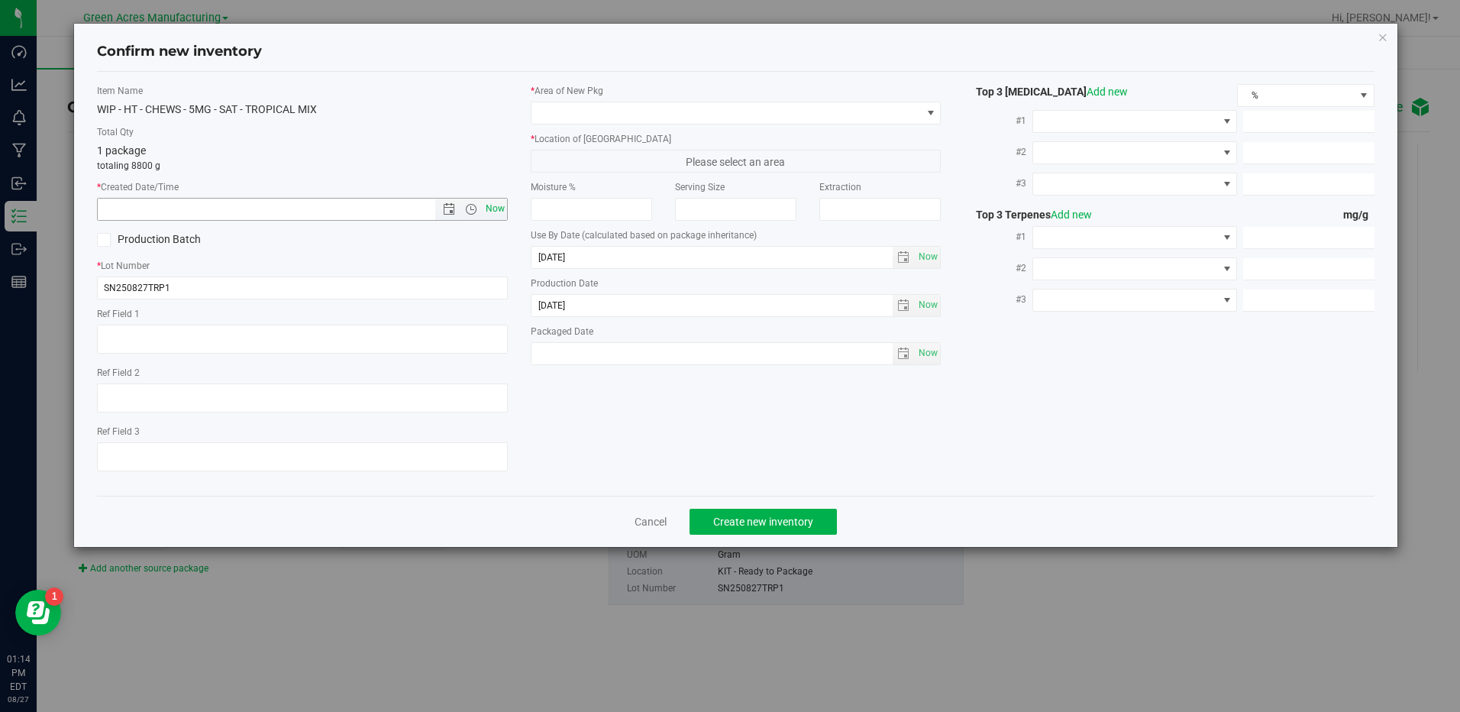
click at [488, 215] on span "Now" at bounding box center [495, 209] width 26 height 22
type input "[DATE] 1:14 PM"
click at [928, 120] on span at bounding box center [930, 112] width 19 height 21
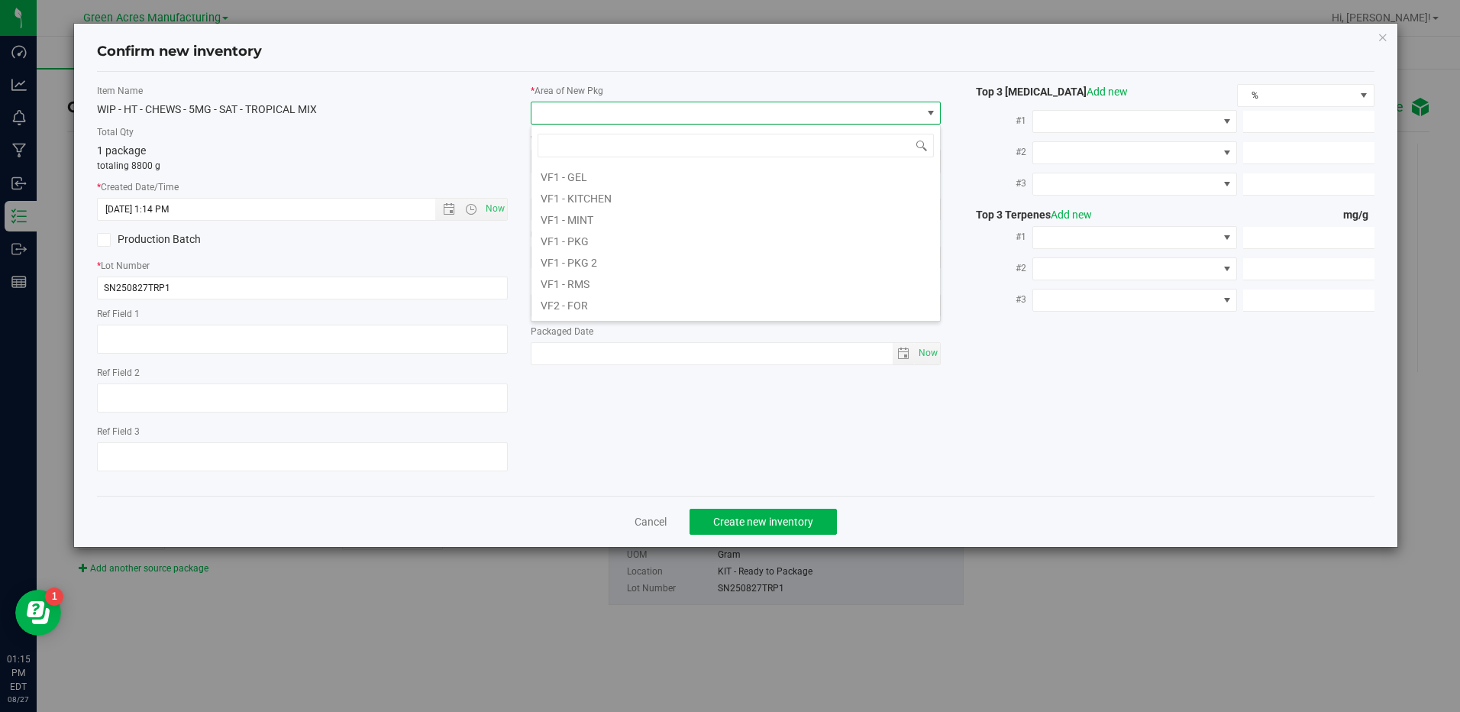
scroll to position [614, 0]
click at [831, 268] on li "VF1 - PKG" at bounding box center [735, 267] width 408 height 21
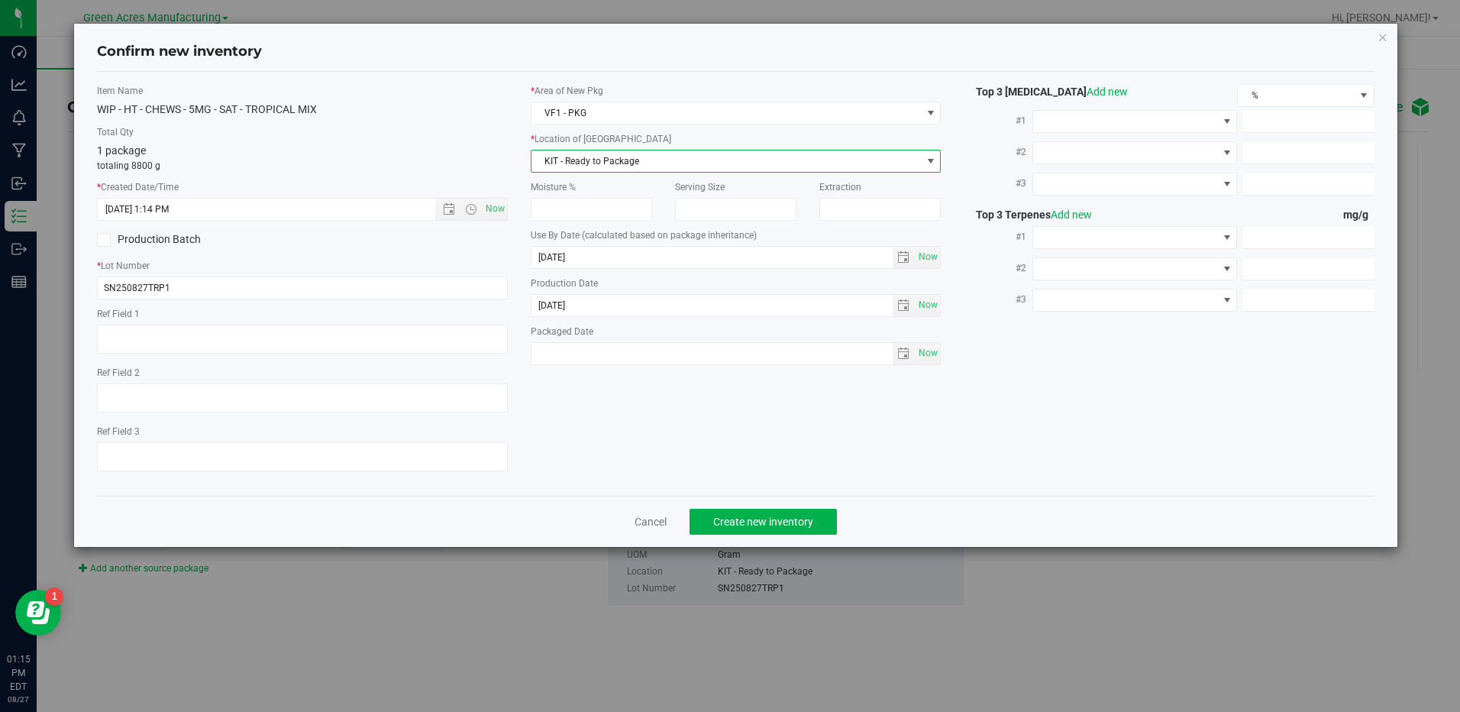
click at [794, 157] on span "KIT - Ready to Package" at bounding box center [725, 160] width 389 height 21
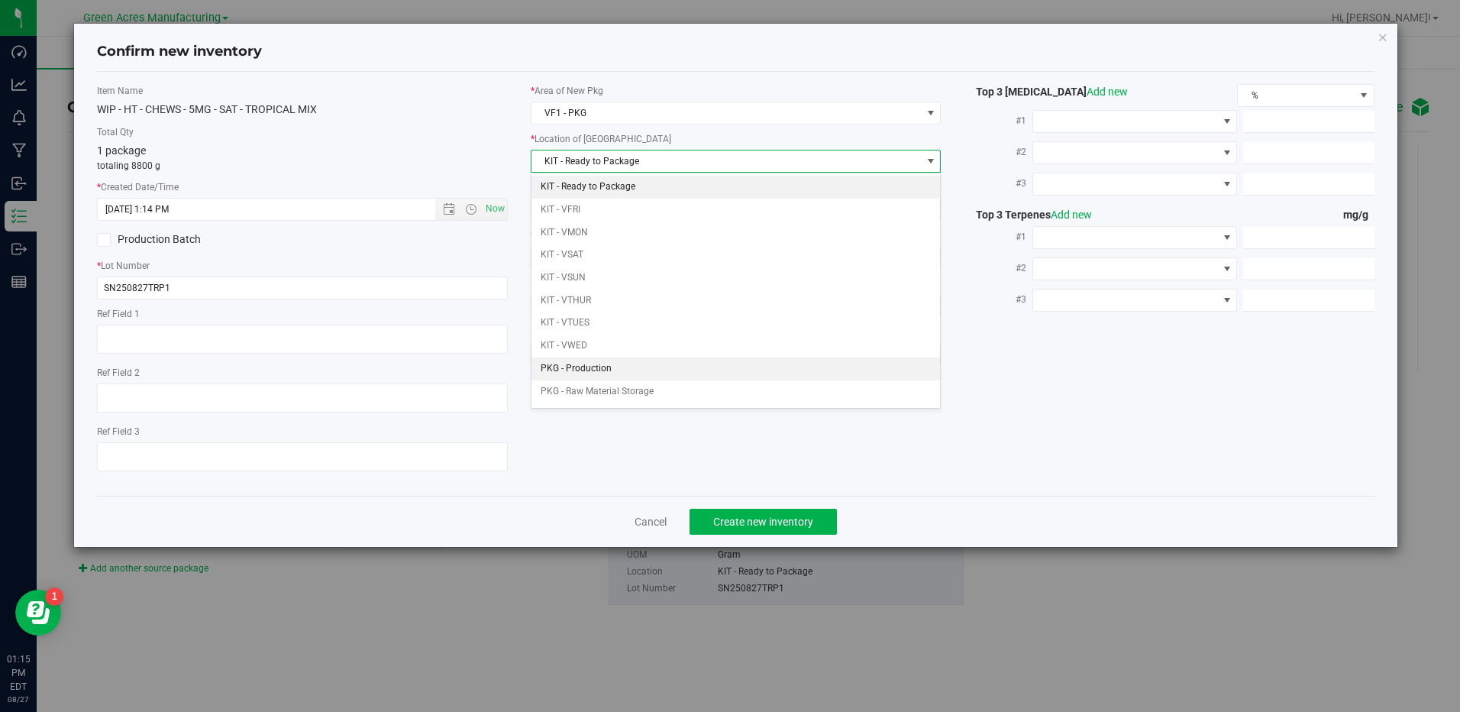
scroll to position [44, 0]
click at [715, 361] on li "PKG - Waste" at bounding box center [735, 370] width 408 height 23
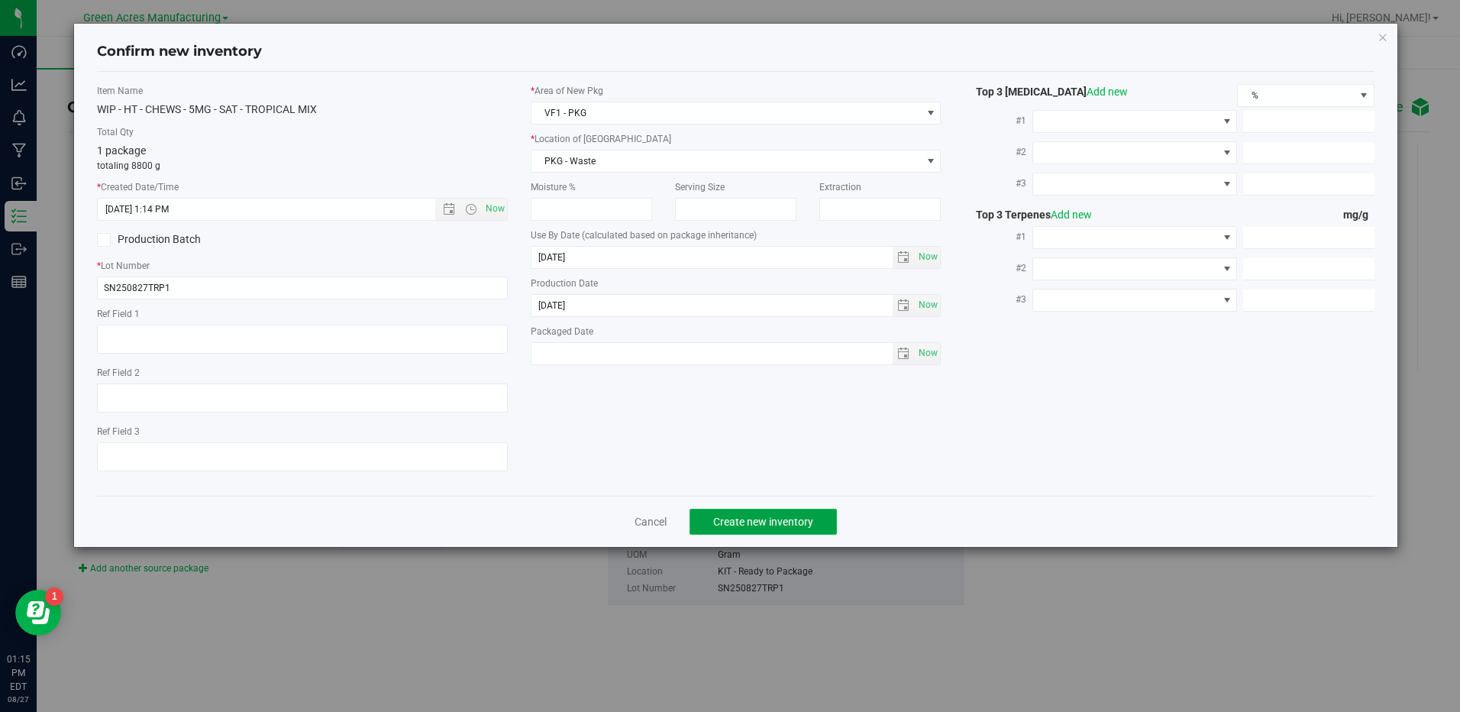
click at [818, 512] on button "Create new inventory" at bounding box center [762, 522] width 147 height 26
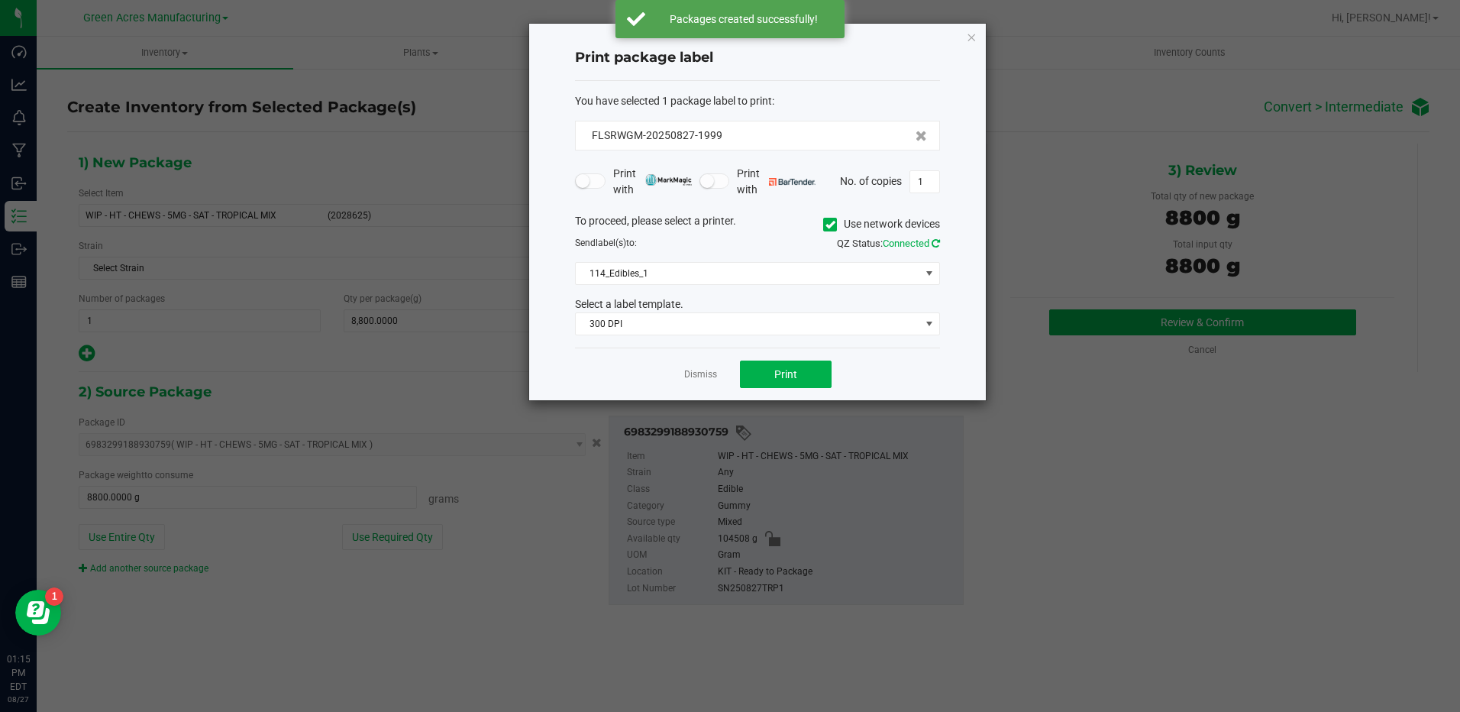
click at [935, 246] on icon at bounding box center [935, 243] width 8 height 10
click at [933, 381] on div "Dismiss Print" at bounding box center [757, 373] width 365 height 53
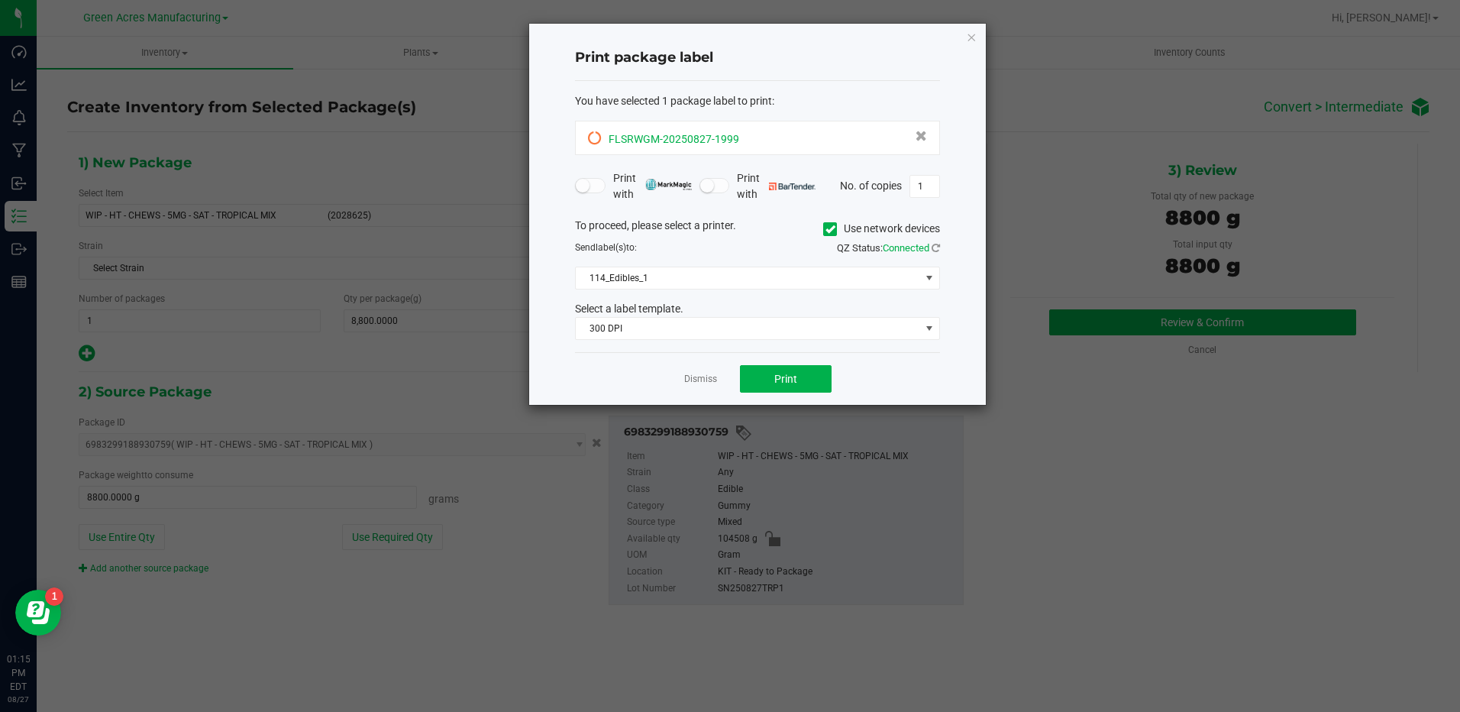
click at [590, 139] on icon at bounding box center [595, 138] width 14 height 14
click at [886, 388] on div "Dismiss Print" at bounding box center [757, 378] width 365 height 53
click at [802, 370] on button "Print" at bounding box center [786, 378] width 92 height 27
click at [708, 383] on link "Dismiss" at bounding box center [700, 379] width 33 height 13
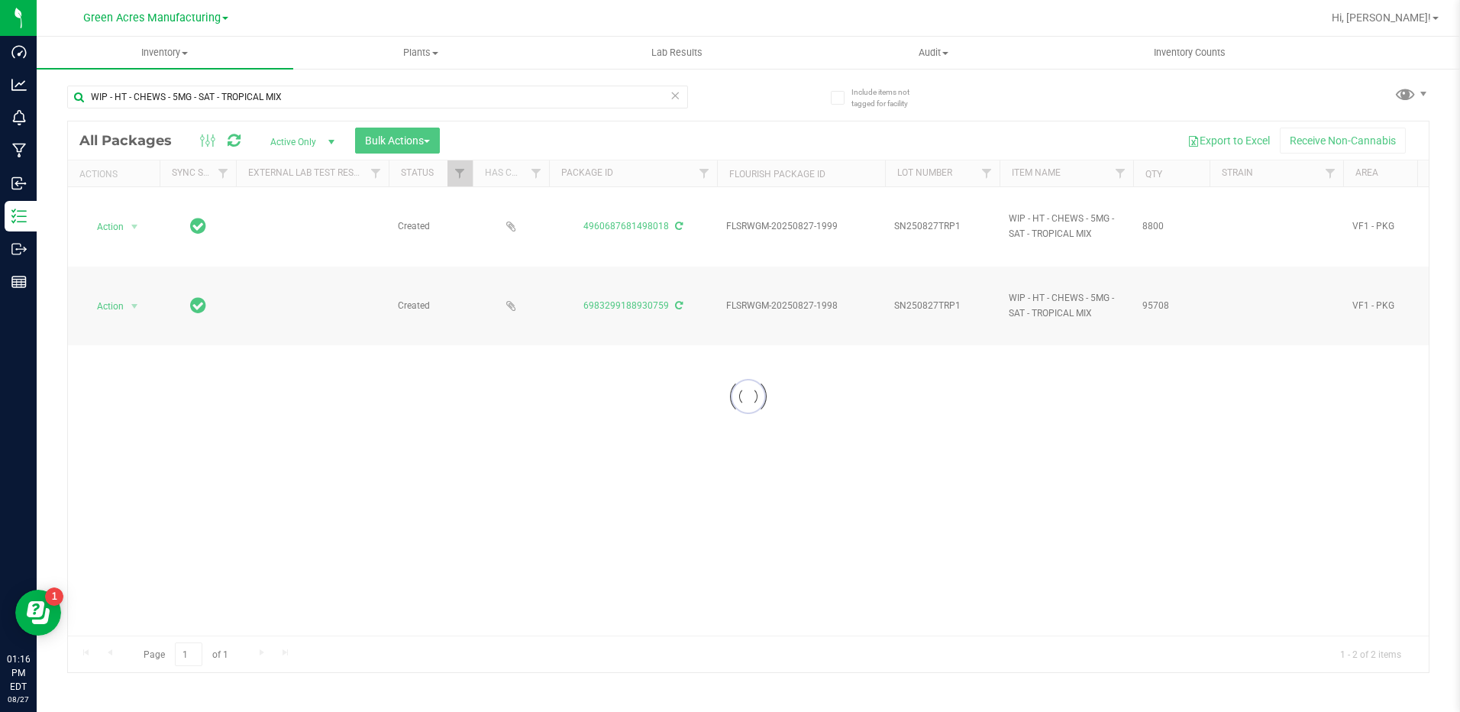
click at [118, 237] on div at bounding box center [748, 396] width 1361 height 550
click at [150, 425] on div at bounding box center [748, 396] width 1361 height 550
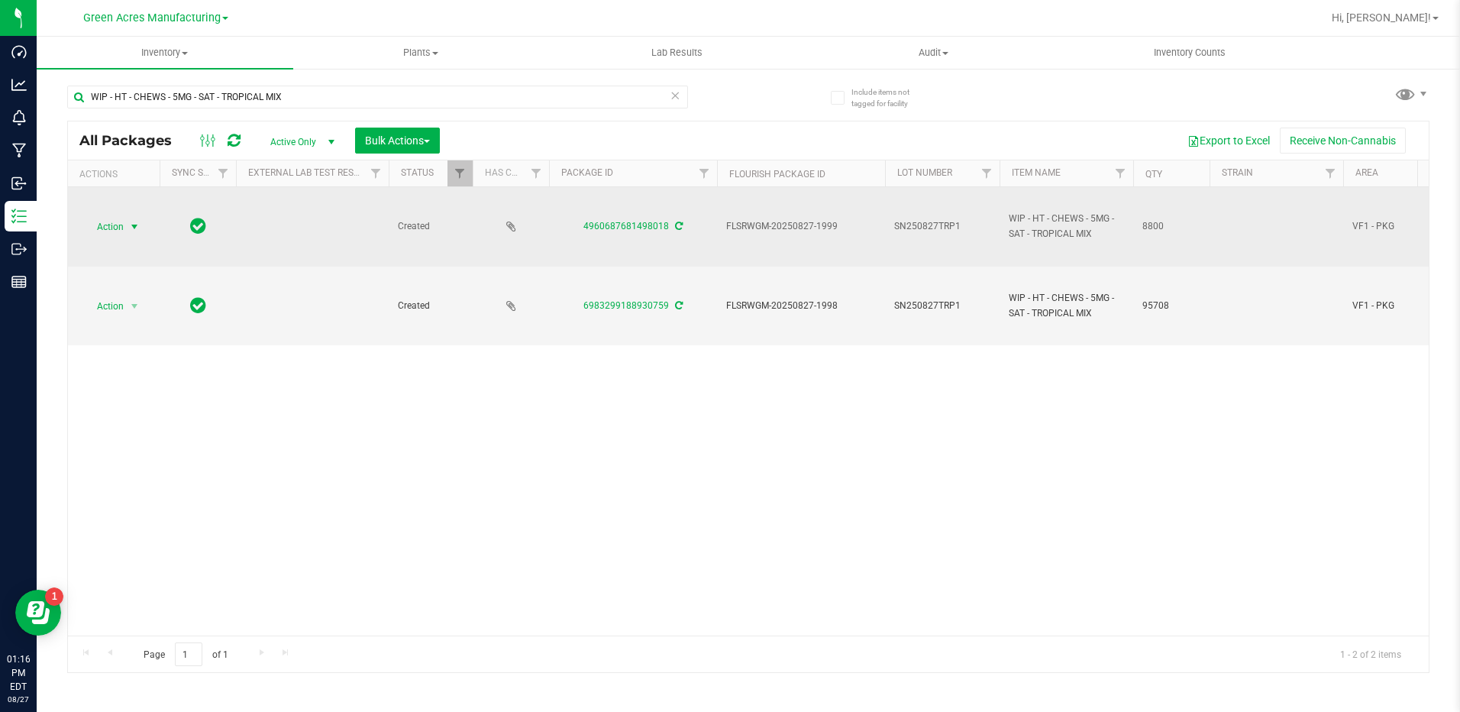
click at [128, 225] on span "select" at bounding box center [134, 226] width 19 height 21
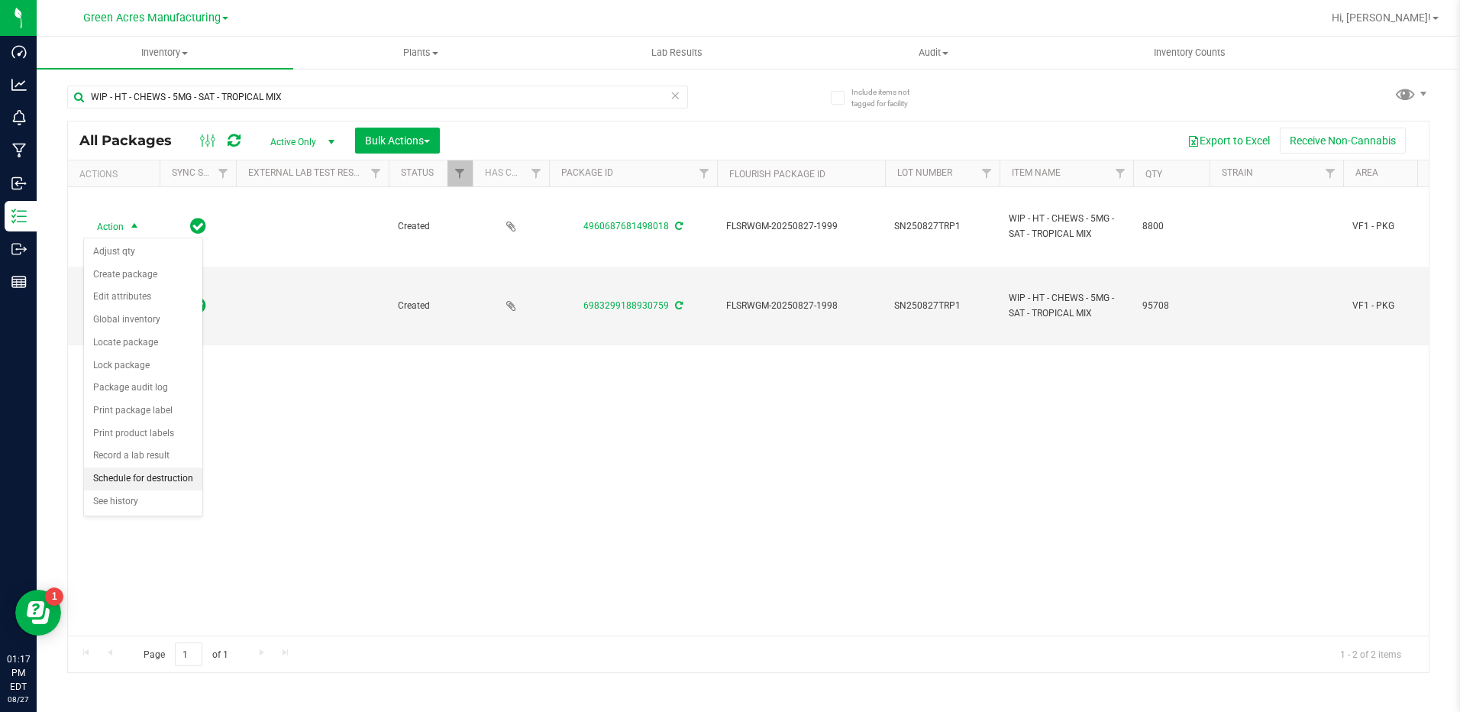
click at [111, 473] on li "Schedule for destruction" at bounding box center [143, 478] width 118 height 23
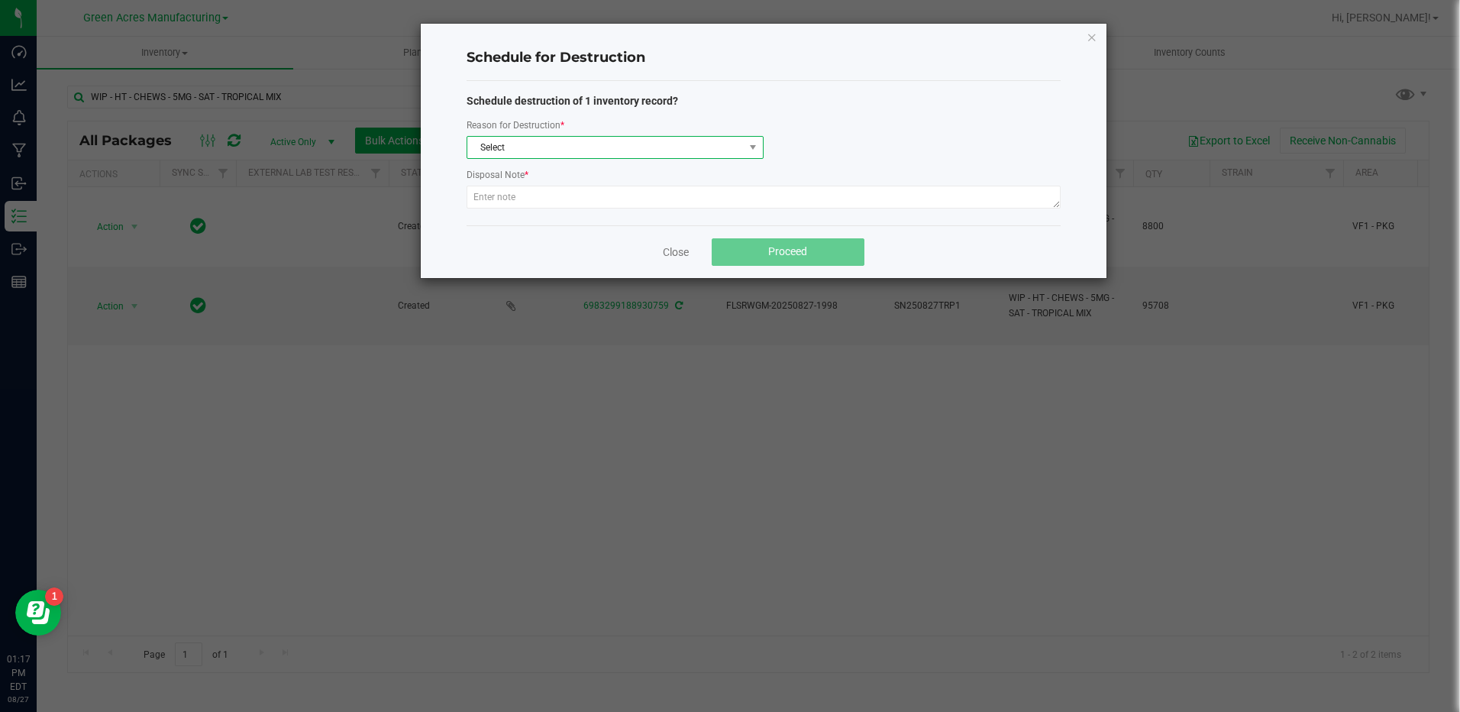
click at [708, 138] on span "Select" at bounding box center [605, 147] width 276 height 21
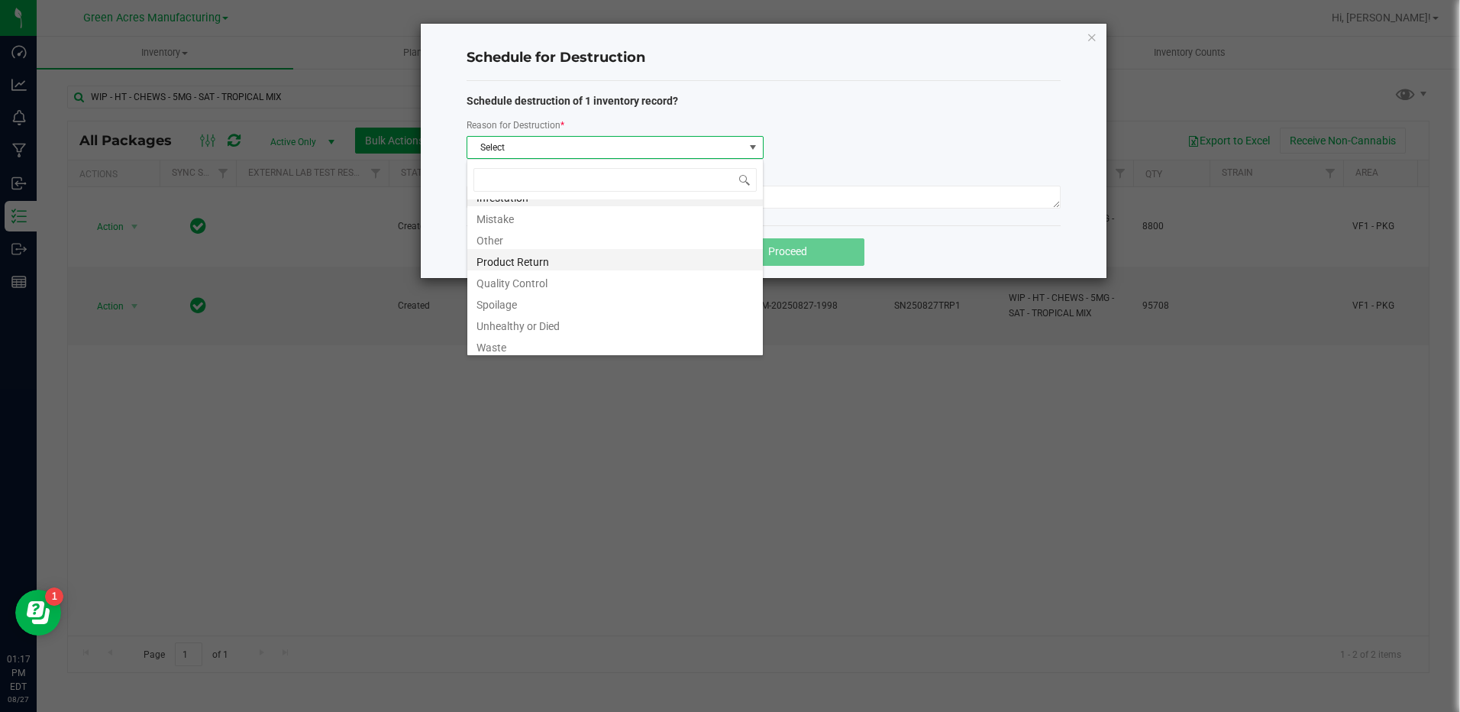
scroll to position [18, 0]
click at [654, 339] on li "Waste" at bounding box center [614, 341] width 295 height 21
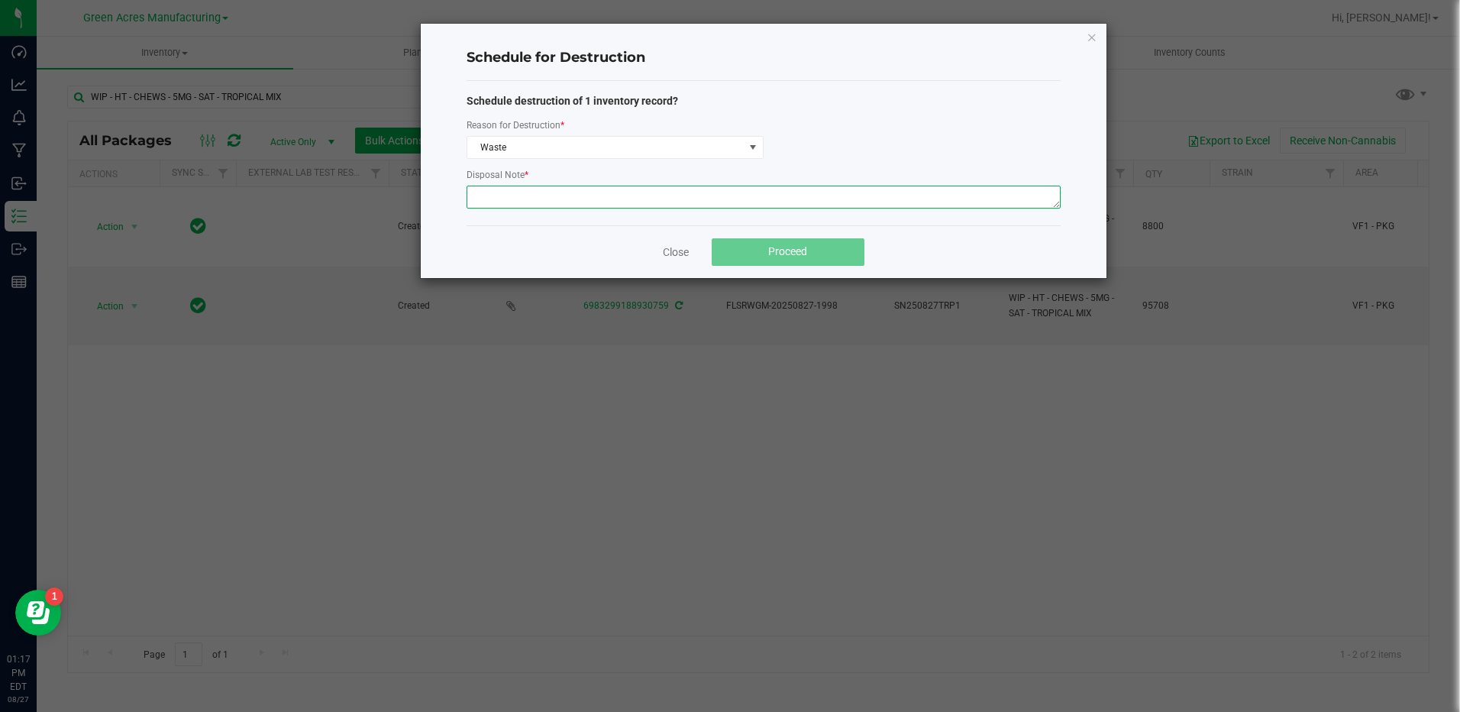
click at [594, 196] on textarea at bounding box center [764, 197] width 594 height 23
type textarea "PRODUTION WASTE"
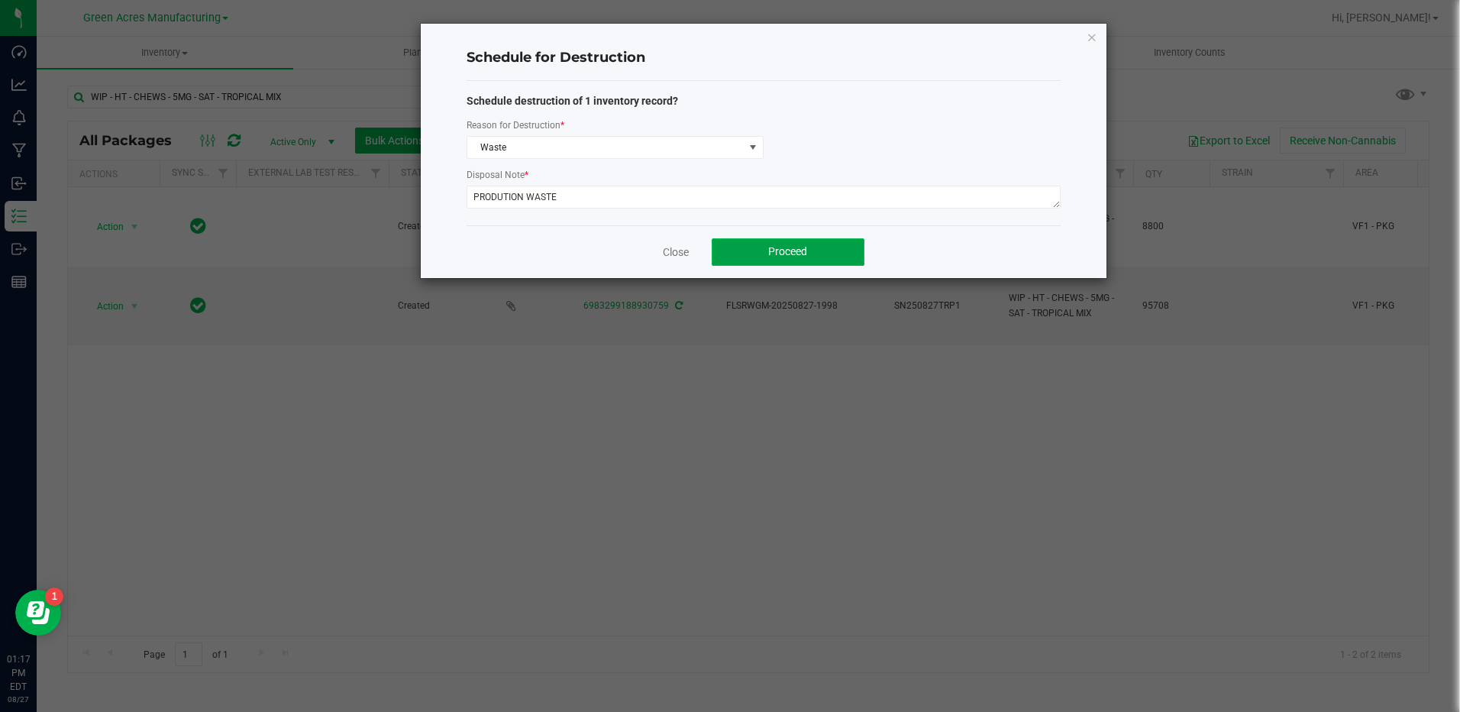
click at [751, 255] on button "Proceed" at bounding box center [788, 251] width 153 height 27
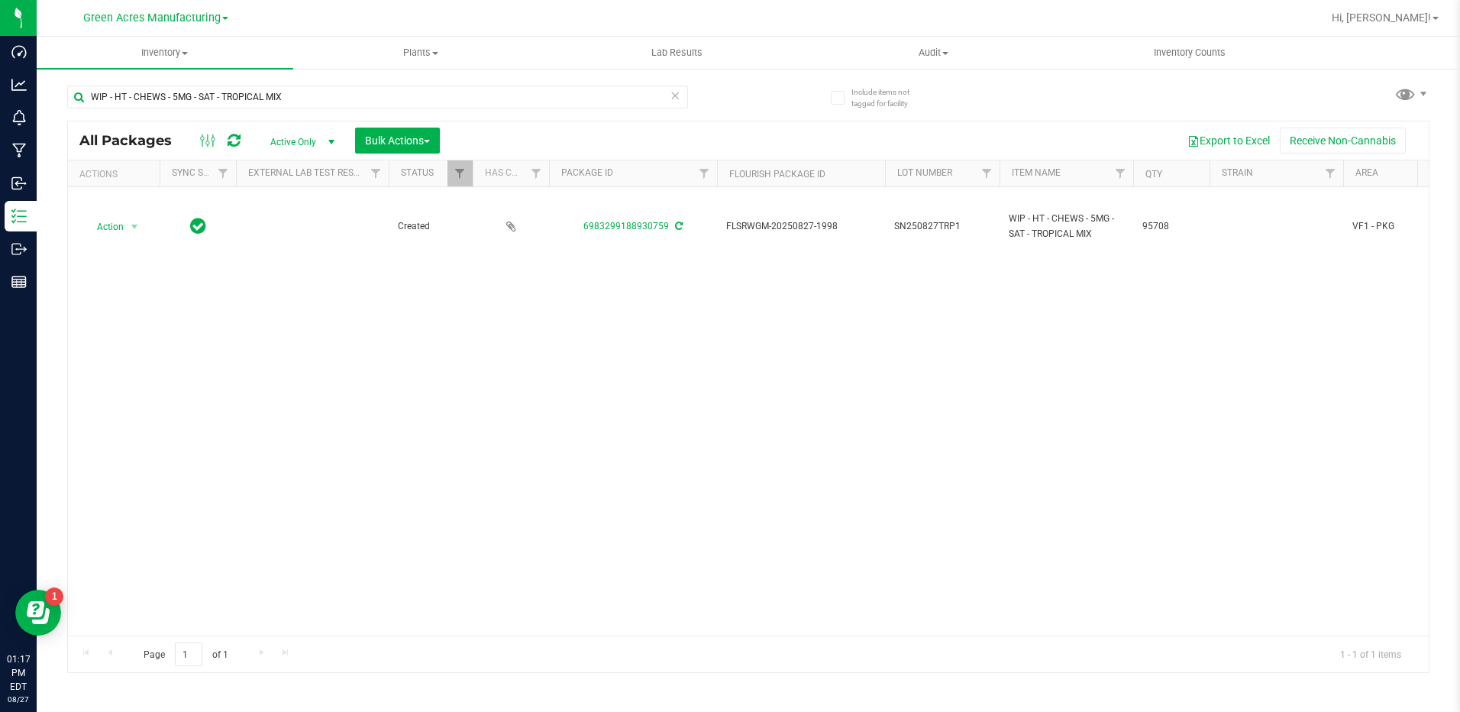
click at [627, 344] on div "Action Action Adjust qty Create package Edit attributes Global inventory Locate…" at bounding box center [748, 411] width 1361 height 448
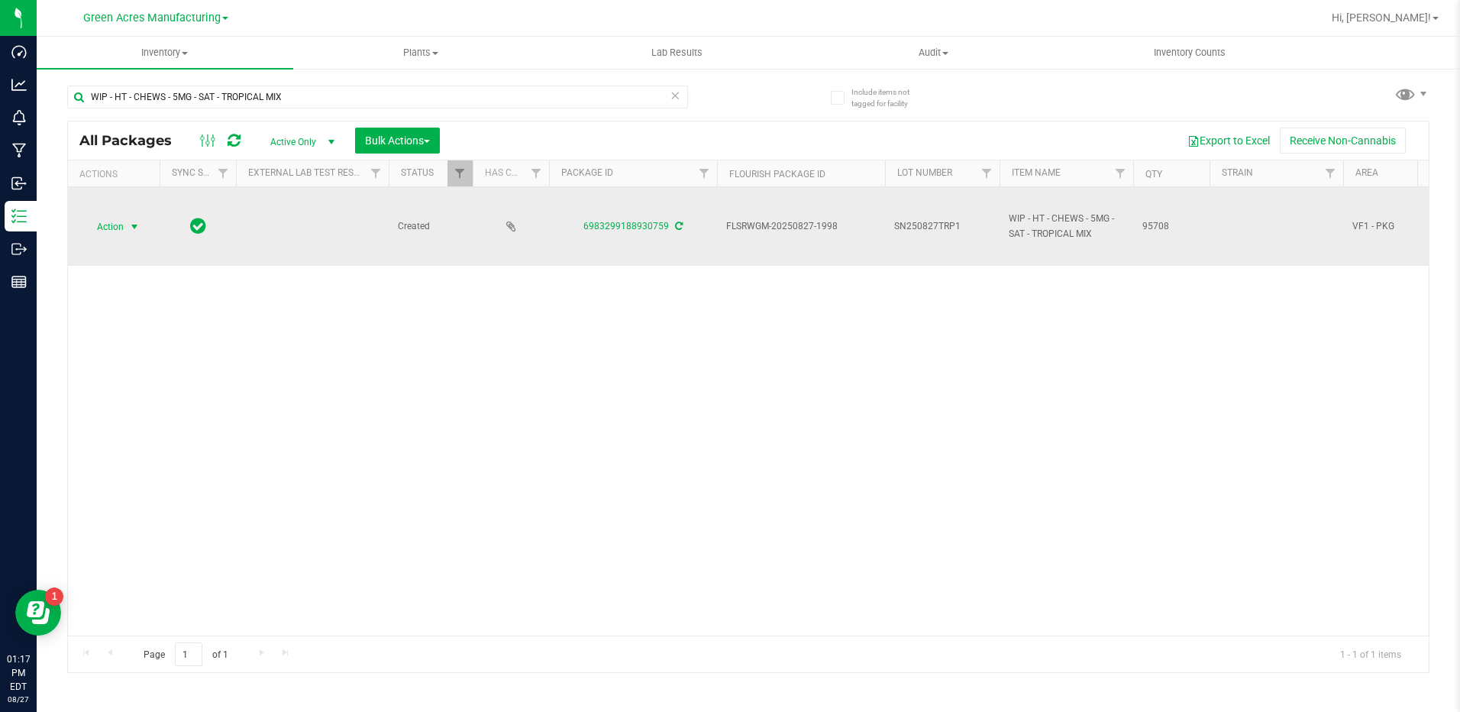
click at [95, 234] on span "Action" at bounding box center [103, 226] width 41 height 21
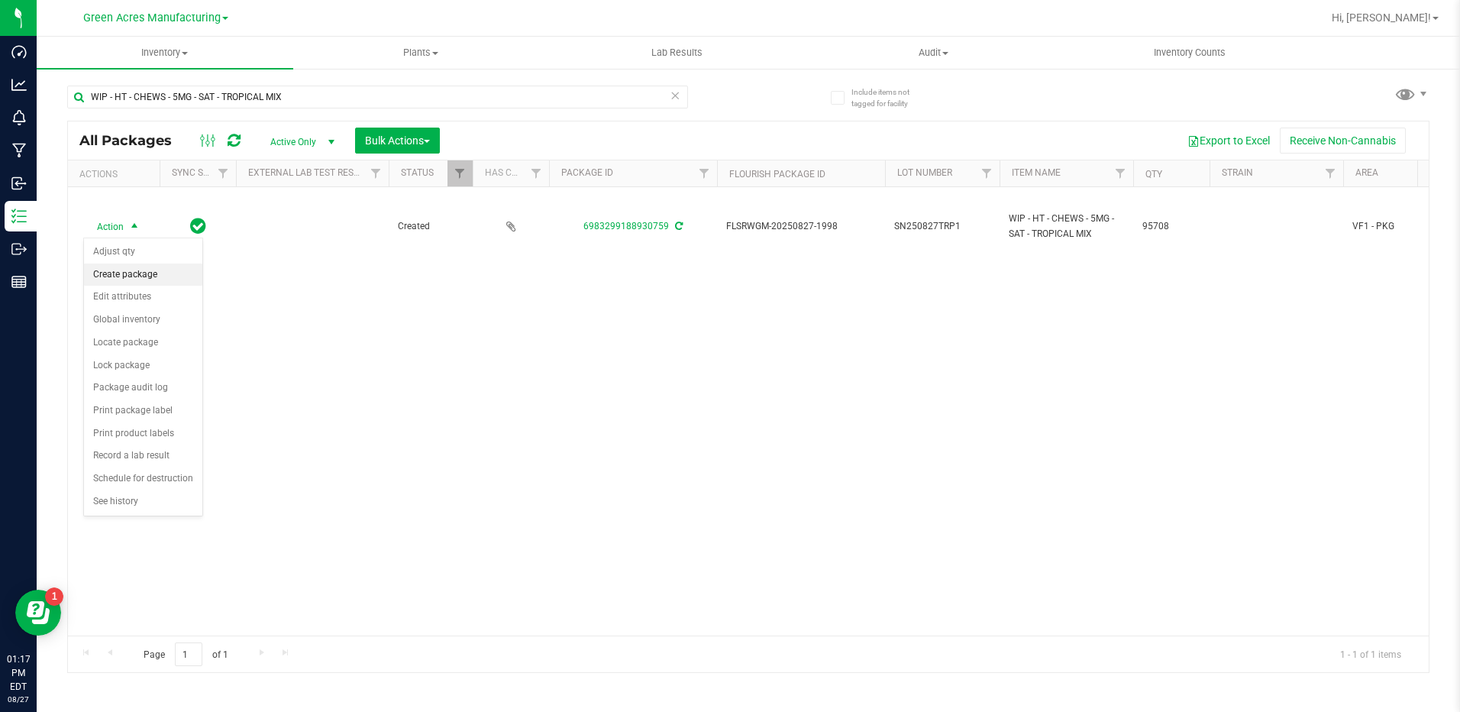
click at [122, 279] on li "Create package" at bounding box center [143, 274] width 118 height 23
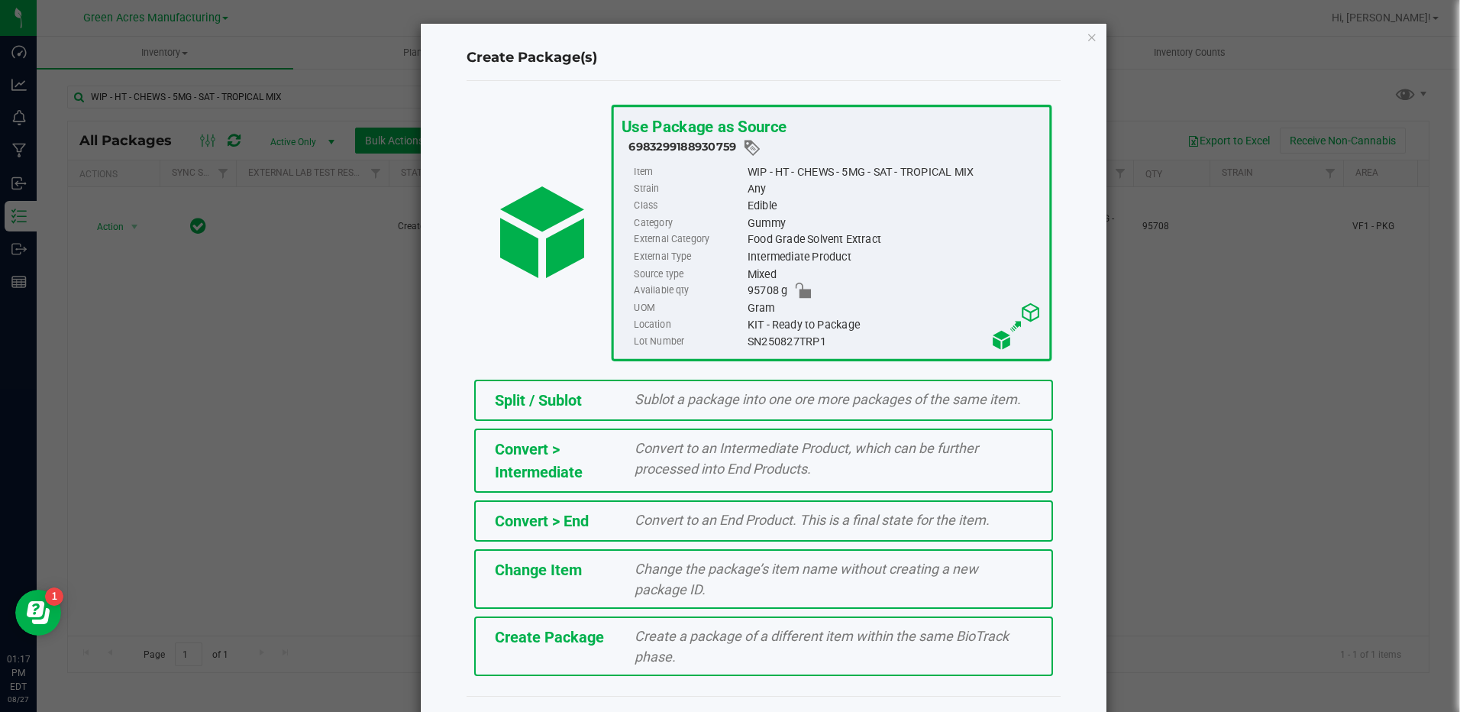
click at [644, 447] on span "Convert to an Intermediate Product, which can be further processed into End Pro…" at bounding box center [806, 458] width 344 height 37
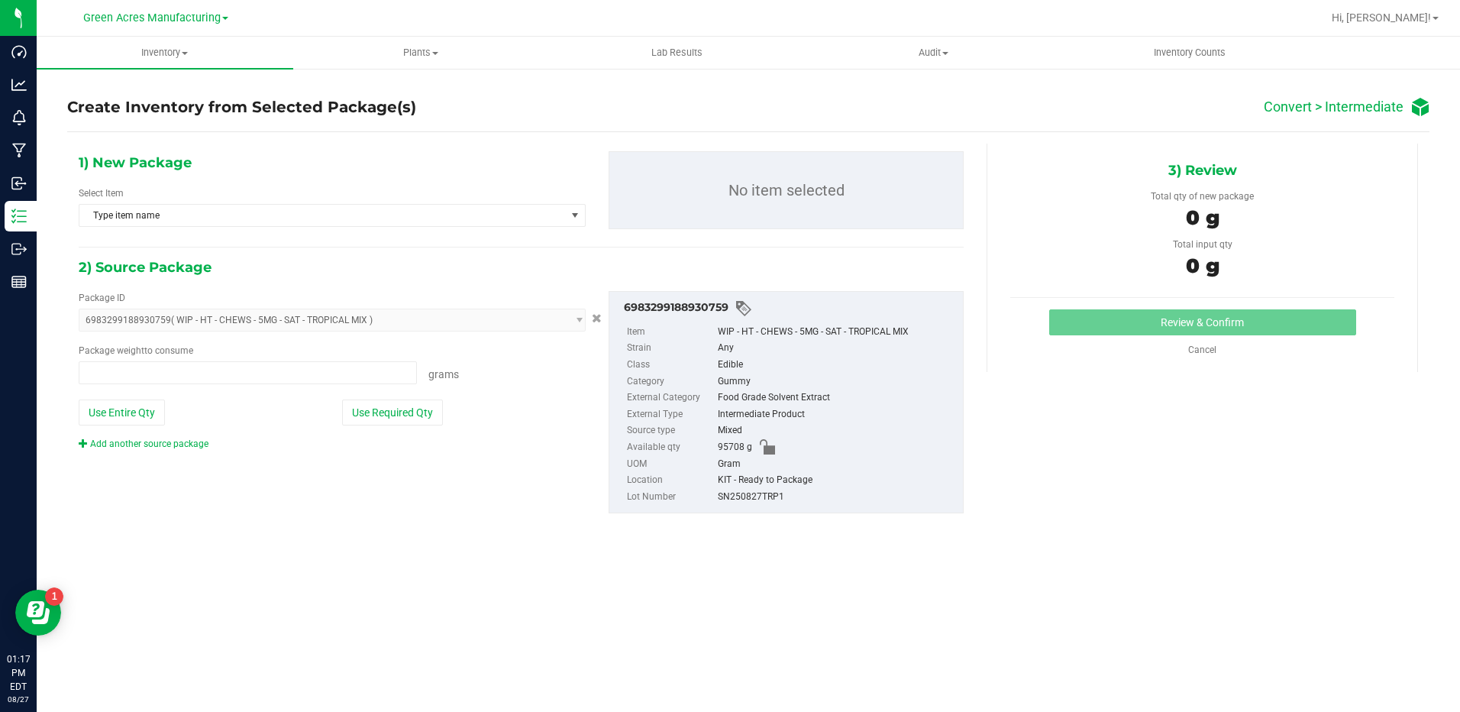
type input "0.0000 g"
click at [471, 208] on span "Type item name" at bounding box center [322, 215] width 486 height 21
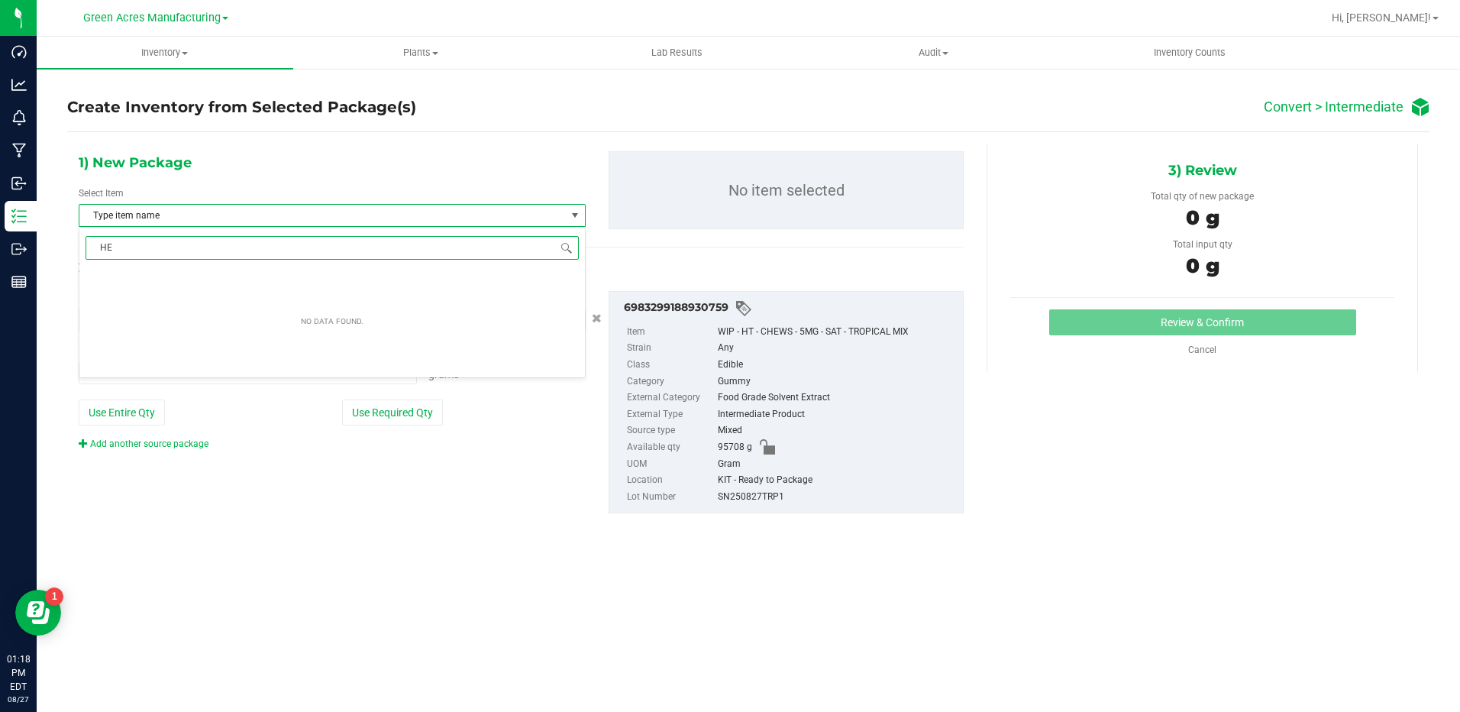
type input "HEW"
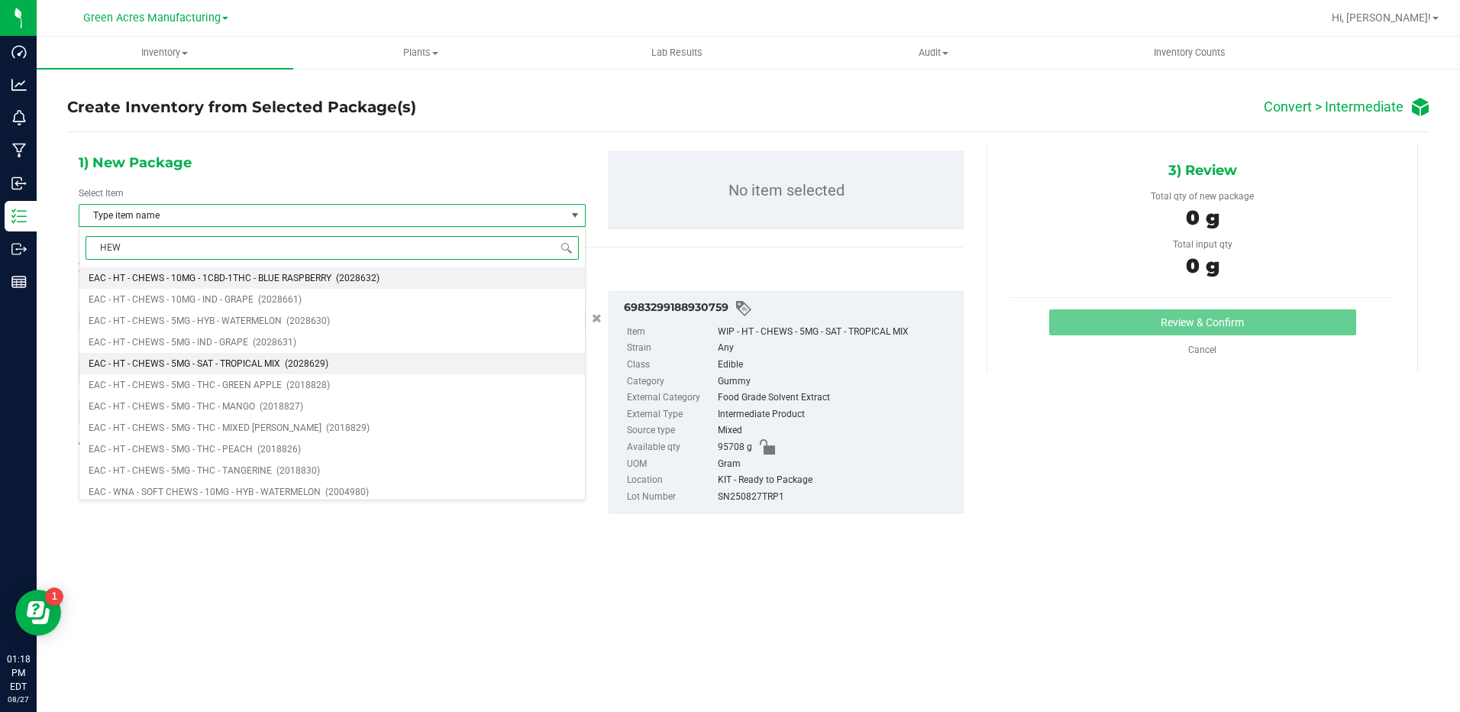
click at [408, 360] on li "EAC - HT - CHEWS - 5MG - SAT - TROPICAL MIX (2028629)" at bounding box center [331, 363] width 505 height 21
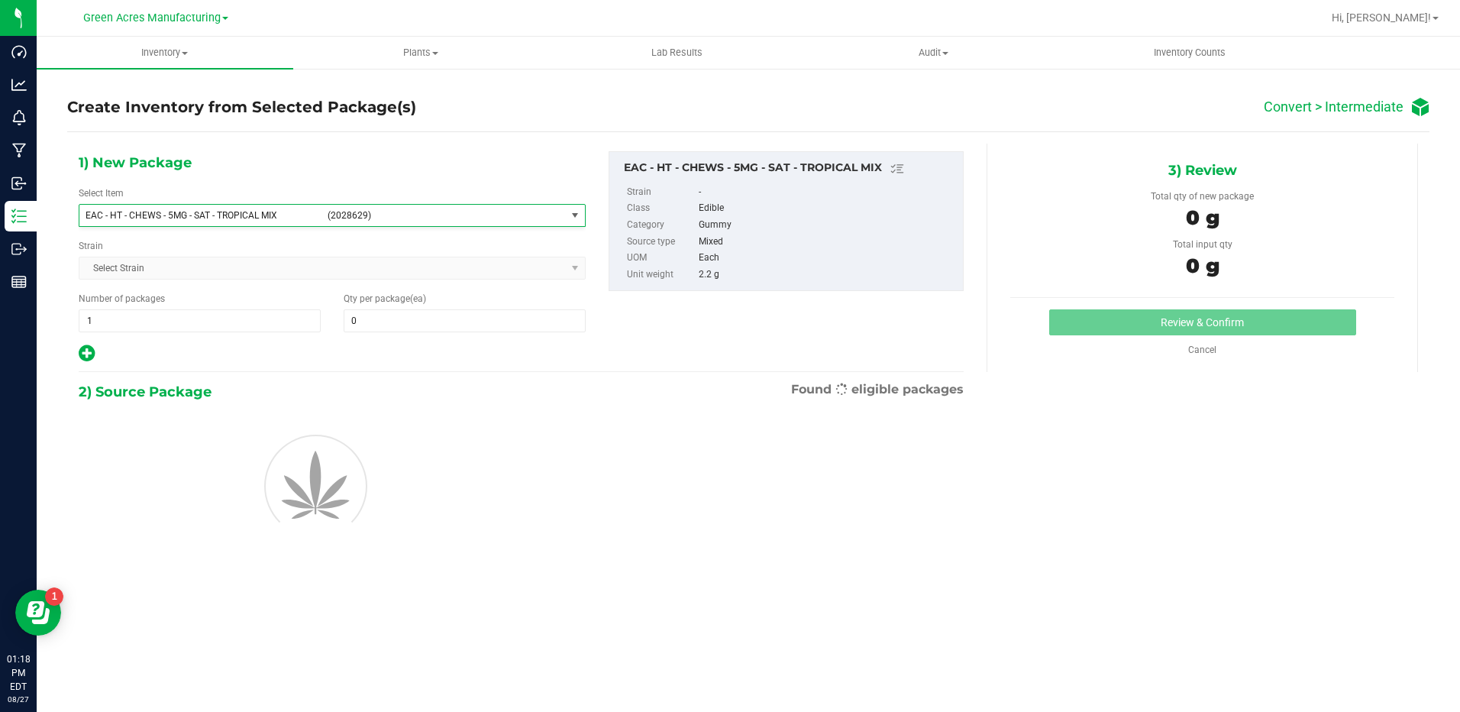
scroll to position [385, 0]
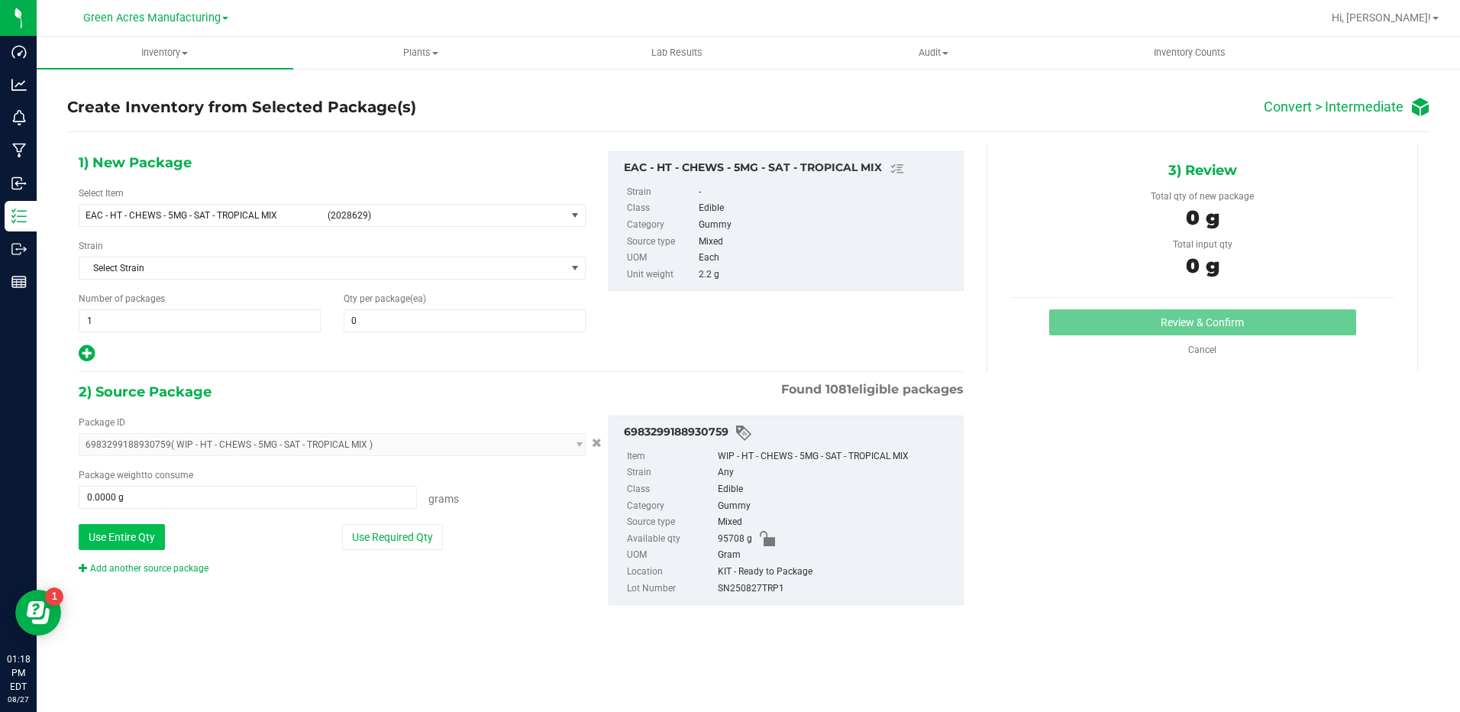
click at [117, 530] on button "Use Entire Qty" at bounding box center [122, 537] width 86 height 26
type input "95708.0000 g"
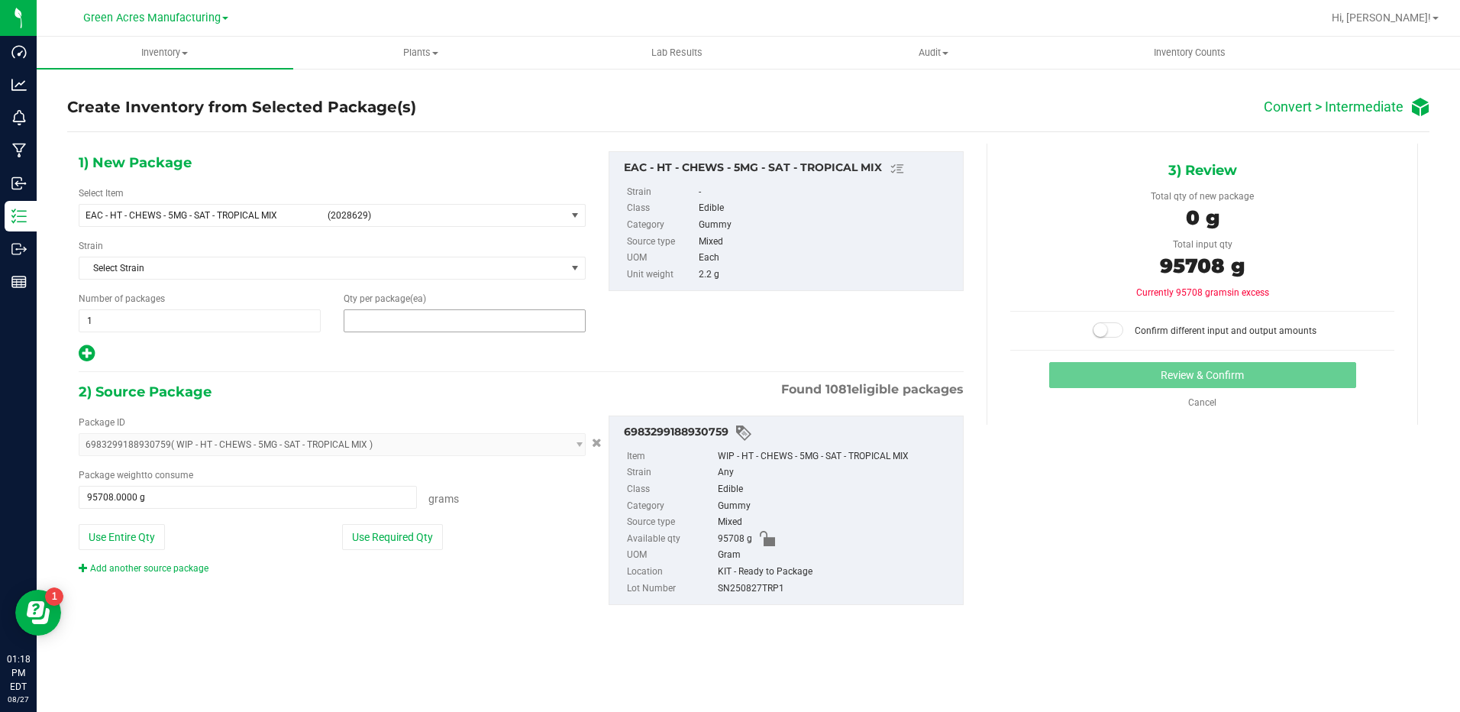
click at [482, 318] on span at bounding box center [465, 320] width 242 height 23
type input "43503"
type input "43,503"
click at [1104, 337] on span at bounding box center [1108, 329] width 31 height 15
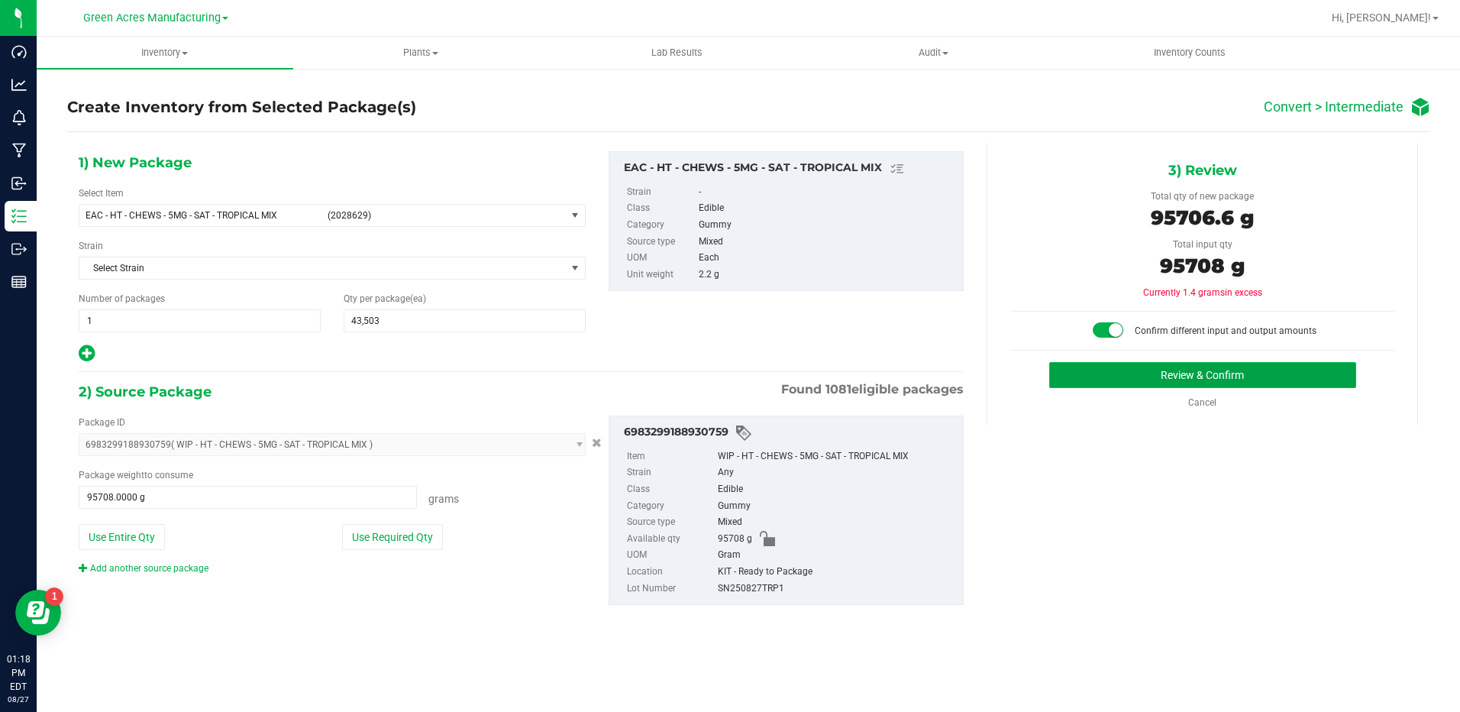
click at [1103, 381] on button "Review & Confirm" at bounding box center [1202, 375] width 307 height 26
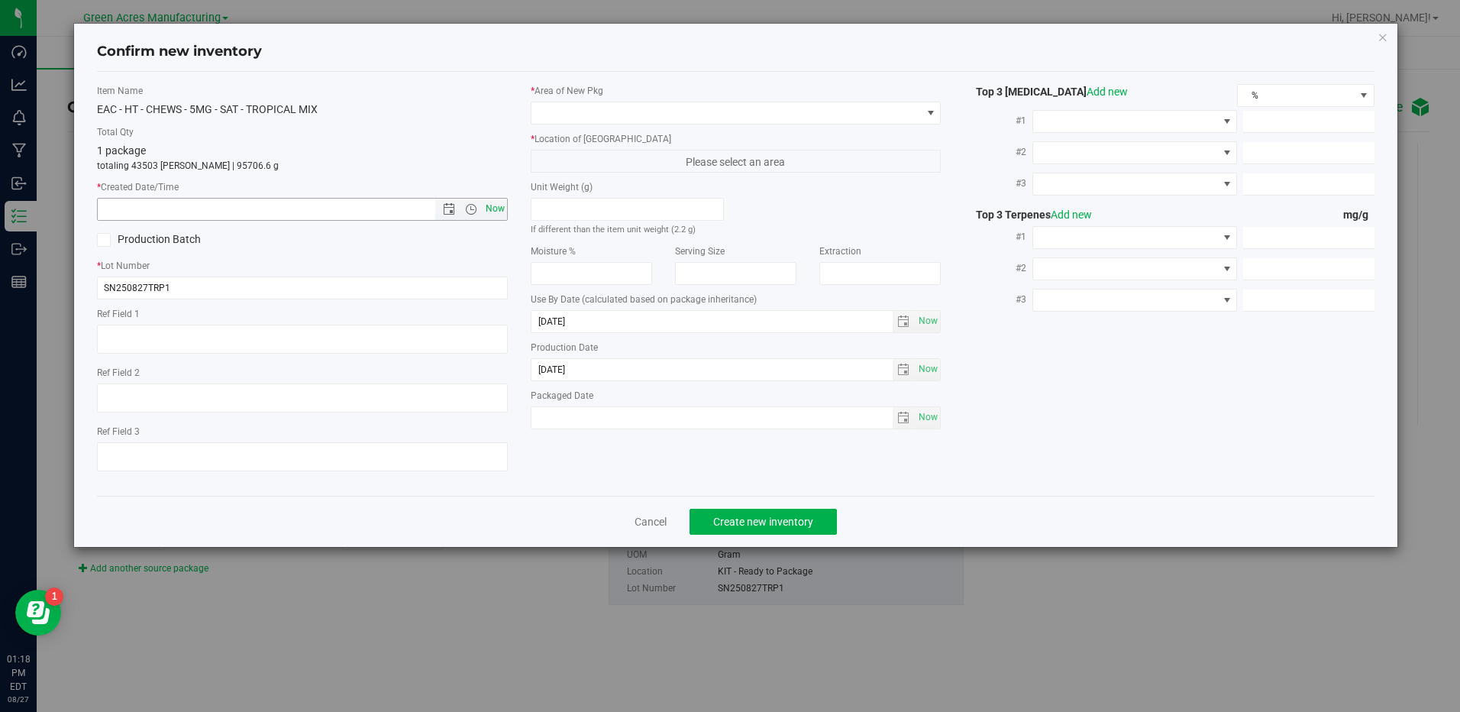
click at [496, 198] on span "Now" at bounding box center [495, 209] width 26 height 22
type input "[DATE] 1:18 PM"
click at [869, 119] on span at bounding box center [725, 112] width 389 height 21
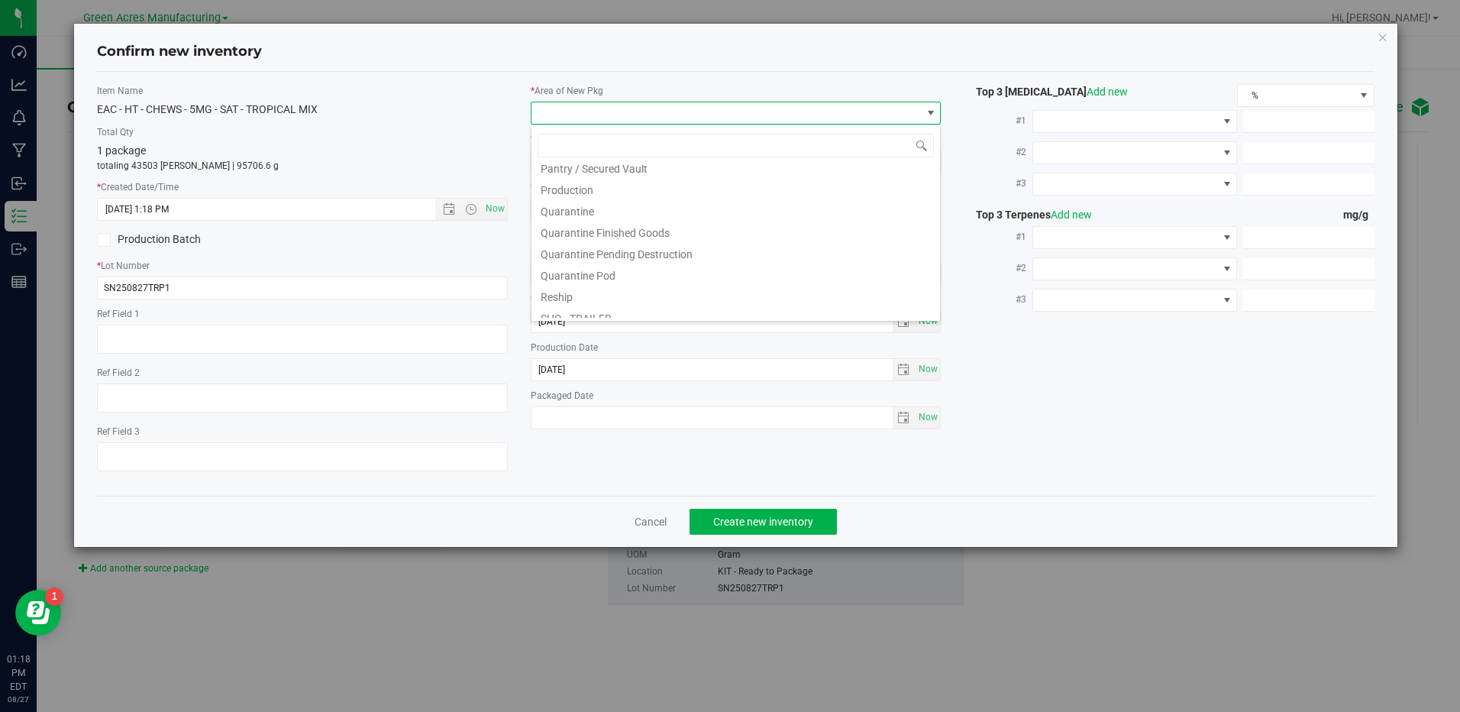
scroll to position [611, 0]
click at [799, 269] on li "VF1 - PKG" at bounding box center [735, 270] width 408 height 21
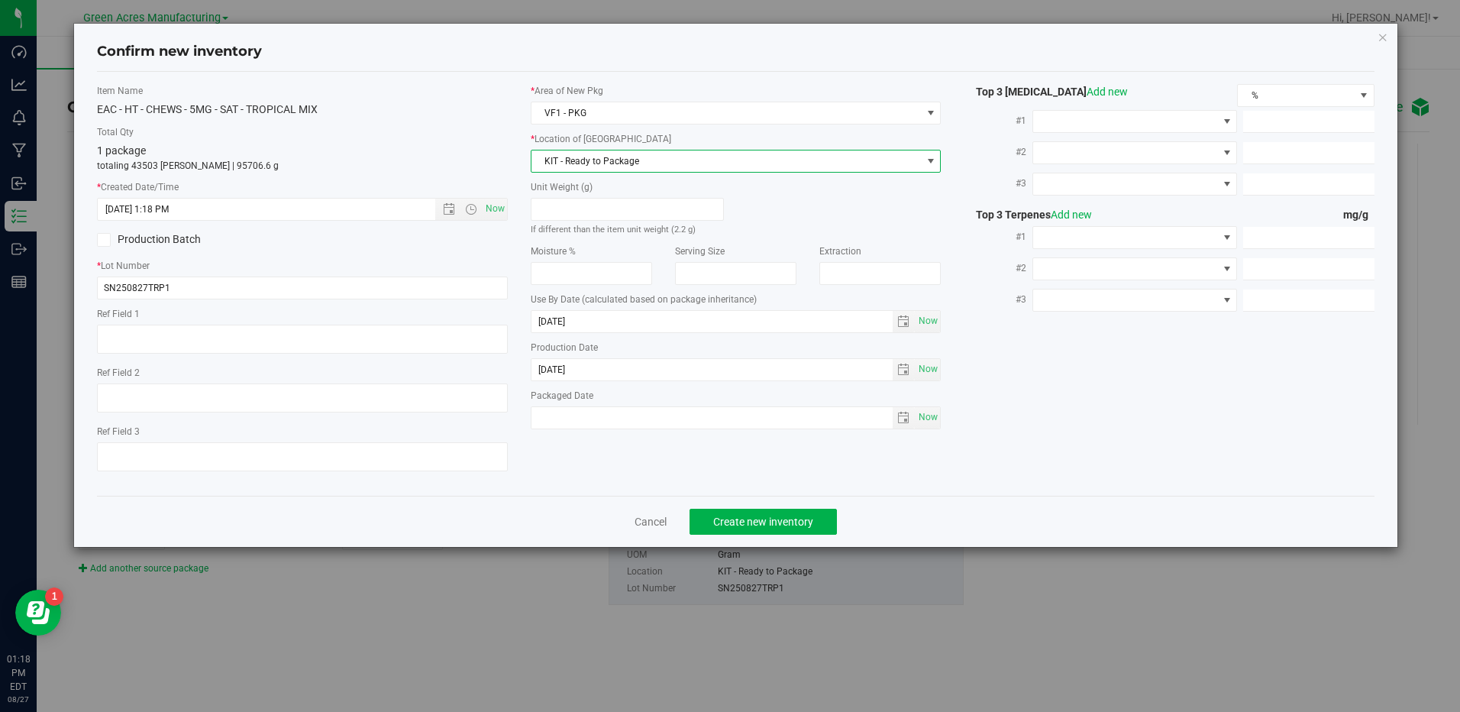
click at [833, 154] on span "KIT - Ready to Package" at bounding box center [725, 160] width 389 height 21
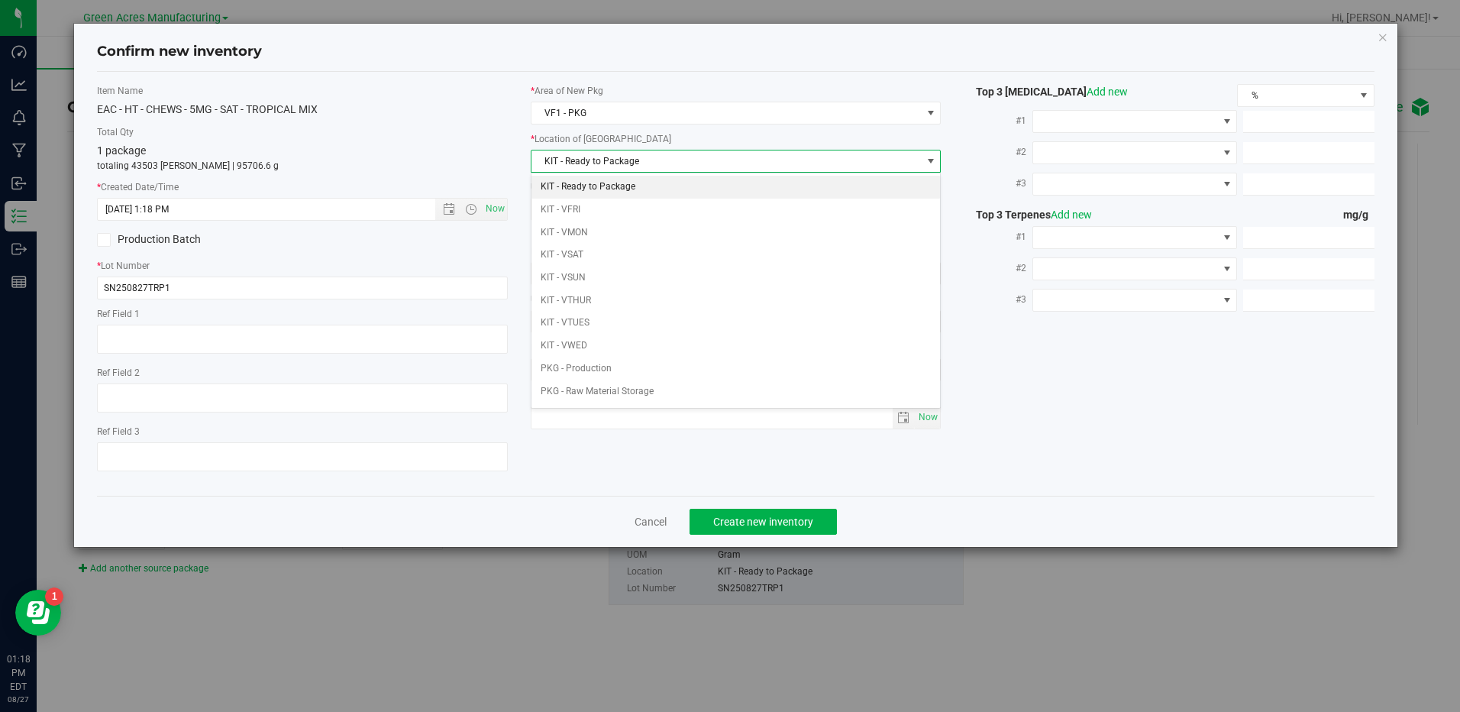
click at [808, 196] on li "KIT - Ready to Package" at bounding box center [735, 187] width 408 height 23
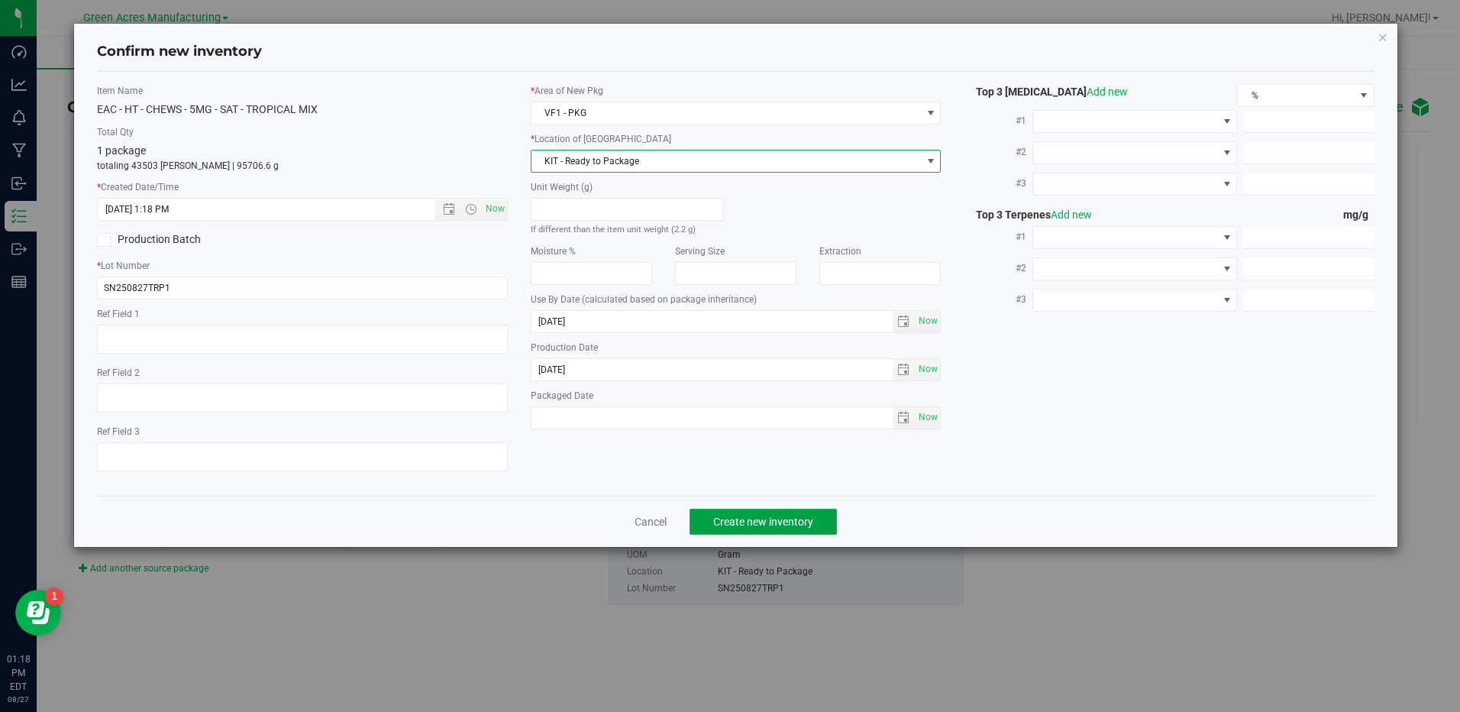
click at [796, 517] on span "Create new inventory" at bounding box center [763, 521] width 100 height 12
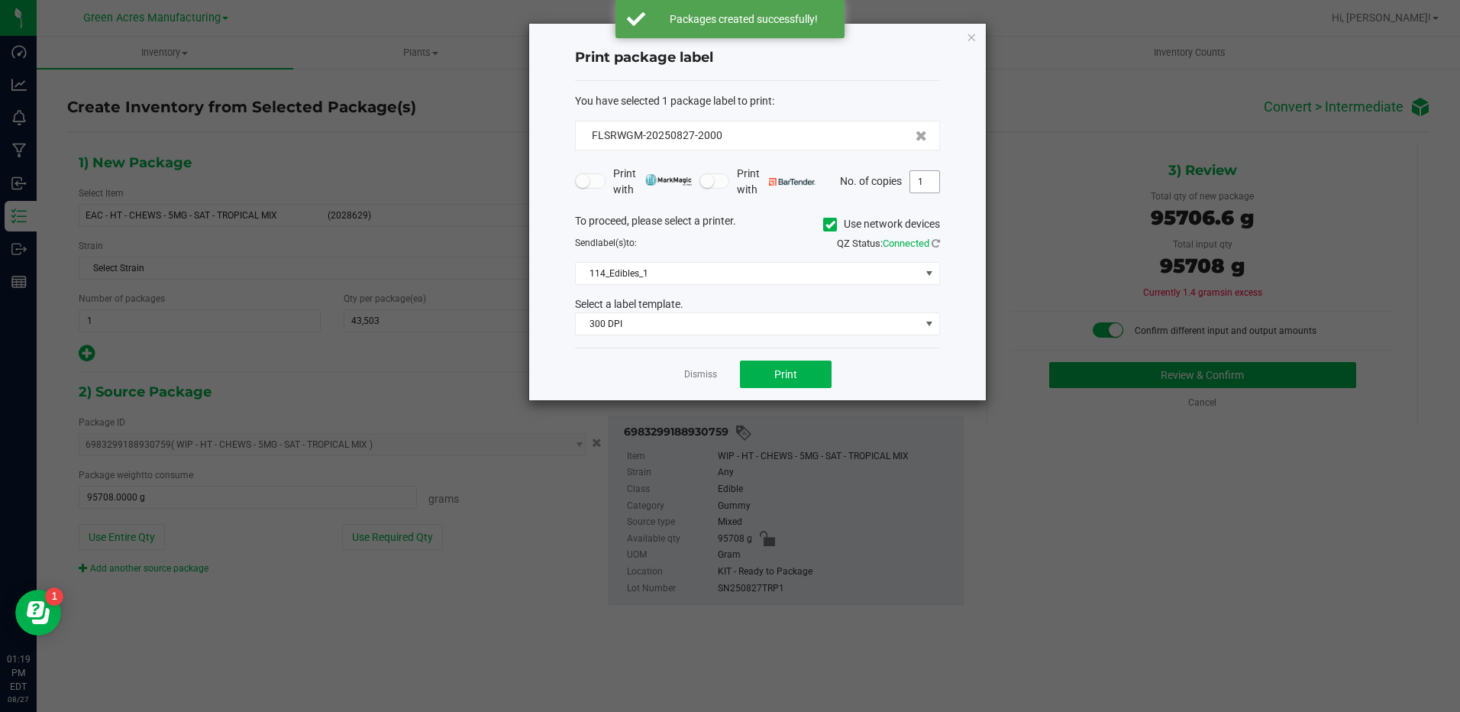
click at [937, 180] on input "1" at bounding box center [924, 181] width 29 height 21
type input "6"
click at [933, 248] on link at bounding box center [935, 242] width 8 height 11
click at [881, 374] on div "Dismiss Print" at bounding box center [757, 373] width 365 height 53
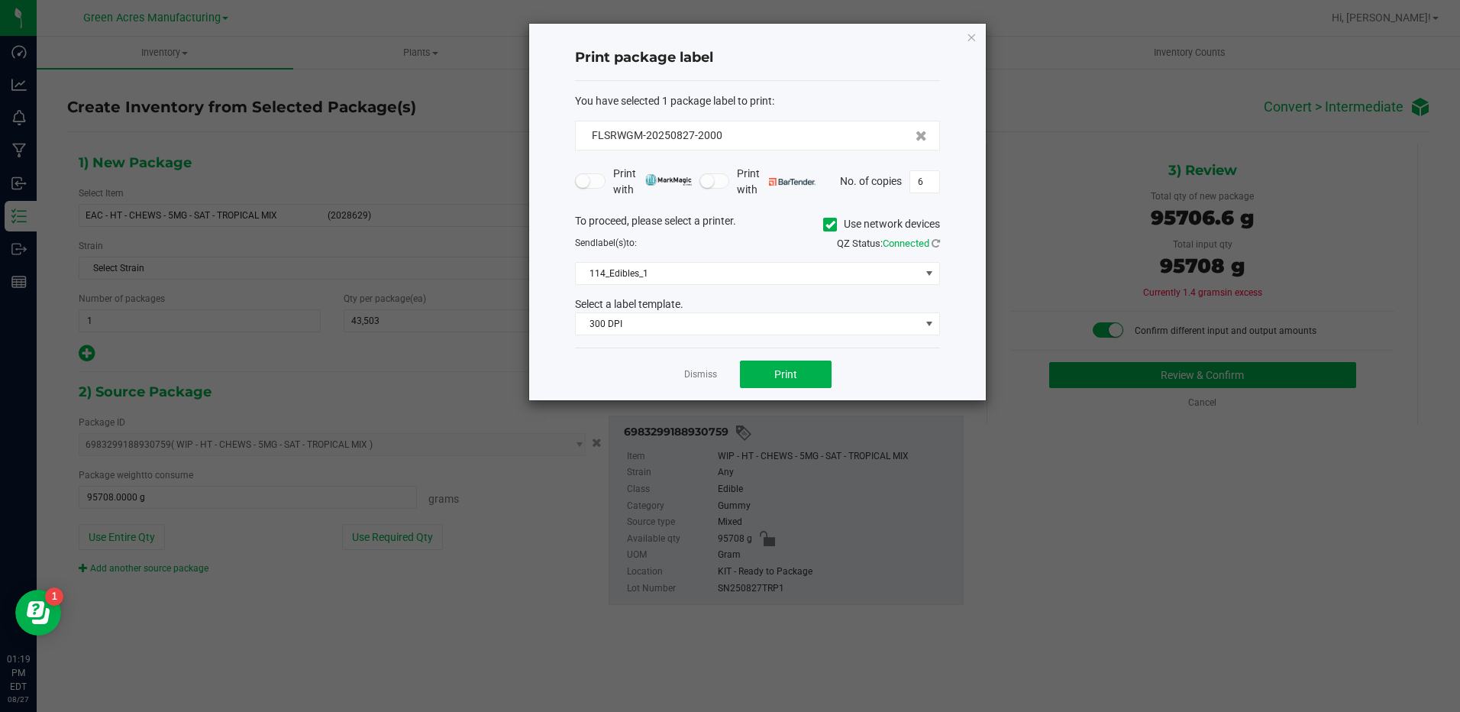
click at [881, 374] on div "Dismiss Print" at bounding box center [757, 373] width 365 height 53
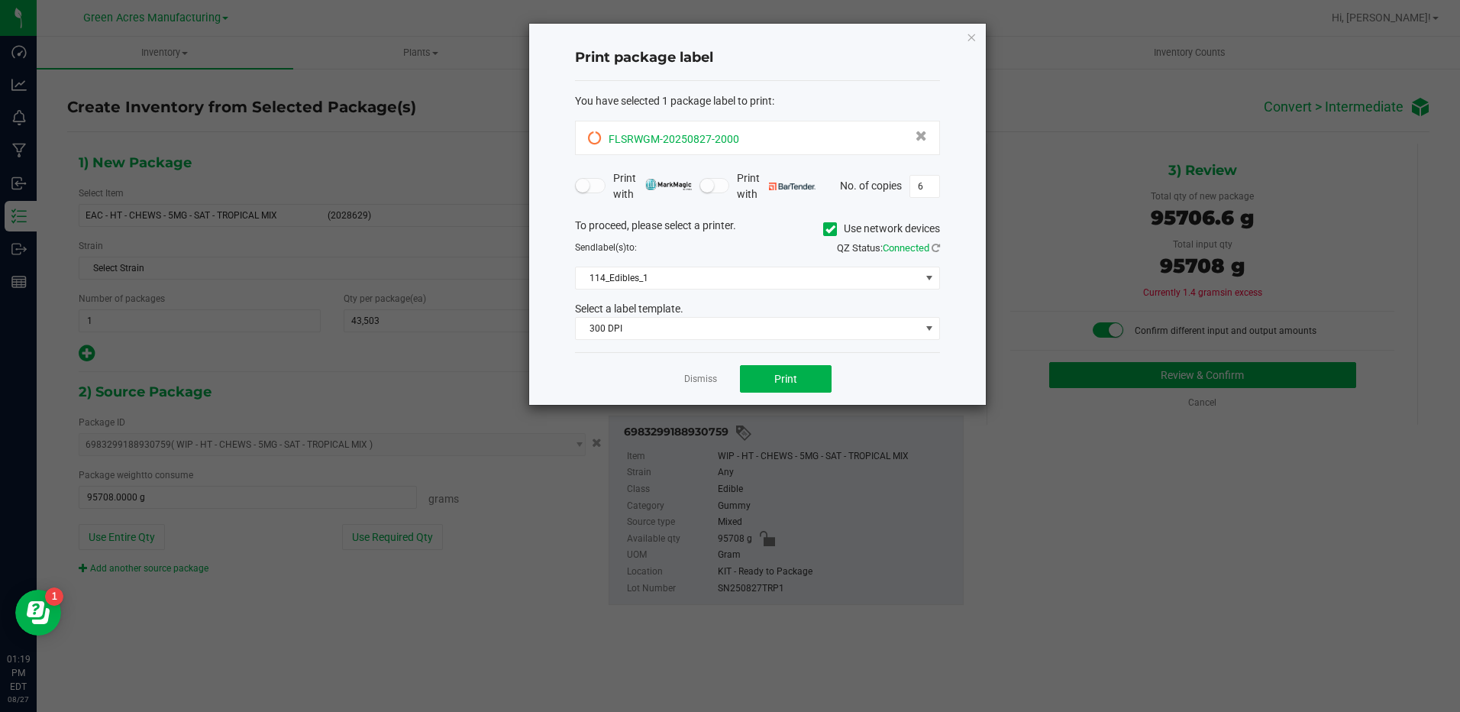
click at [591, 139] on icon at bounding box center [595, 138] width 14 height 14
click at [784, 371] on button "Print" at bounding box center [786, 378] width 92 height 27
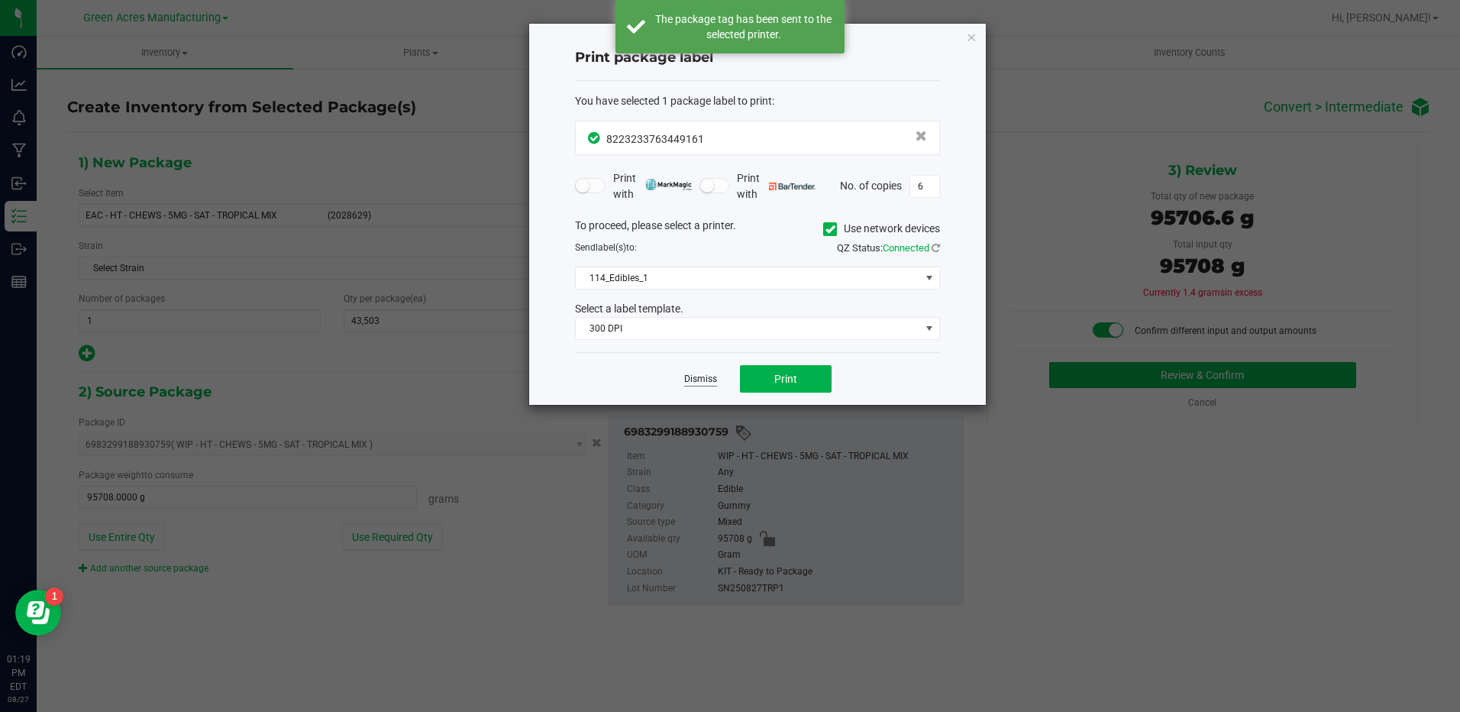
click at [689, 373] on link "Dismiss" at bounding box center [700, 379] width 33 height 13
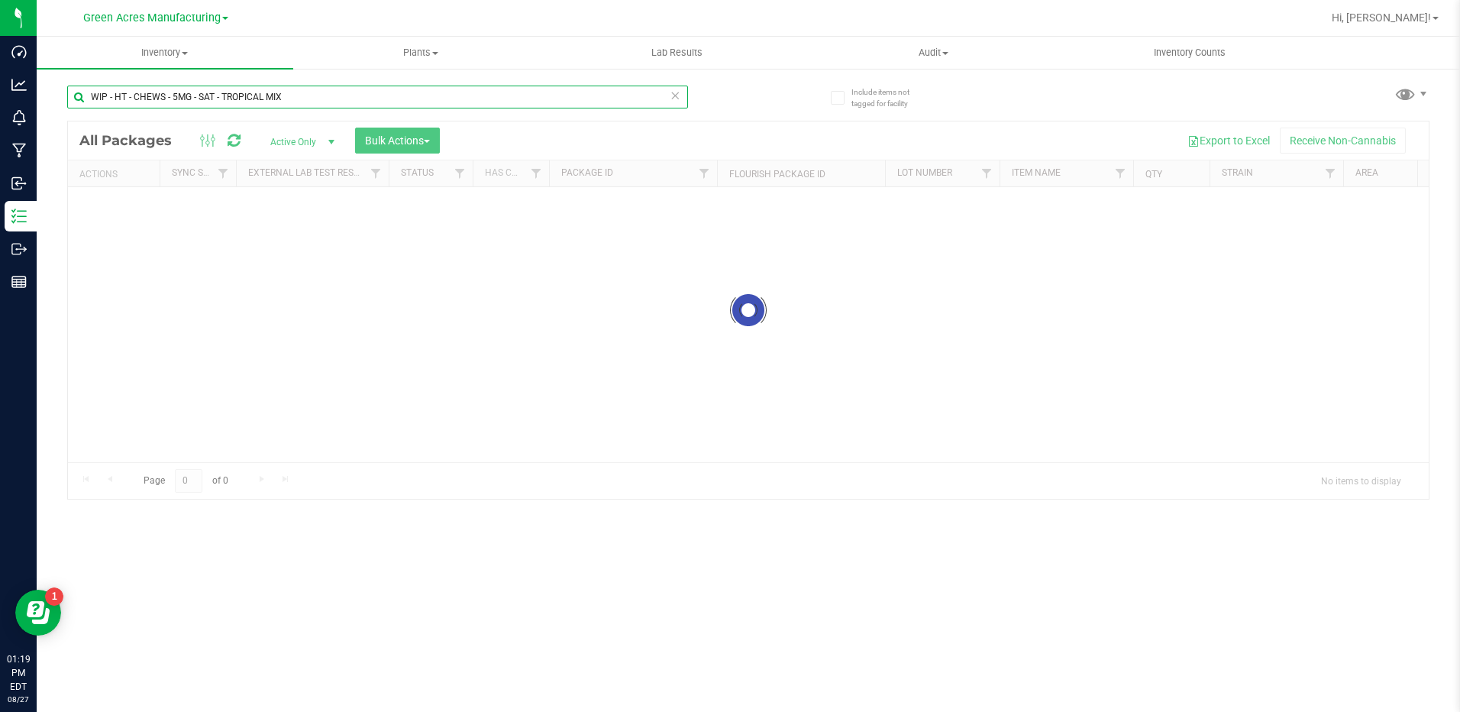
click at [318, 102] on input "WIP - HT - CHEWS - 5MG - SAT - TROPICAL MIX" at bounding box center [377, 97] width 621 height 23
type input "W"
type input "B"
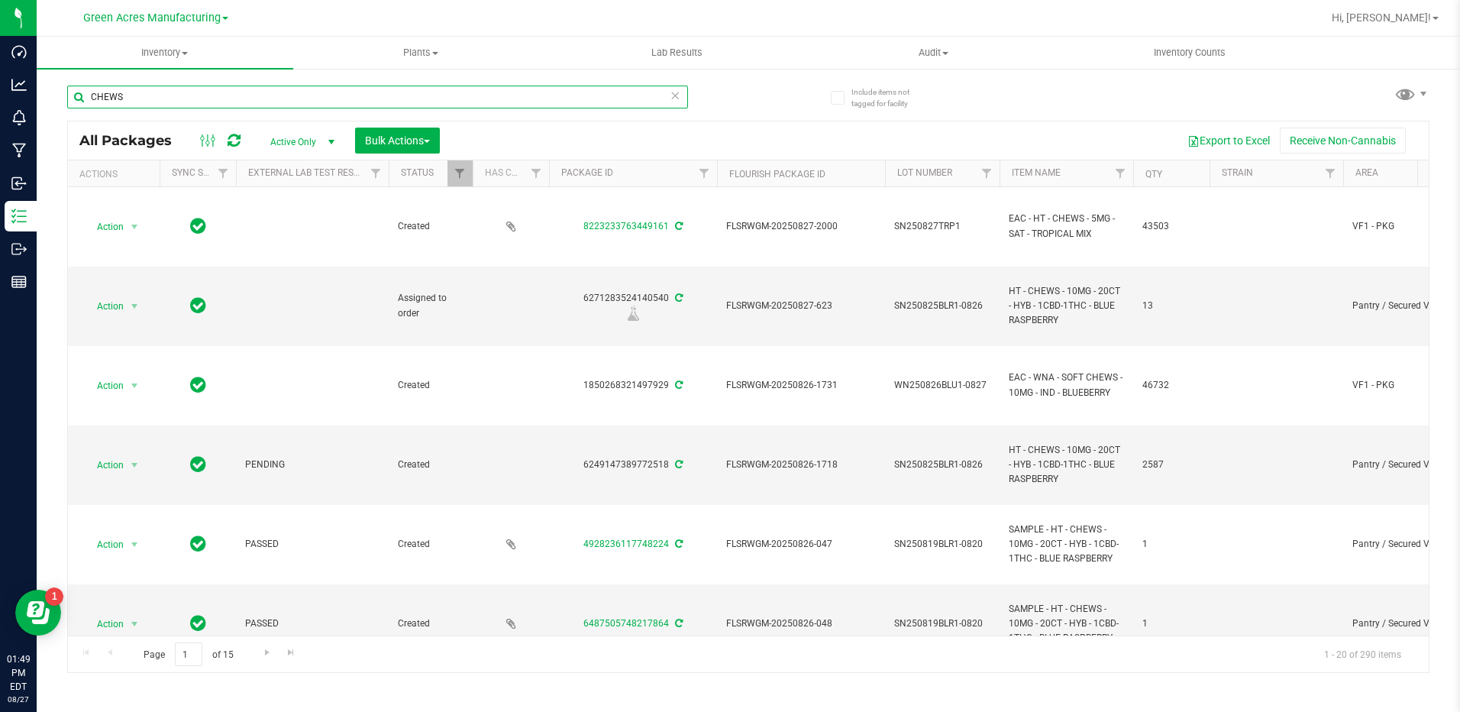
type input "CHEWS"
